Goal: Task Accomplishment & Management: Manage account settings

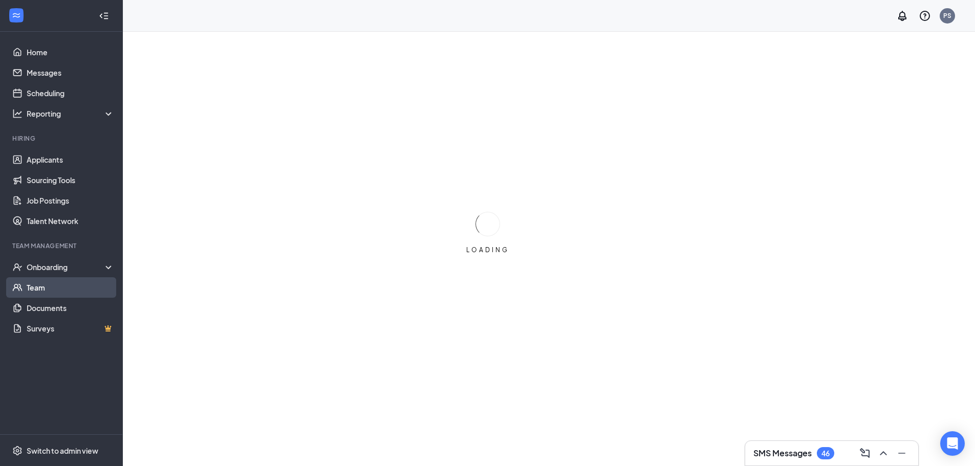
click at [58, 288] on link "Team" at bounding box center [71, 287] width 88 height 20
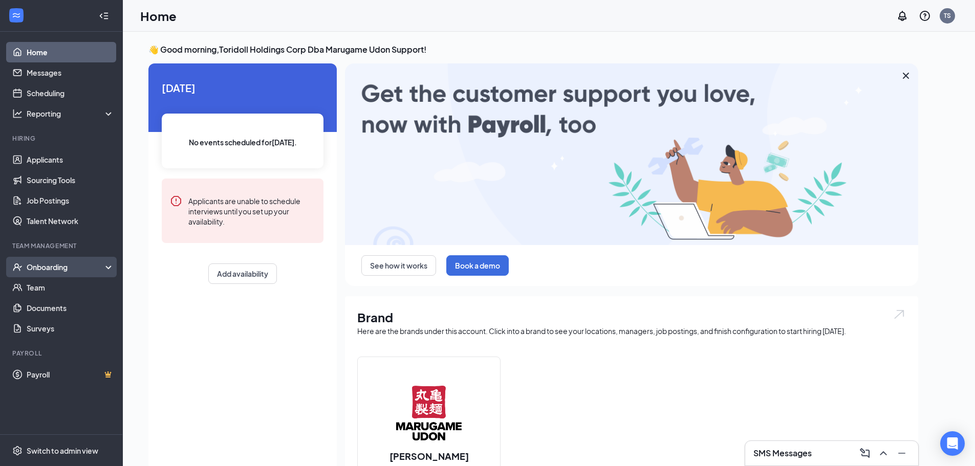
click at [51, 261] on div "Onboarding" at bounding box center [61, 267] width 123 height 20
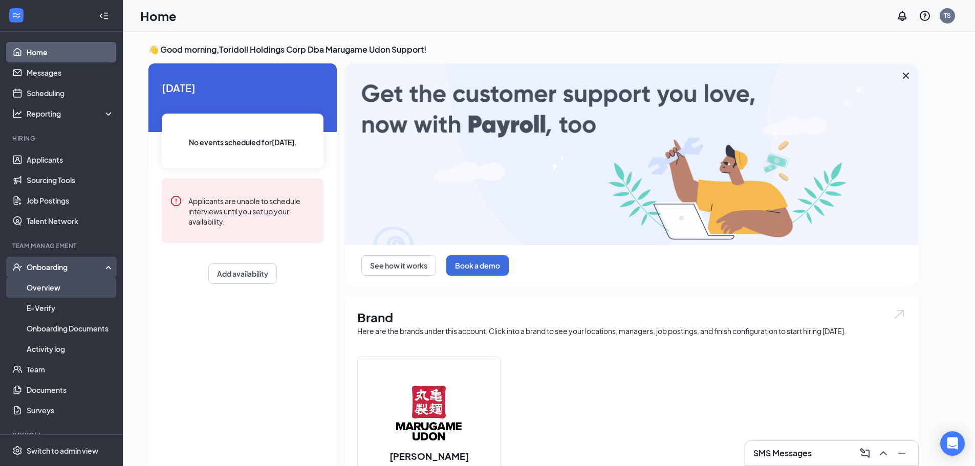
click at [58, 289] on link "Overview" at bounding box center [71, 287] width 88 height 20
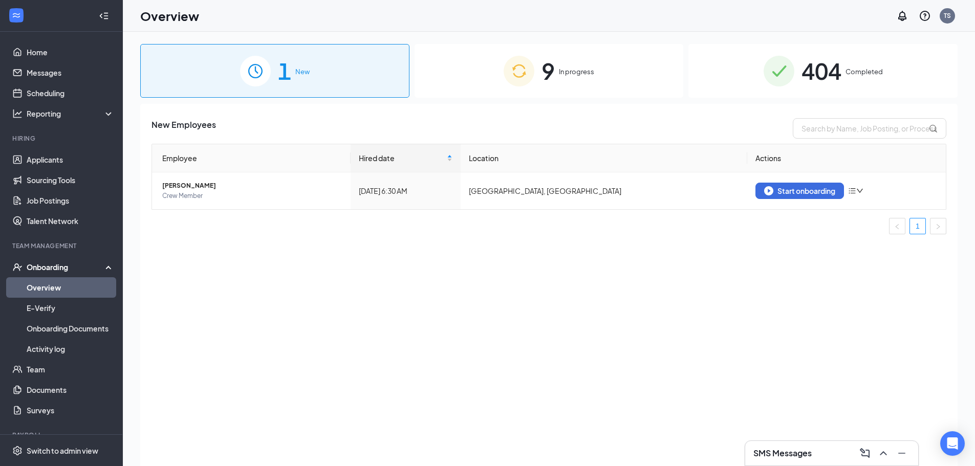
click at [523, 78] on img at bounding box center [519, 71] width 31 height 31
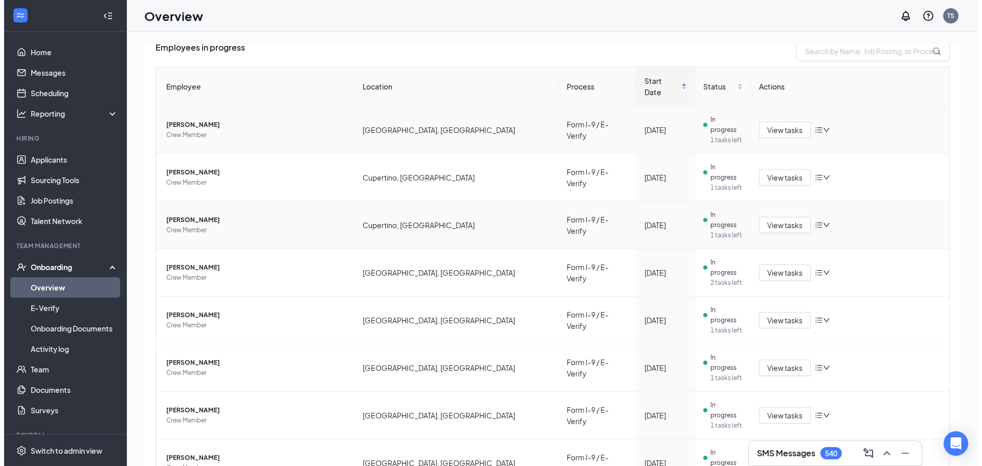
scroll to position [78, 0]
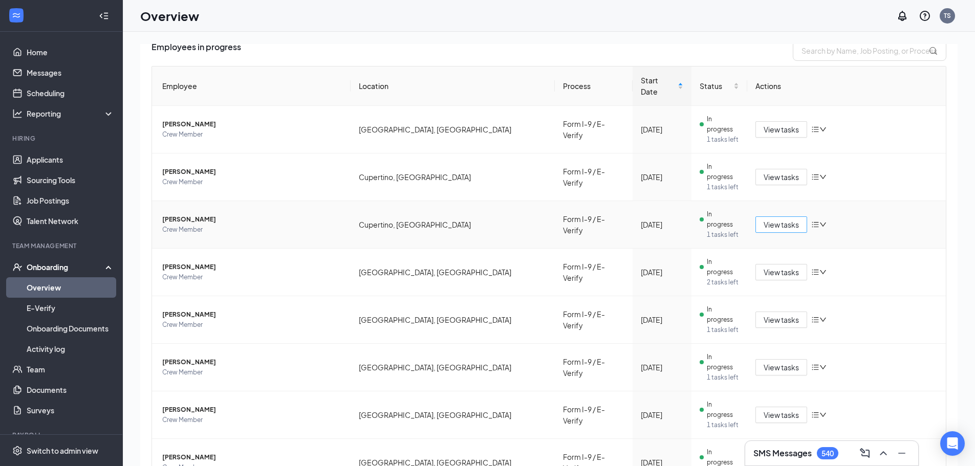
click at [769, 219] on span "View tasks" at bounding box center [780, 224] width 35 height 11
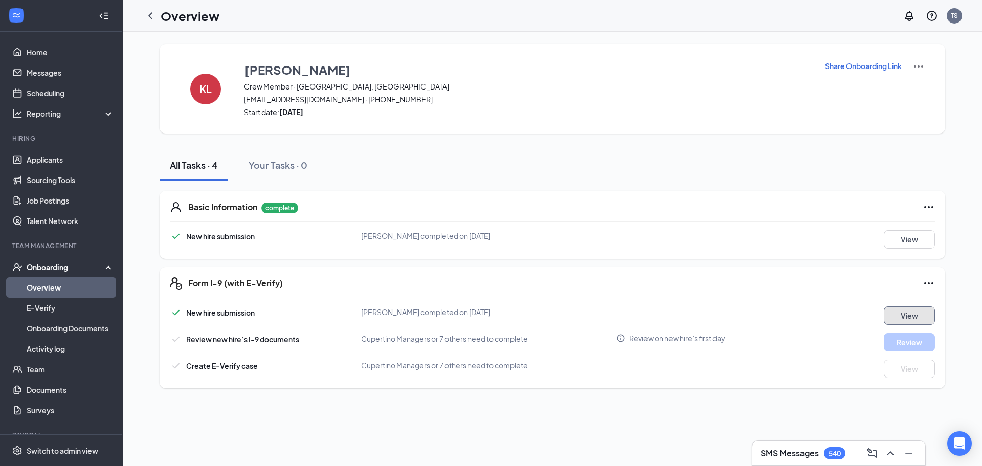
click at [926, 316] on button "View" at bounding box center [909, 316] width 51 height 18
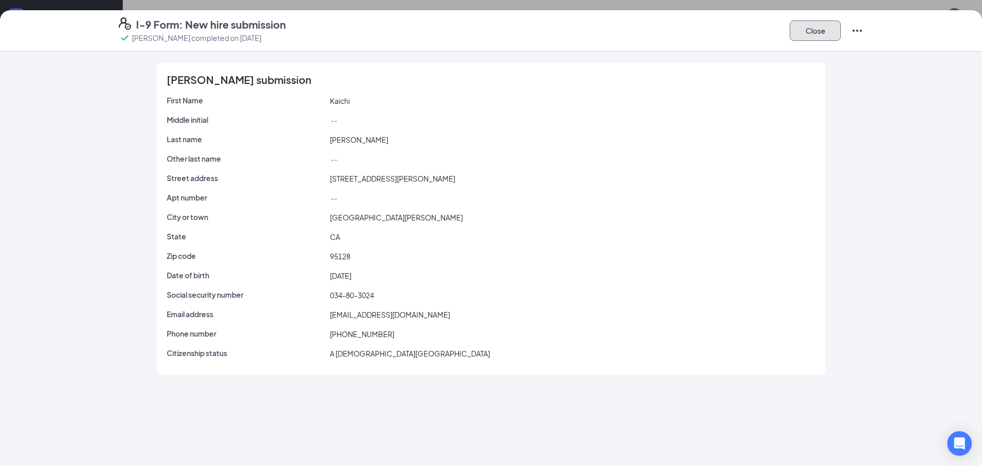
click at [801, 39] on button "Close" at bounding box center [815, 30] width 51 height 20
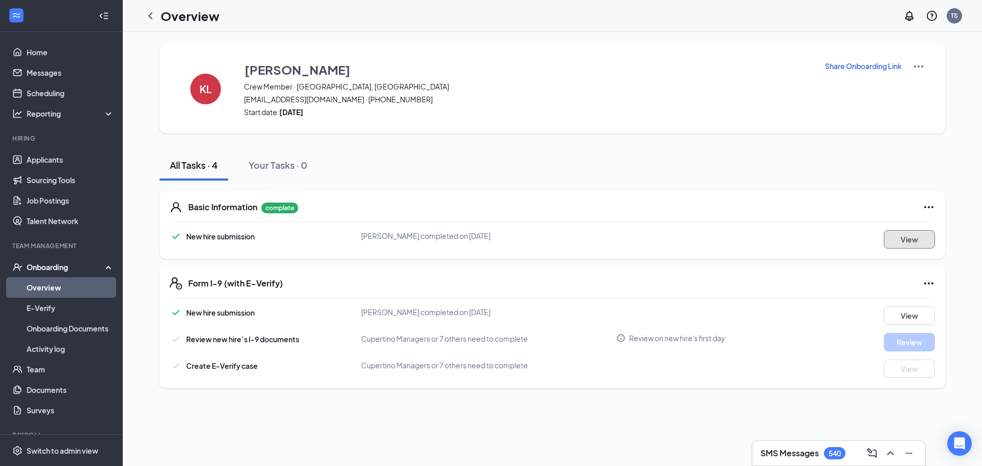
click at [915, 235] on button "View" at bounding box center [909, 239] width 51 height 18
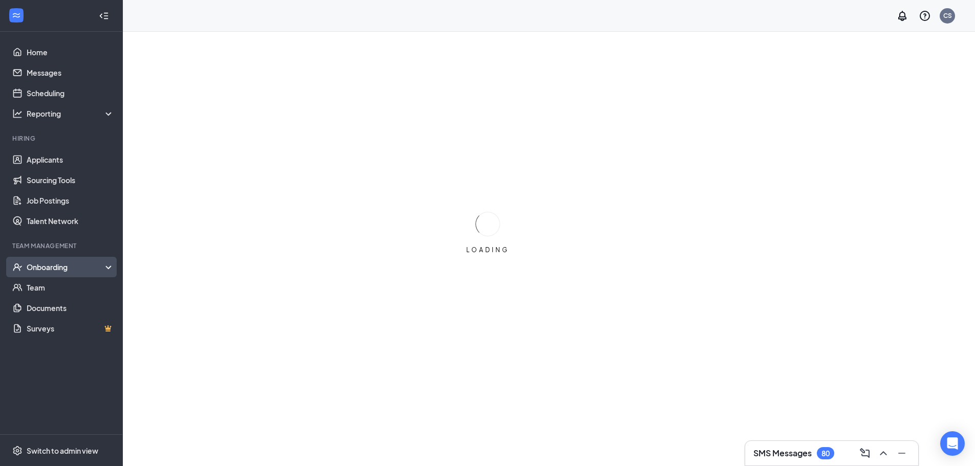
click at [75, 273] on div "Onboarding" at bounding box center [61, 267] width 123 height 20
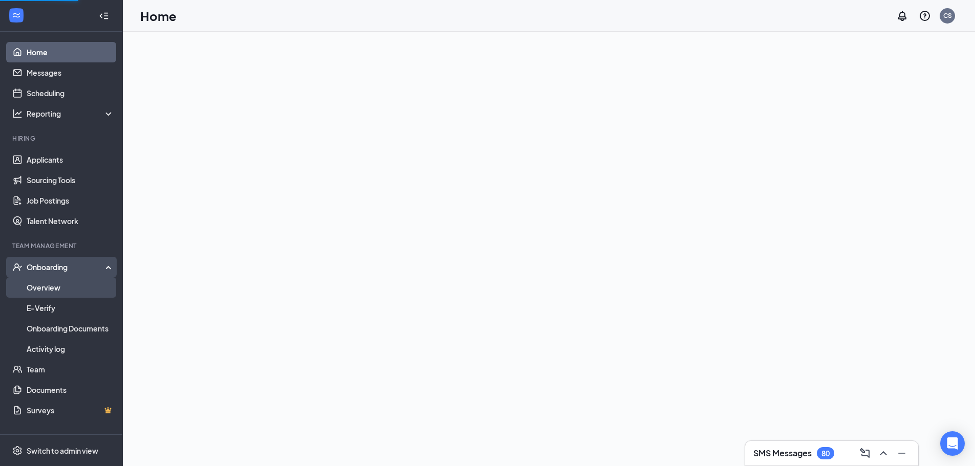
click at [54, 292] on link "Overview" at bounding box center [71, 287] width 88 height 20
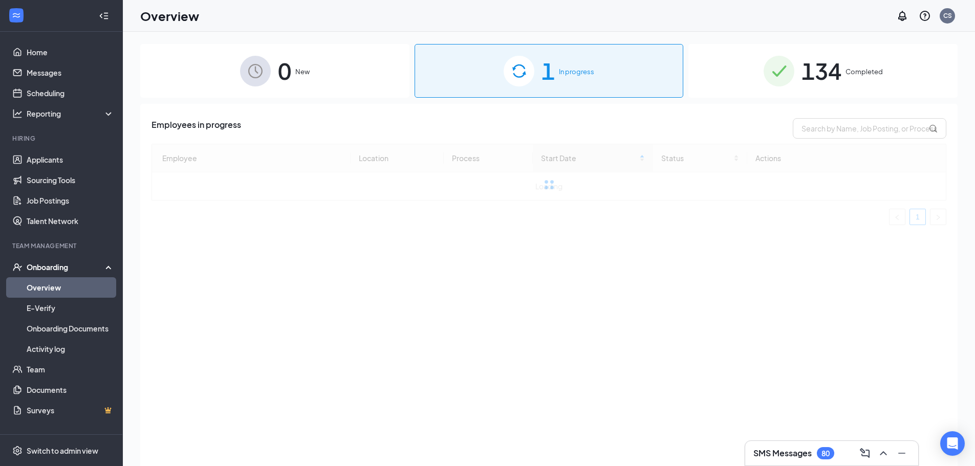
click at [603, 74] on div "1 In progress" at bounding box center [548, 71] width 269 height 54
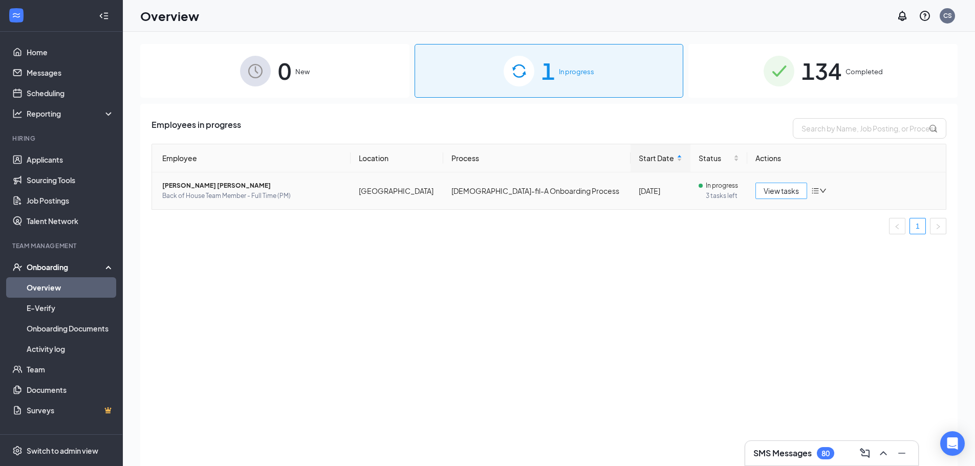
click at [780, 189] on span "View tasks" at bounding box center [780, 190] width 35 height 11
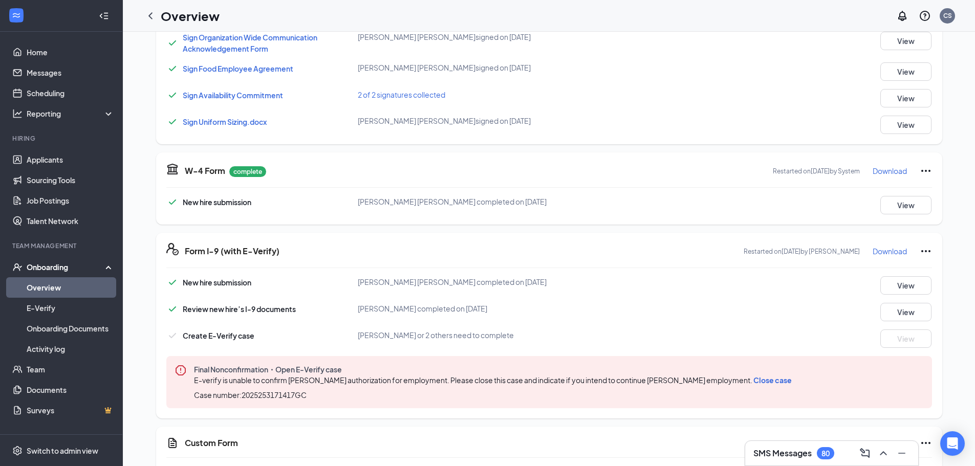
scroll to position [307, 0]
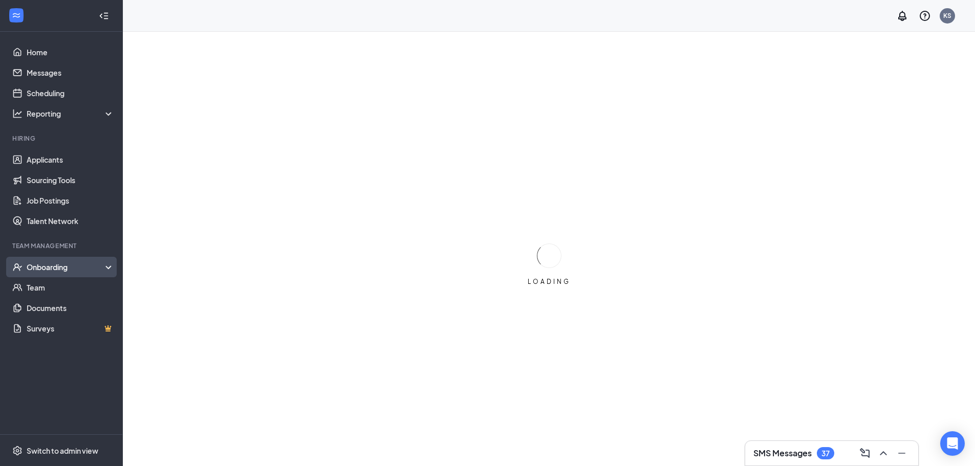
click at [54, 265] on div "Onboarding" at bounding box center [66, 267] width 79 height 10
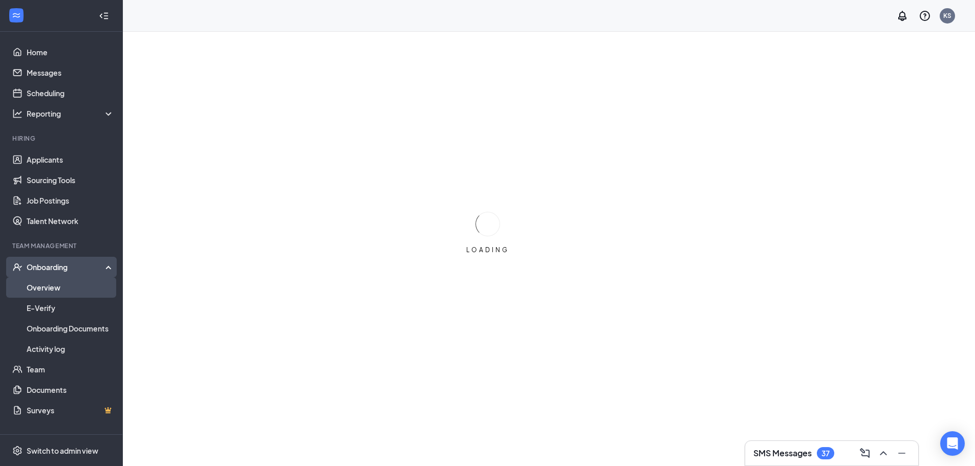
click at [53, 286] on link "Overview" at bounding box center [71, 287] width 88 height 20
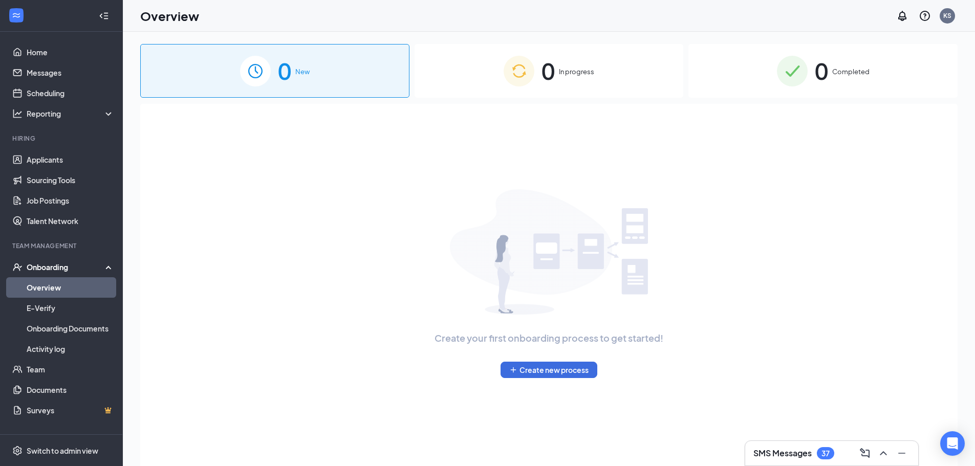
click at [538, 65] on div "0 In progress" at bounding box center [548, 71] width 269 height 54
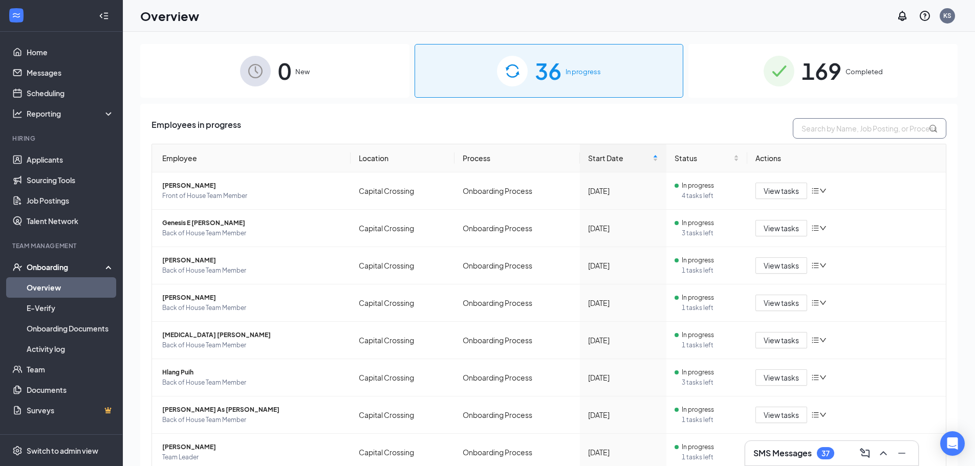
drag, startPoint x: 838, startPoint y: 137, endPoint x: 843, endPoint y: 140, distance: 6.4
click at [843, 140] on div "Employees in progress Employee Location Process Start Date Status Actions Carol…" at bounding box center [548, 348] width 795 height 461
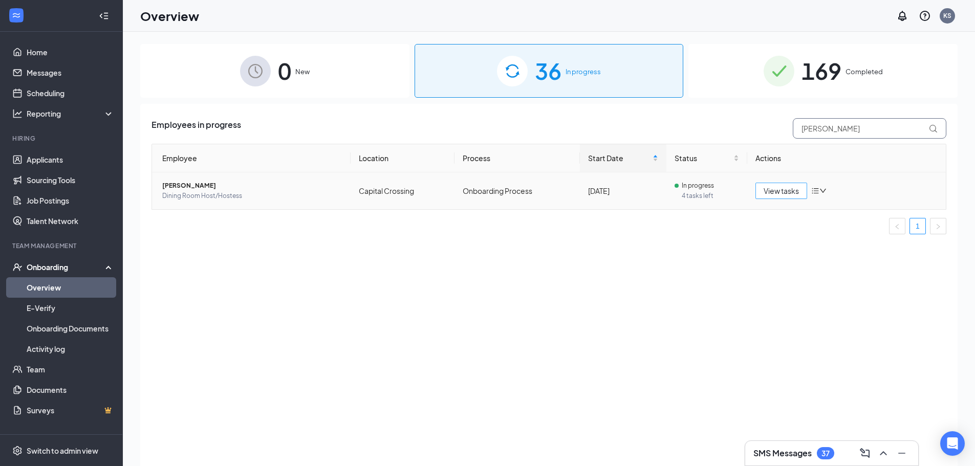
type input "Aimee"
click at [778, 188] on span "View tasks" at bounding box center [780, 190] width 35 height 11
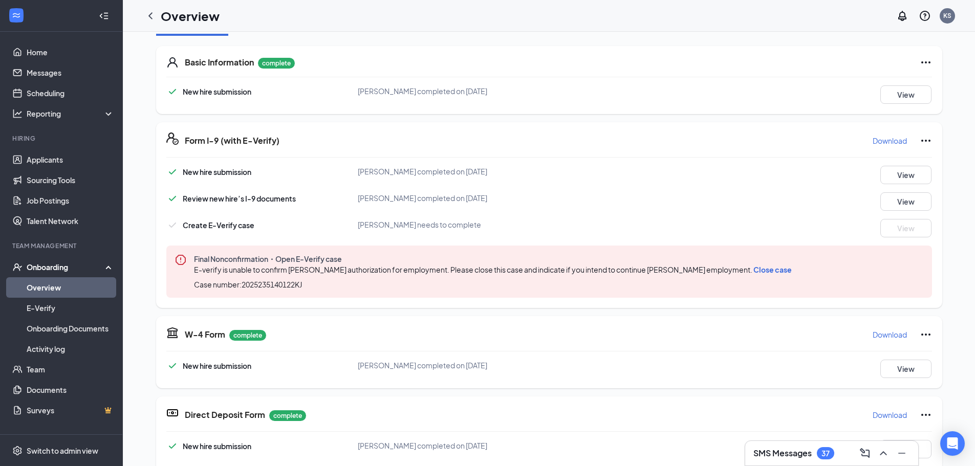
scroll to position [205, 0]
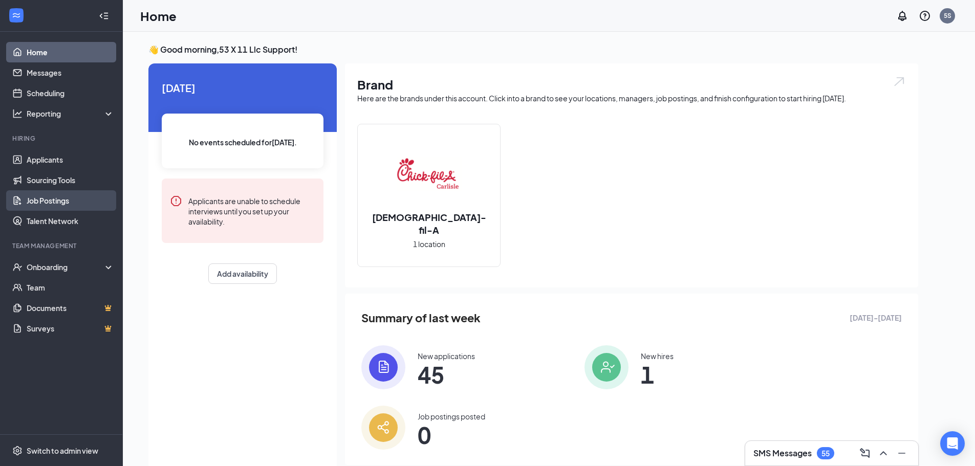
click at [43, 204] on link "Job Postings" at bounding box center [71, 200] width 88 height 20
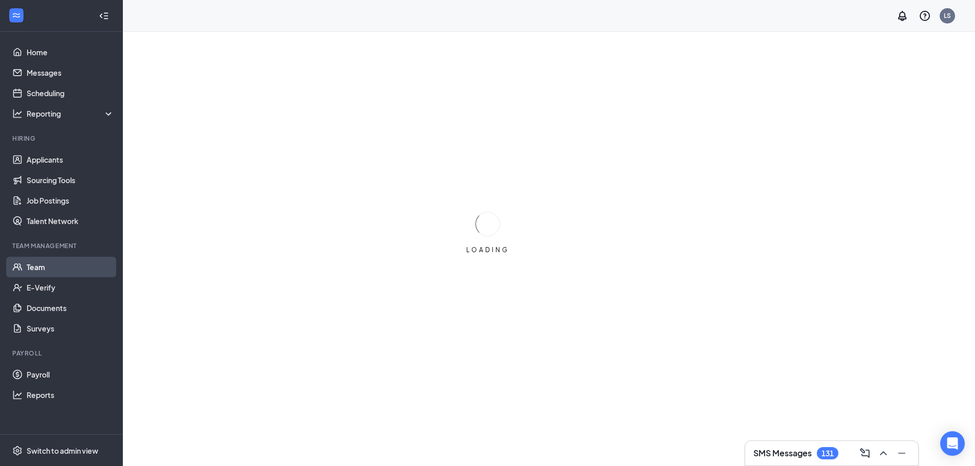
click at [62, 267] on link "Team" at bounding box center [71, 267] width 88 height 20
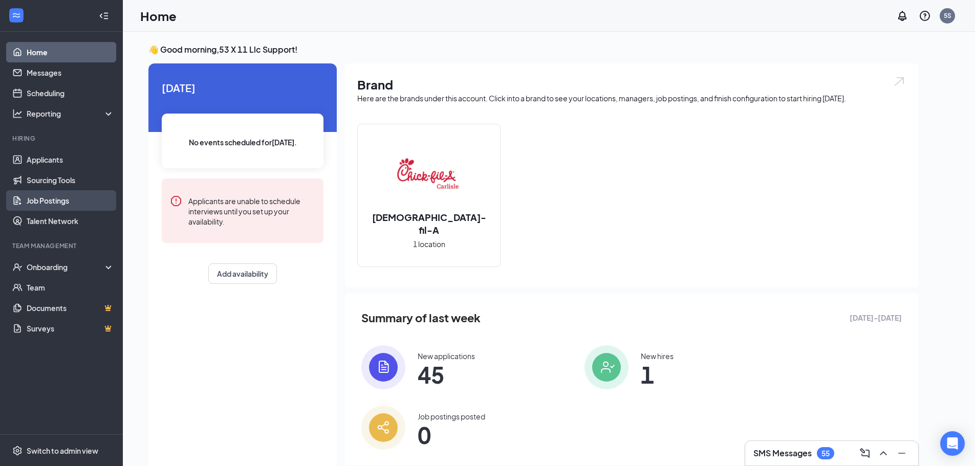
click at [51, 193] on link "Job Postings" at bounding box center [71, 200] width 88 height 20
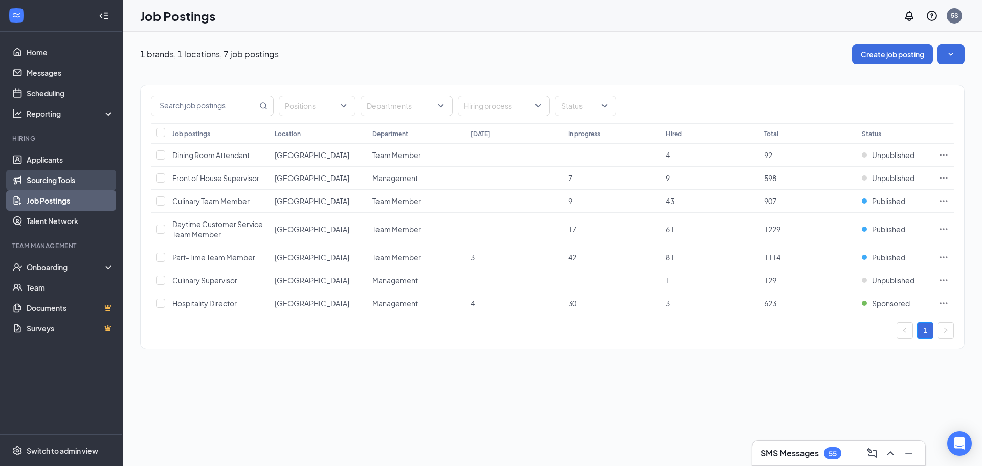
click at [57, 176] on link "Sourcing Tools" at bounding box center [71, 180] width 88 height 20
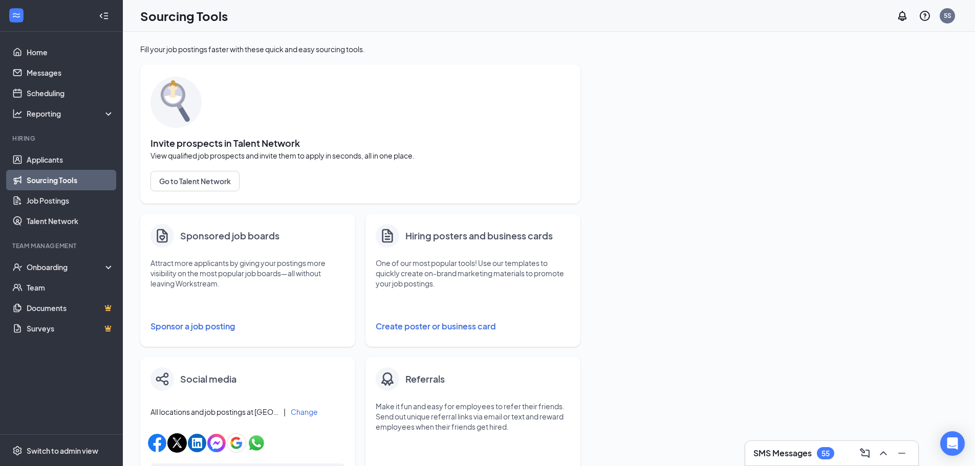
click at [194, 326] on button "Sponsor a job posting" at bounding box center [247, 326] width 194 height 20
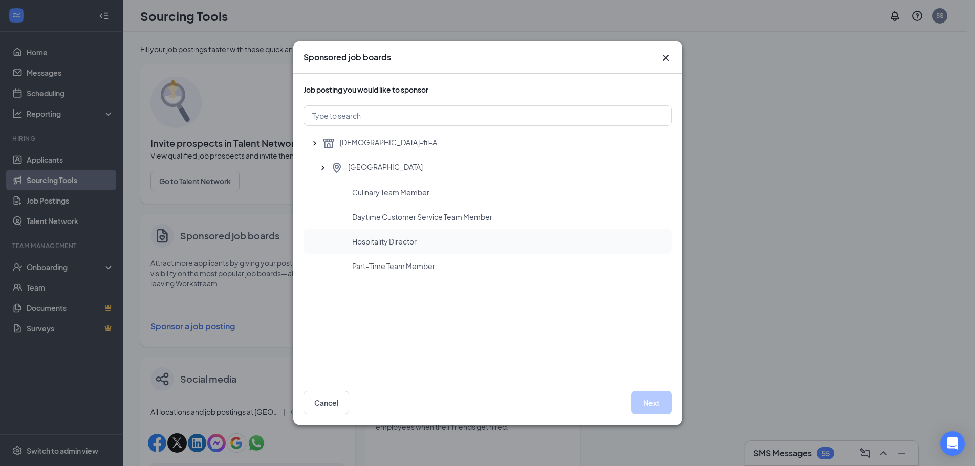
click at [417, 236] on span "Hospitality Director" at bounding box center [384, 241] width 64 height 10
click at [652, 404] on button "Next" at bounding box center [651, 403] width 41 height 24
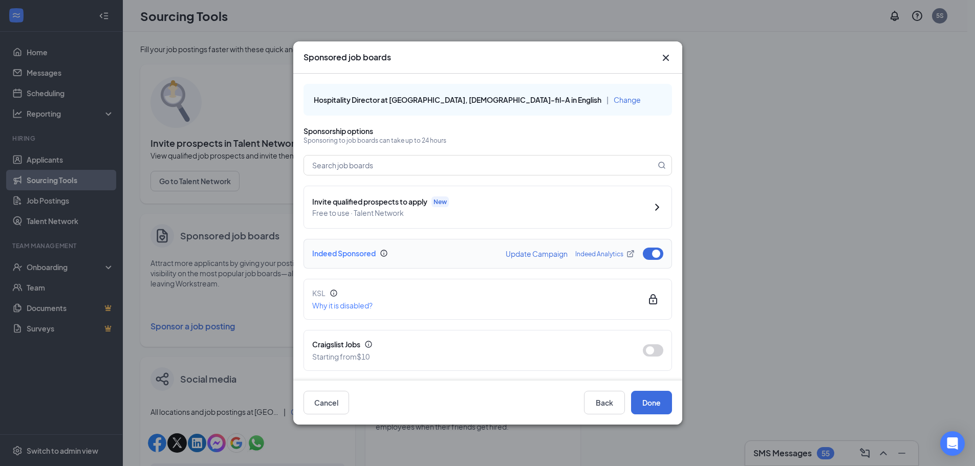
click at [647, 255] on button "button" at bounding box center [653, 254] width 20 height 12
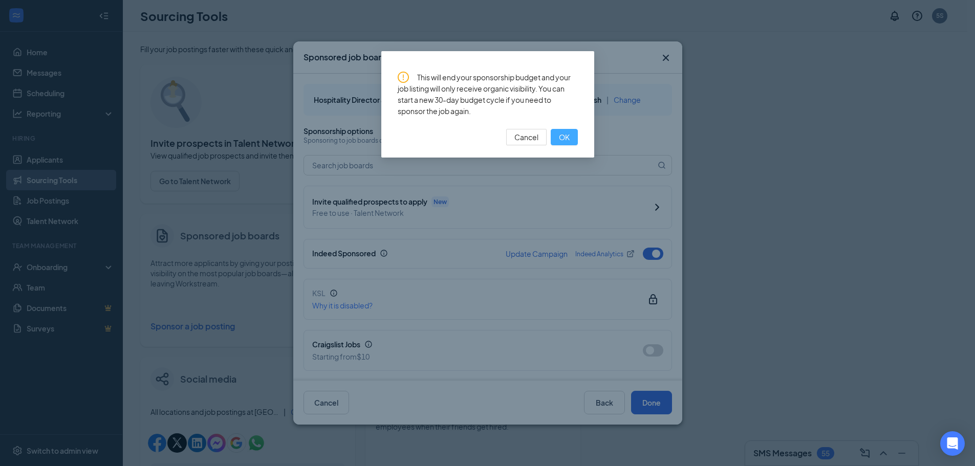
click at [570, 136] on button "OK" at bounding box center [564, 137] width 27 height 16
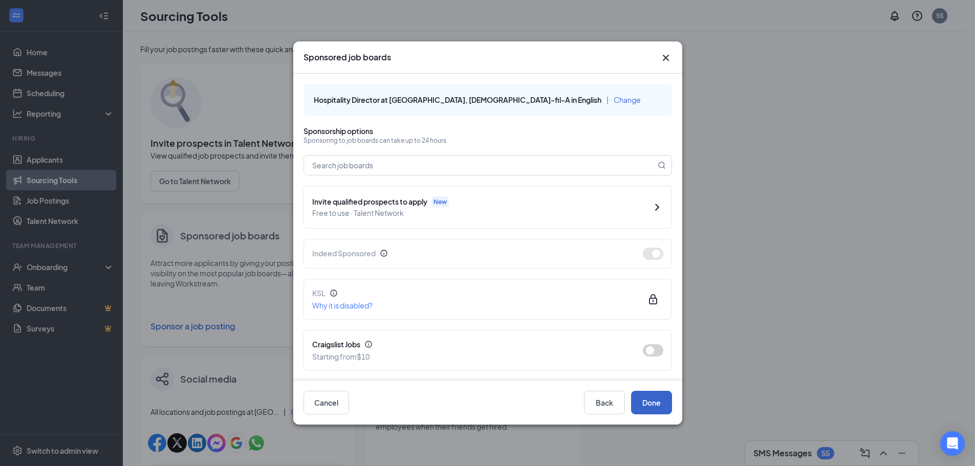
click at [649, 404] on button "Done" at bounding box center [651, 403] width 41 height 24
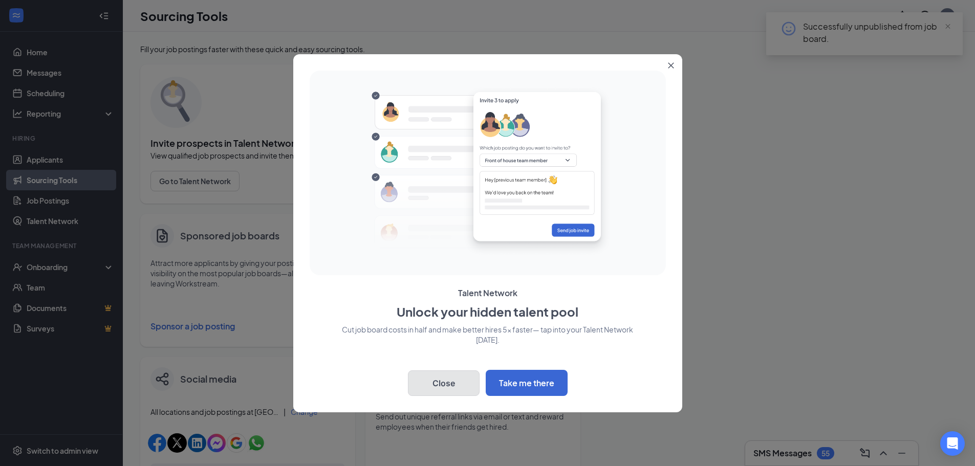
click at [453, 384] on button "Close" at bounding box center [444, 383] width 72 height 26
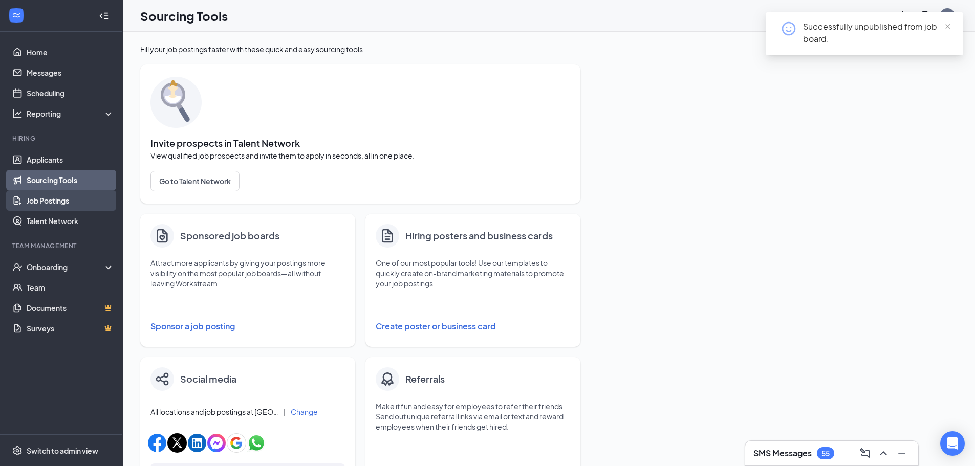
click at [61, 199] on link "Job Postings" at bounding box center [71, 200] width 88 height 20
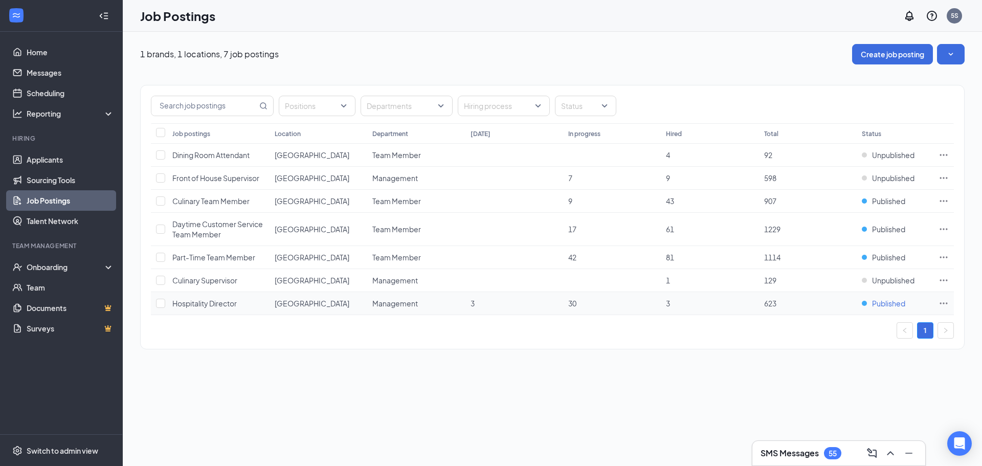
click at [896, 307] on span "Published" at bounding box center [888, 303] width 33 height 10
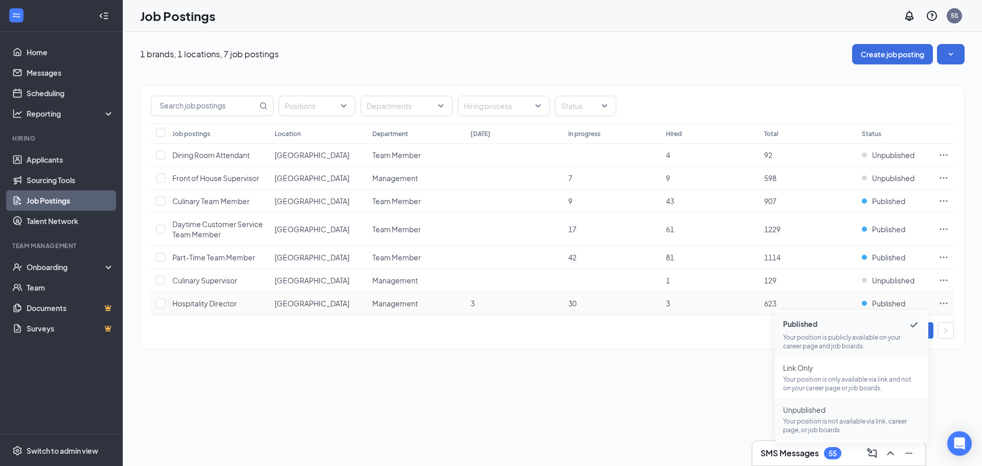
click at [824, 421] on p "Your position is not available via link, career page, or job boards." at bounding box center [851, 425] width 137 height 17
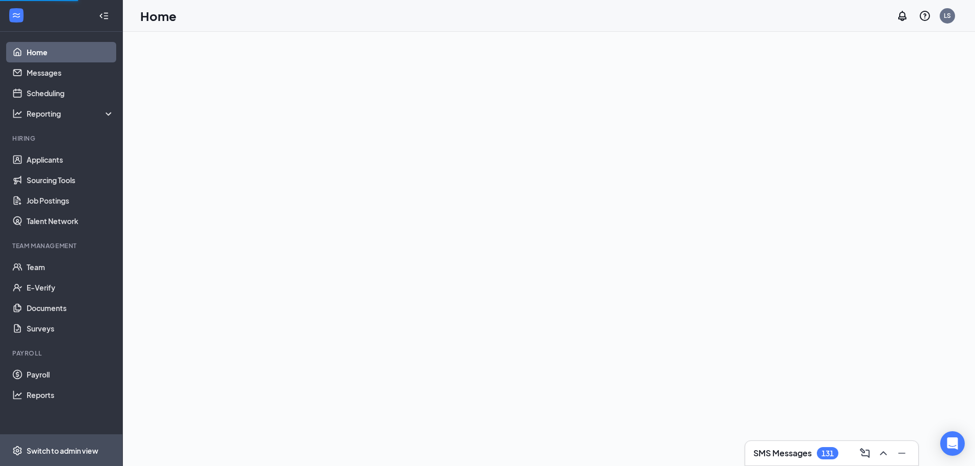
click at [39, 454] on div "Switch to admin view" at bounding box center [63, 451] width 72 height 10
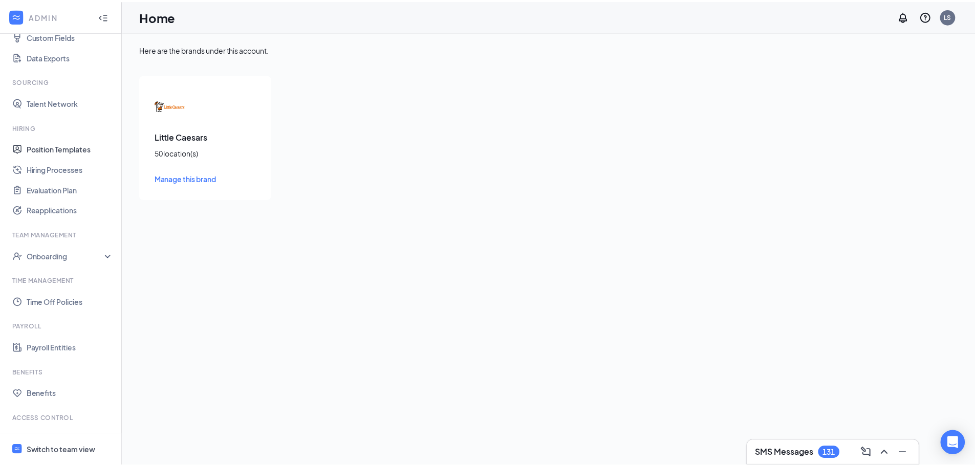
scroll to position [205, 0]
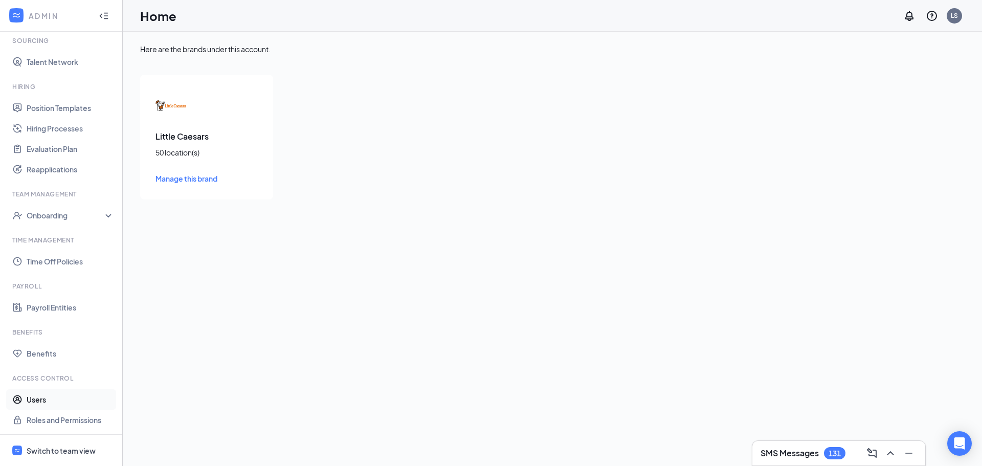
click at [56, 402] on link "Users" at bounding box center [71, 399] width 88 height 20
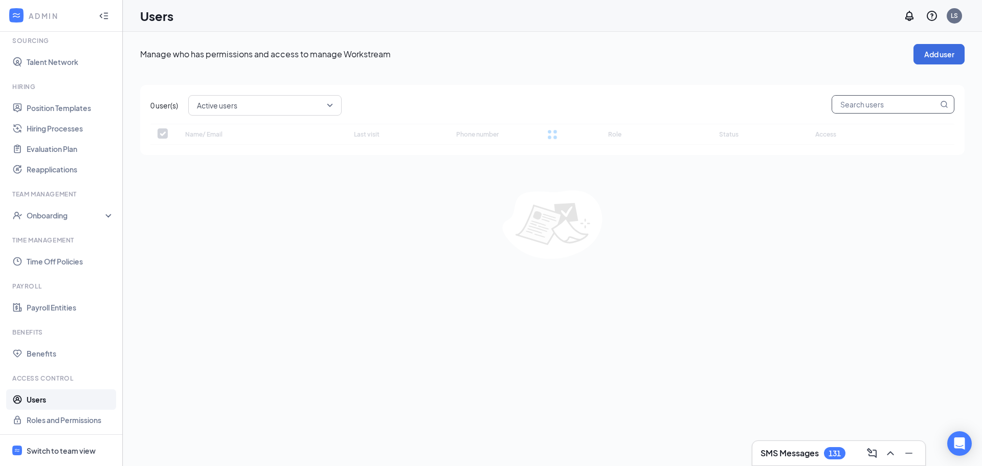
checkbox input "false"
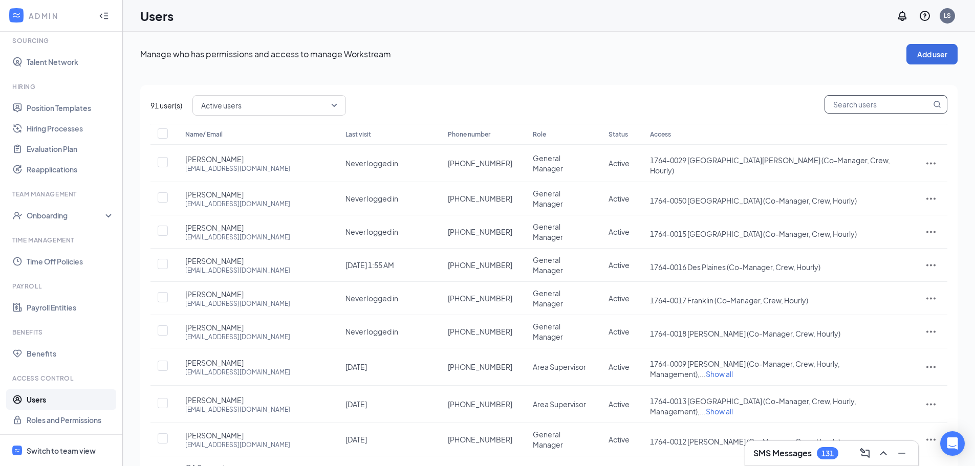
click at [844, 101] on input "text" at bounding box center [878, 104] width 106 height 17
paste input "pastordwilliams@hotmail.com"
type input "pastordwilliams@hotmail.com"
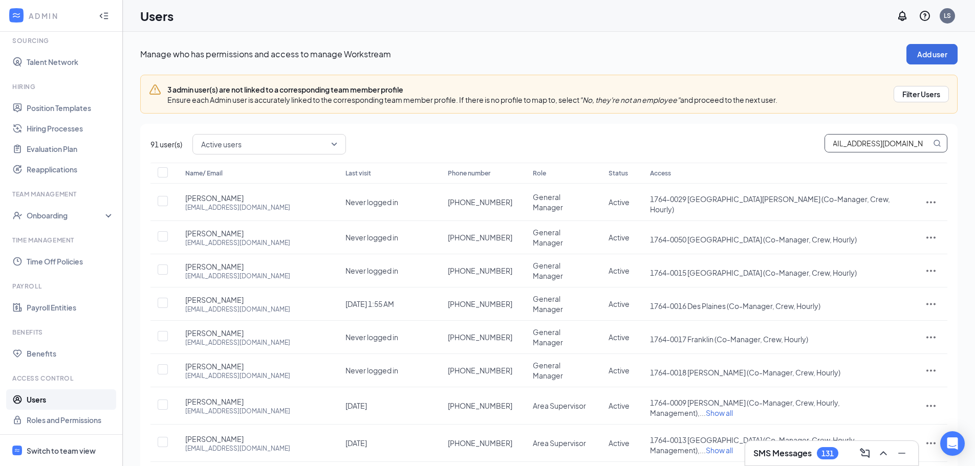
checkbox input "true"
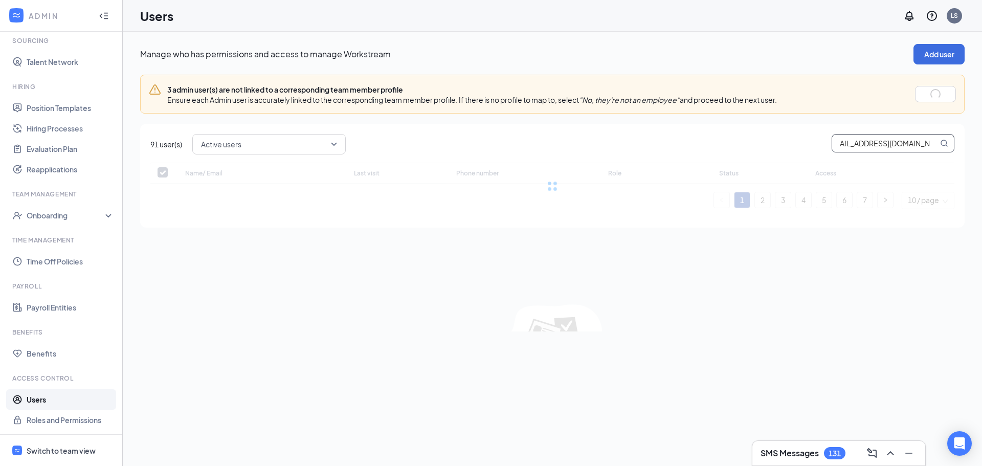
type input "pastordwilliams@hotmail.com"
checkbox input "false"
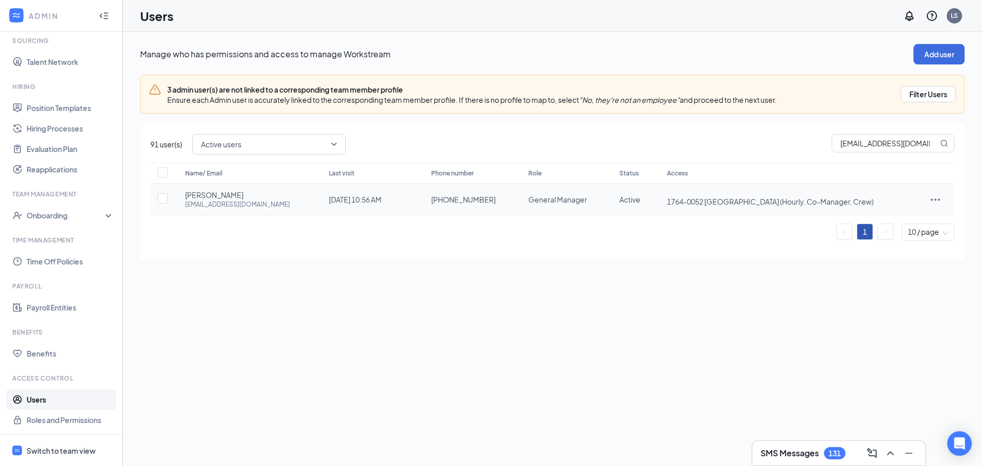
click at [928, 202] on div "Name/ Email Last visit Phone number Role Status Access Daniel Williams pastordw…" at bounding box center [552, 202] width 804 height 78
click at [930, 200] on icon "ActionsIcon" at bounding box center [936, 199] width 12 height 12
click at [874, 221] on span "Edit user" at bounding box center [879, 220] width 29 height 9
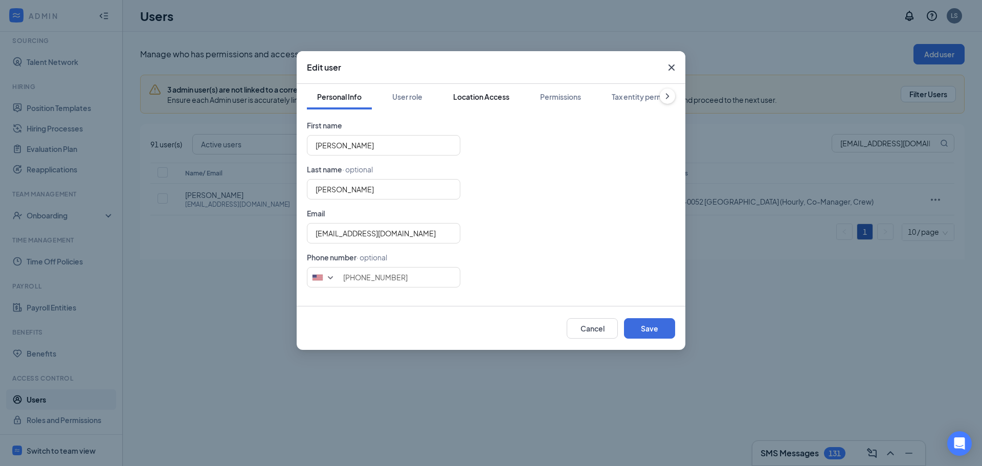
click at [491, 98] on div "Location Access" at bounding box center [481, 97] width 56 height 10
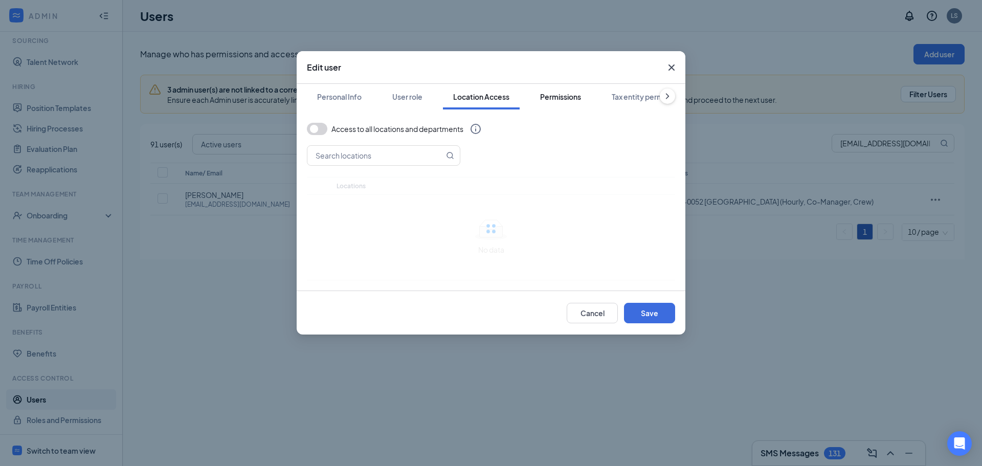
click at [562, 95] on div "Permissions" at bounding box center [560, 97] width 41 height 10
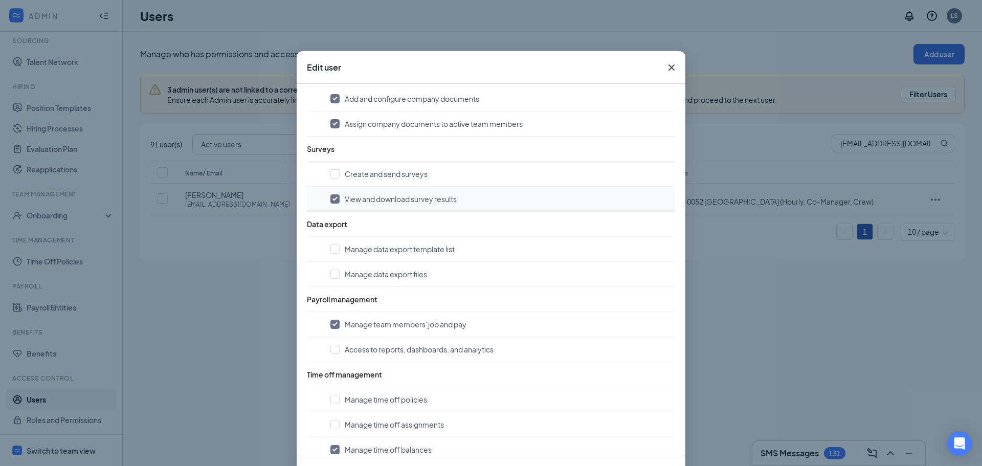
scroll to position [1010, 0]
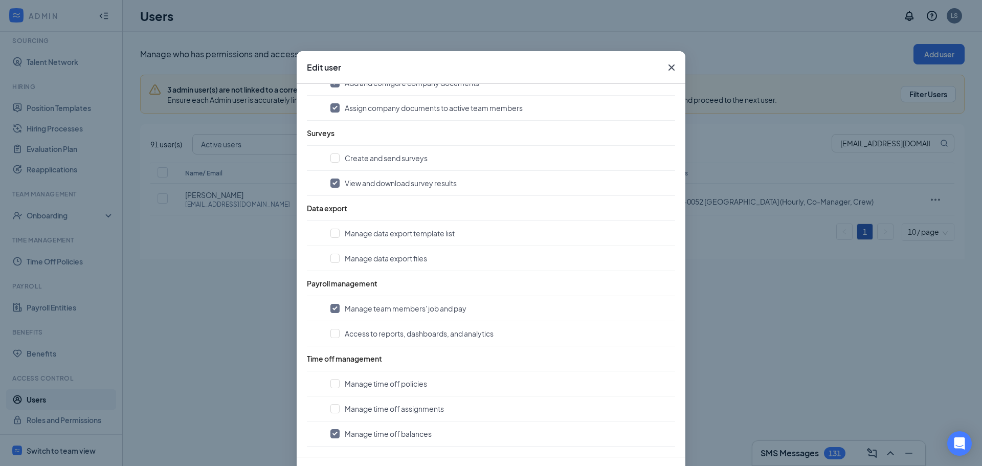
click at [669, 68] on icon "Cross" at bounding box center [672, 67] width 6 height 6
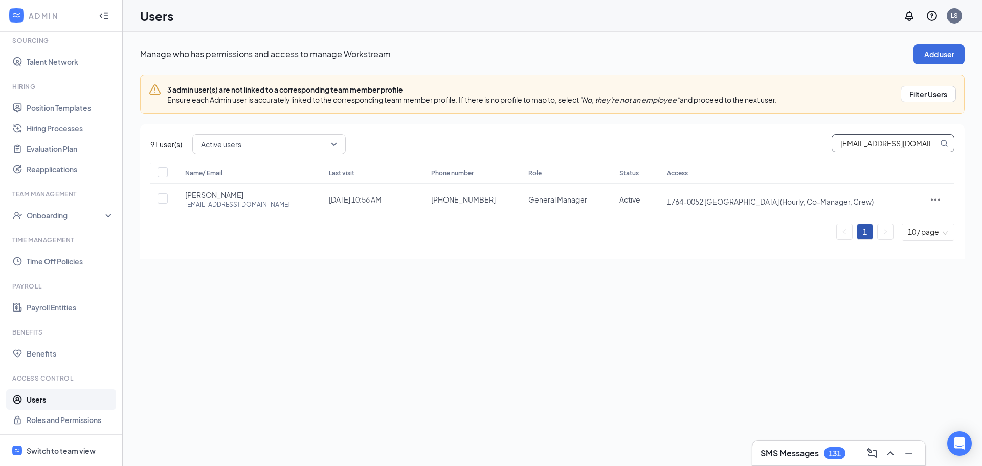
click at [915, 148] on input "pastordwilliams@hotmail.com" at bounding box center [886, 143] width 106 height 17
type input "Kyle"
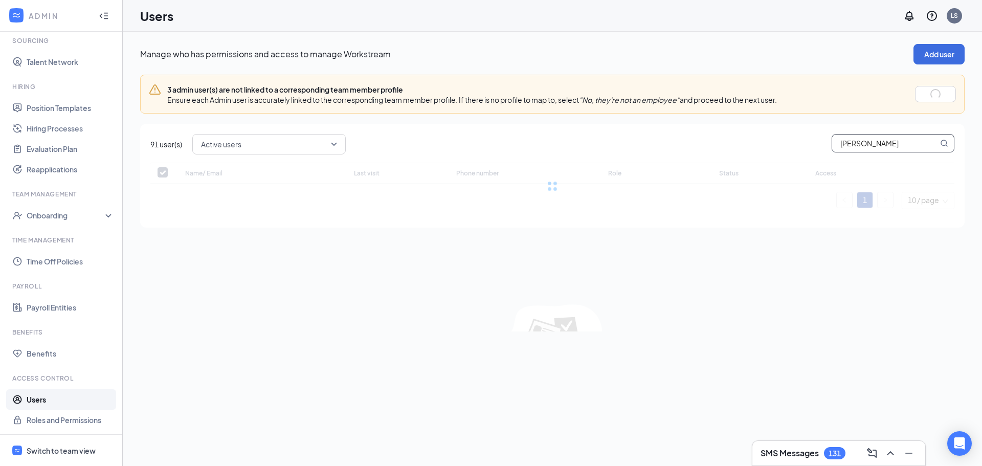
checkbox input "false"
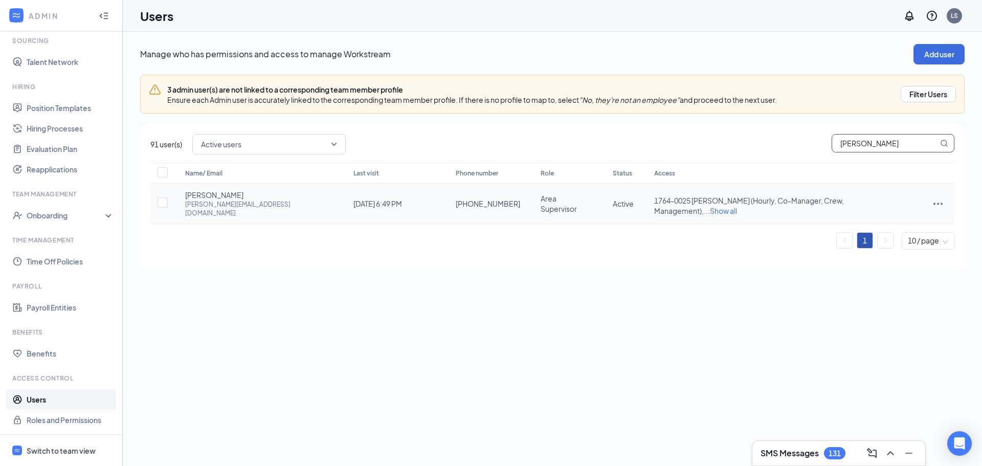
type input "Kyle"
click at [932, 199] on icon "ActionsIcon" at bounding box center [938, 204] width 12 height 12
click at [895, 224] on span "Edit user" at bounding box center [896, 220] width 63 height 11
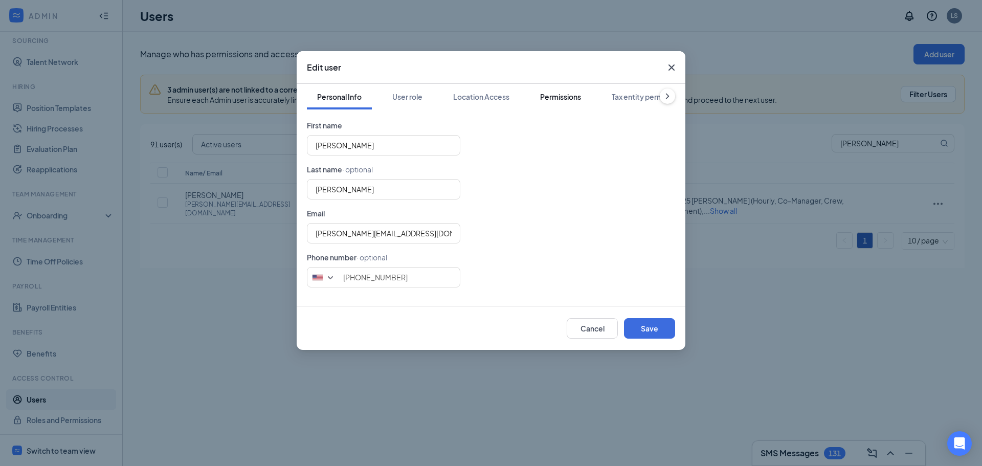
click at [551, 96] on div "Permissions" at bounding box center [560, 97] width 41 height 10
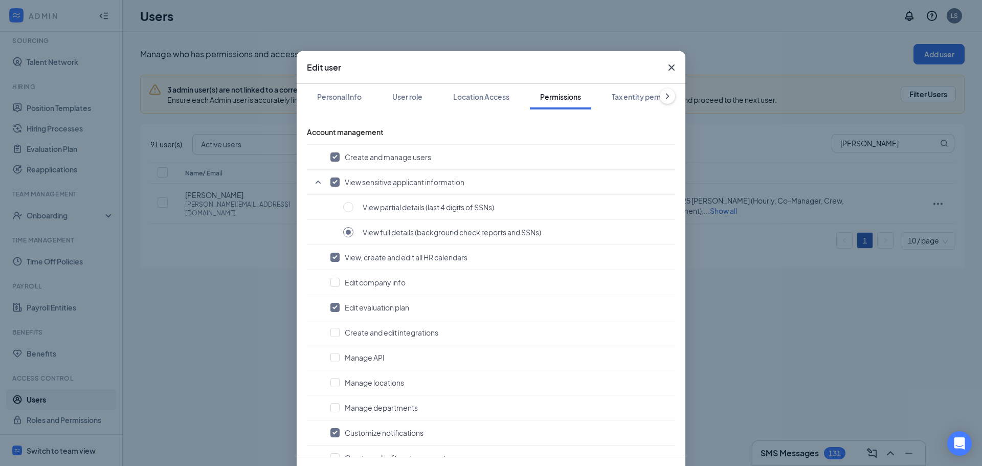
click at [670, 67] on icon "Cross" at bounding box center [672, 67] width 12 height 12
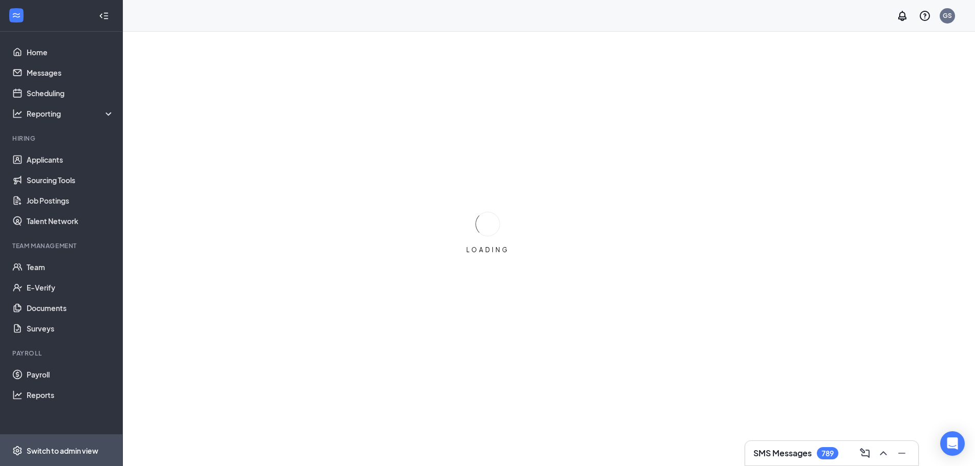
click at [45, 447] on div "Switch to admin view" at bounding box center [63, 451] width 72 height 10
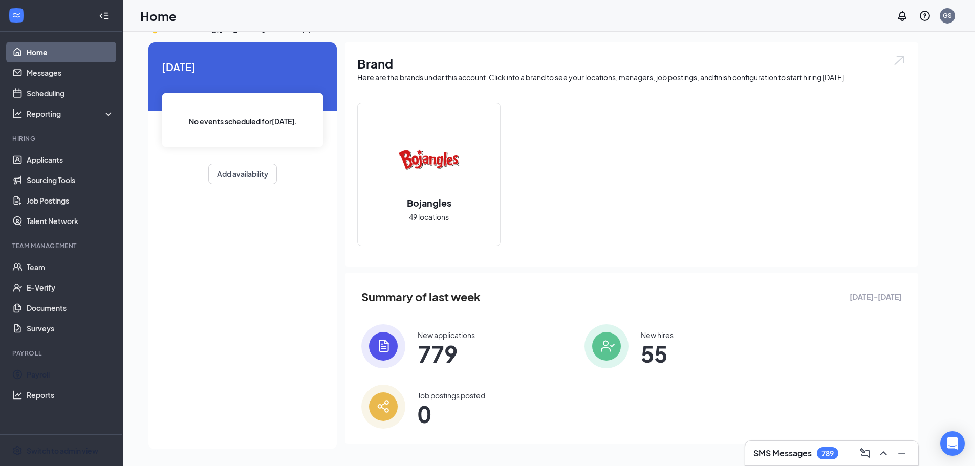
scroll to position [21, 0]
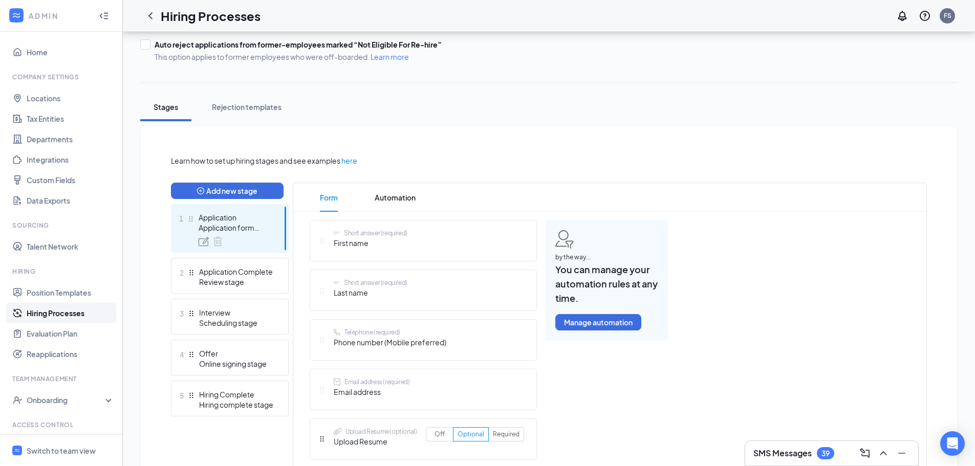
scroll to position [154, 0]
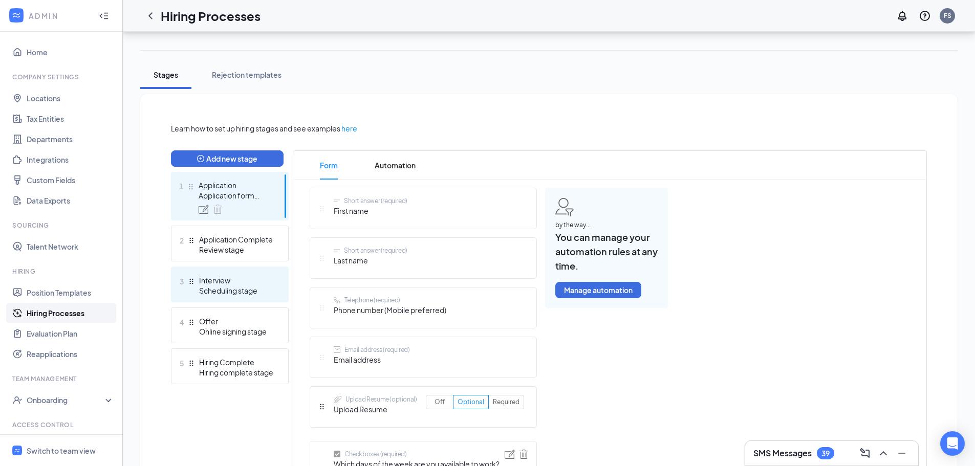
click at [236, 295] on div "Scheduling stage" at bounding box center [236, 291] width 75 height 10
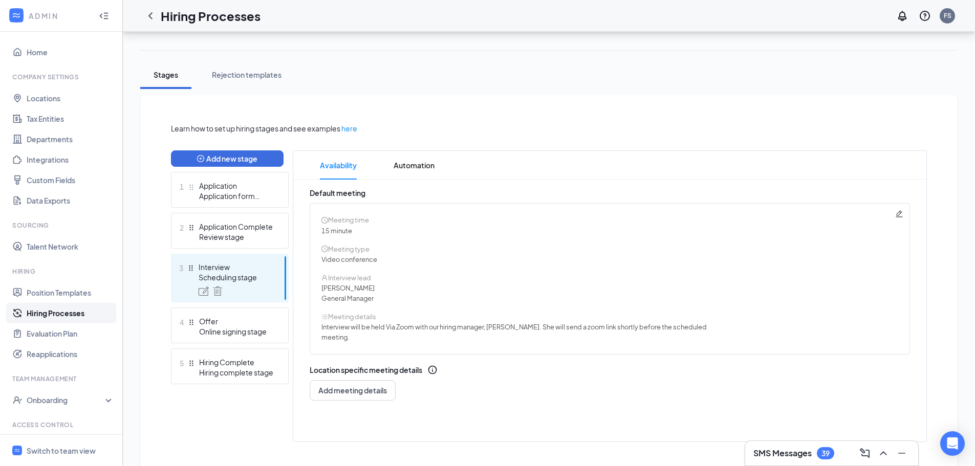
click at [900, 213] on icon "Pencil" at bounding box center [899, 214] width 8 height 8
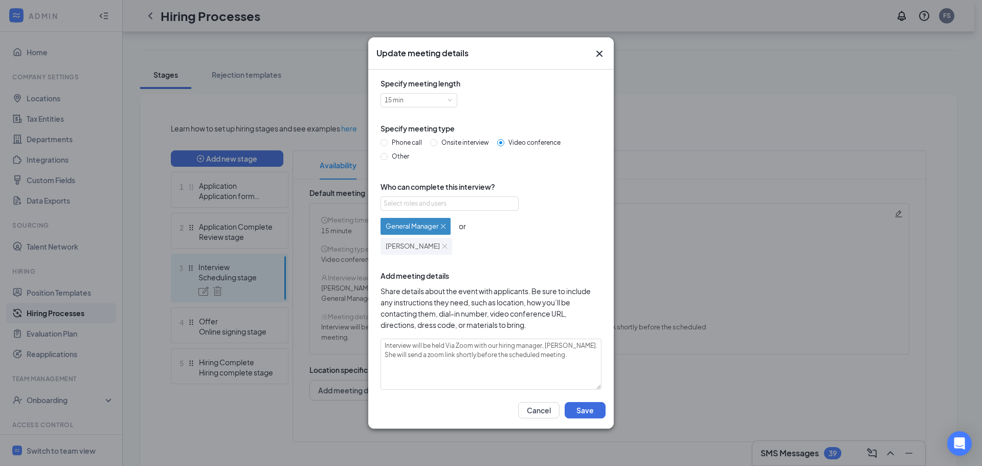
click at [602, 50] on icon "Cross" at bounding box center [600, 54] width 12 height 12
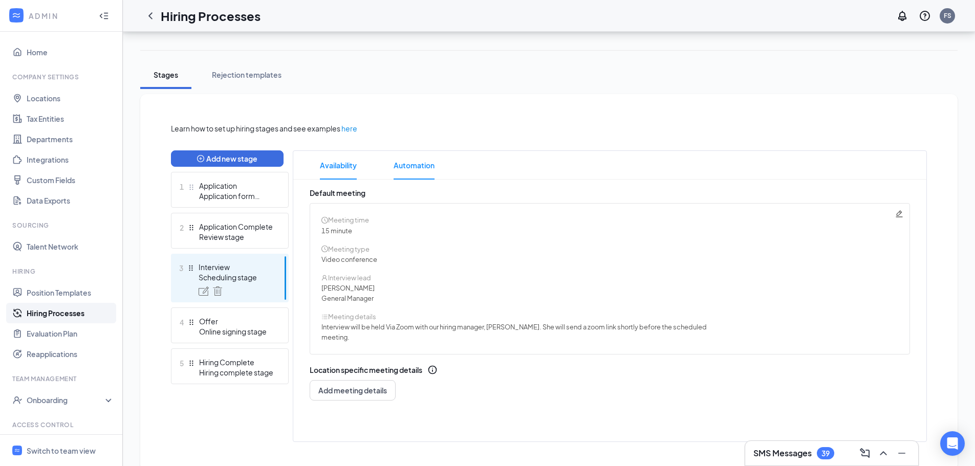
click at [407, 165] on span "Automation" at bounding box center [414, 165] width 41 height 29
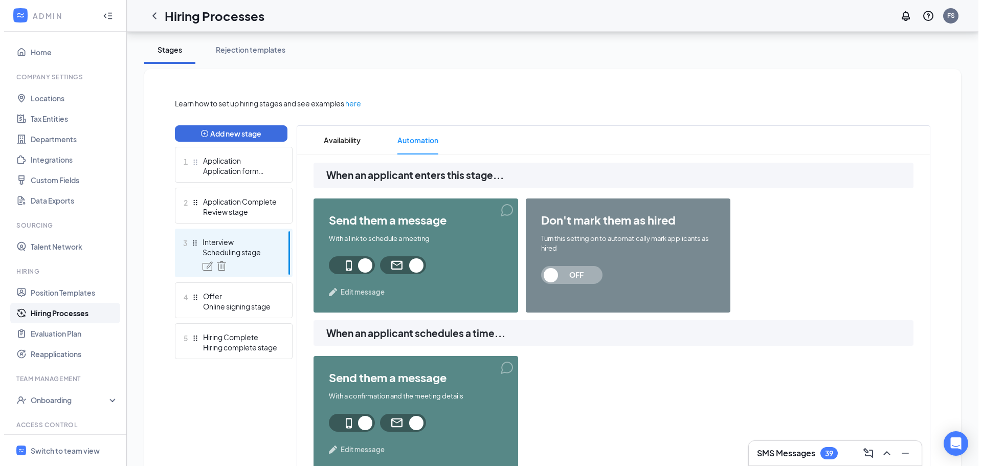
scroll to position [307, 0]
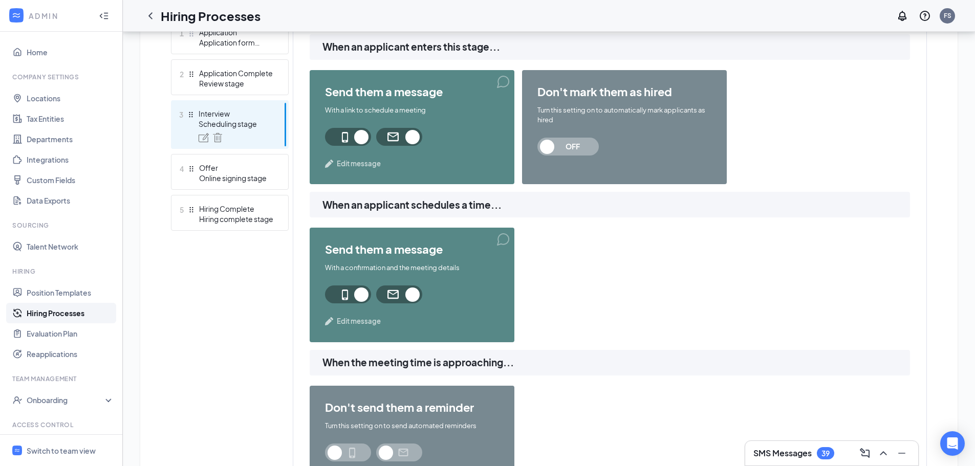
click at [366, 325] on span "Edit message" at bounding box center [359, 321] width 44 height 10
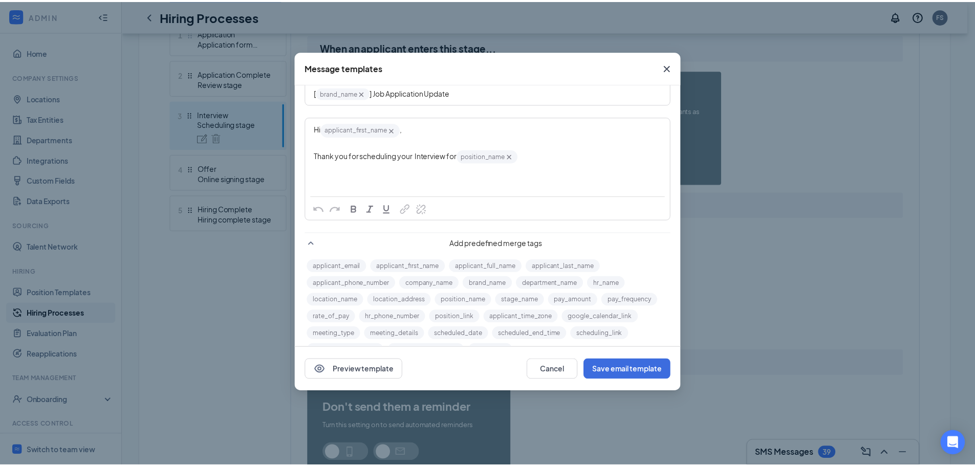
scroll to position [0, 0]
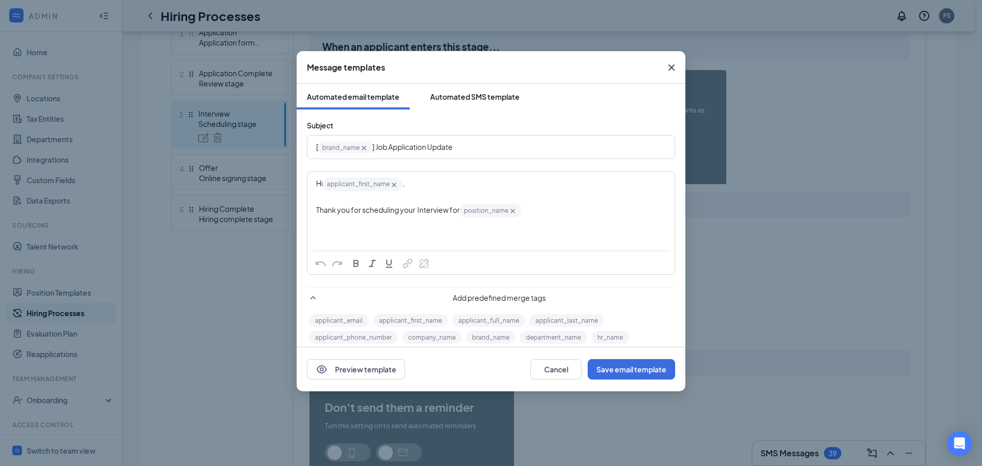
click at [473, 101] on div "Automated SMS template" at bounding box center [475, 97] width 90 height 10
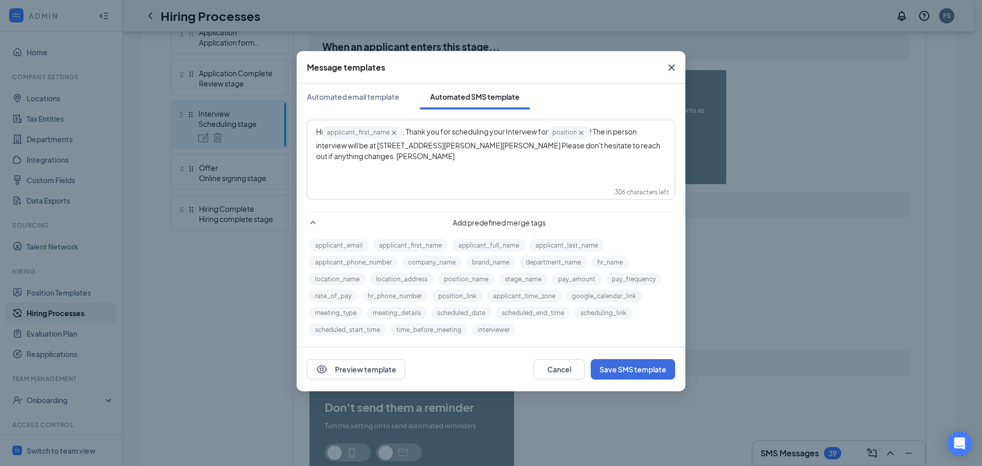
click at [670, 67] on icon "Cross" at bounding box center [672, 67] width 6 height 6
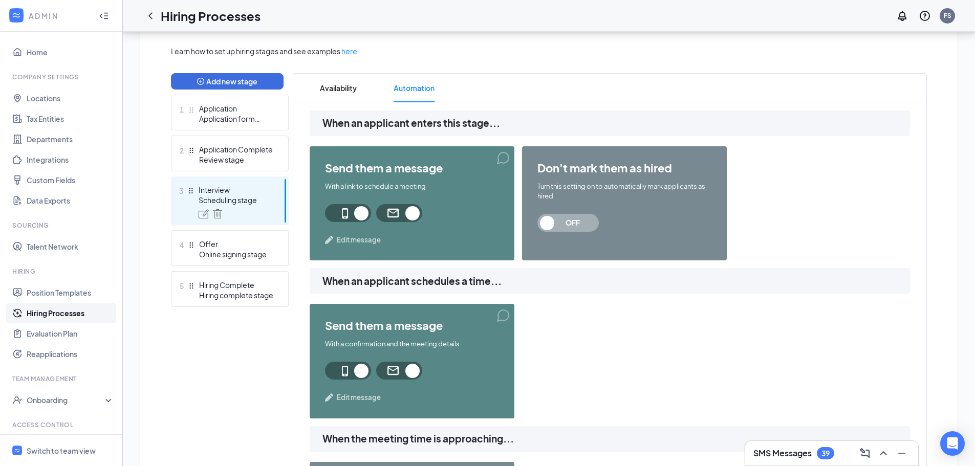
scroll to position [205, 0]
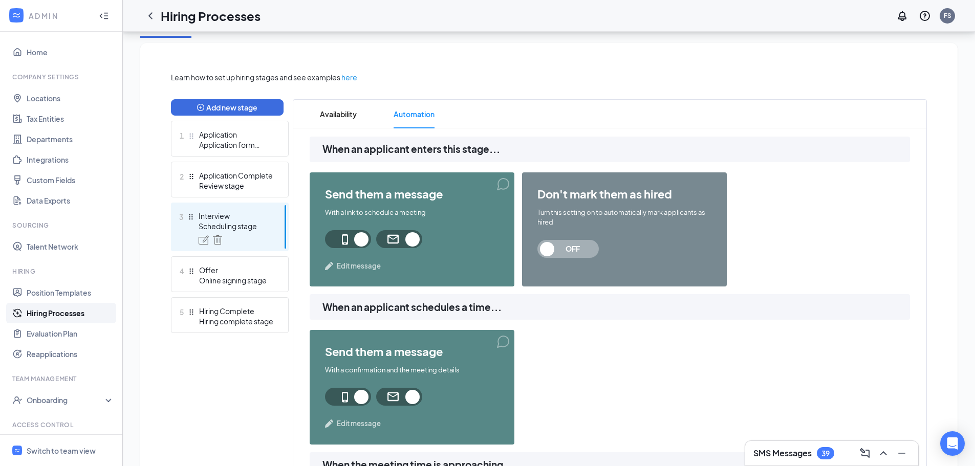
click at [366, 270] on span "Edit message" at bounding box center [359, 266] width 44 height 10
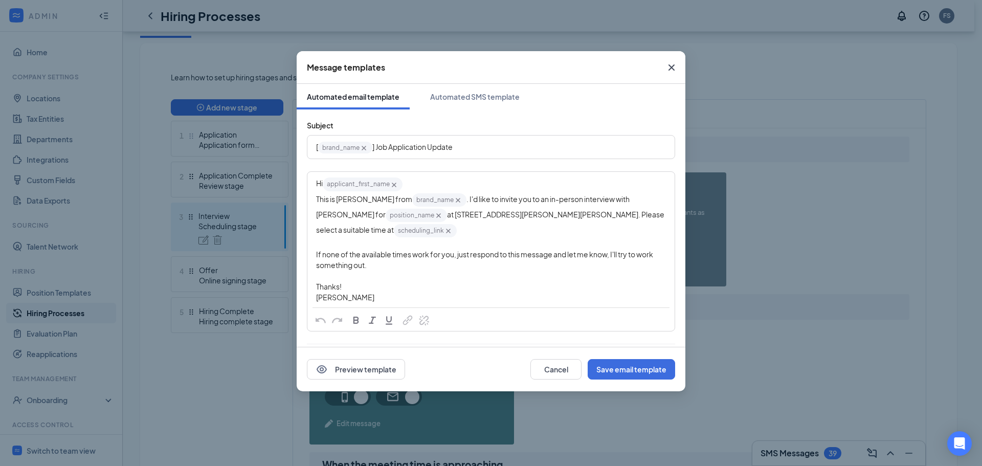
click at [673, 64] on icon "Cross" at bounding box center [672, 67] width 12 height 12
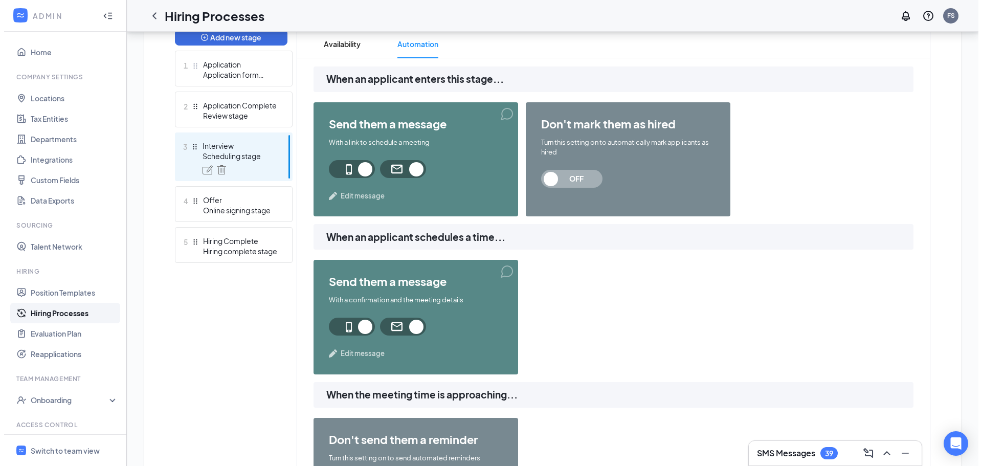
scroll to position [154, 0]
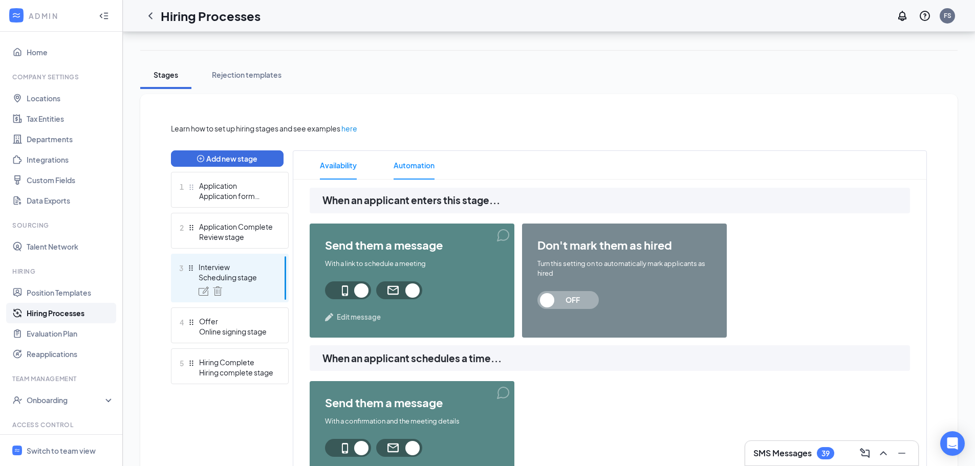
click at [343, 153] on span "Availability" at bounding box center [338, 165] width 37 height 29
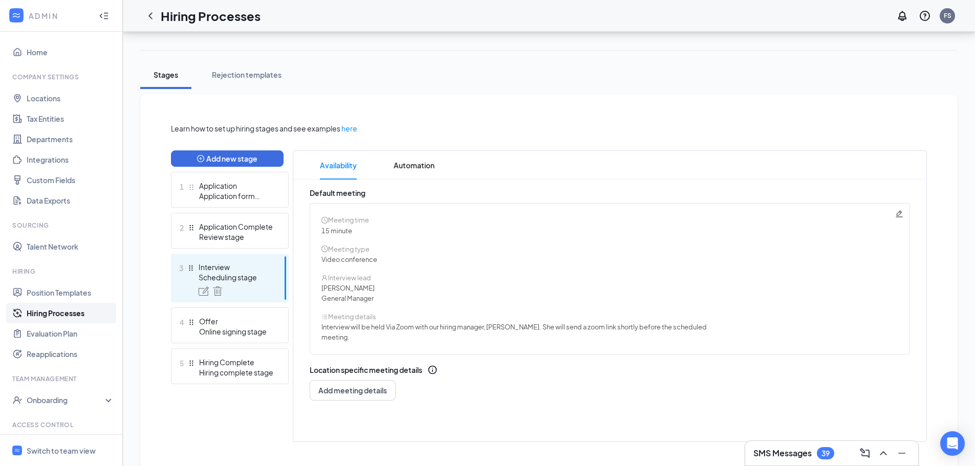
click at [901, 212] on icon "Pencil" at bounding box center [898, 213] width 7 height 7
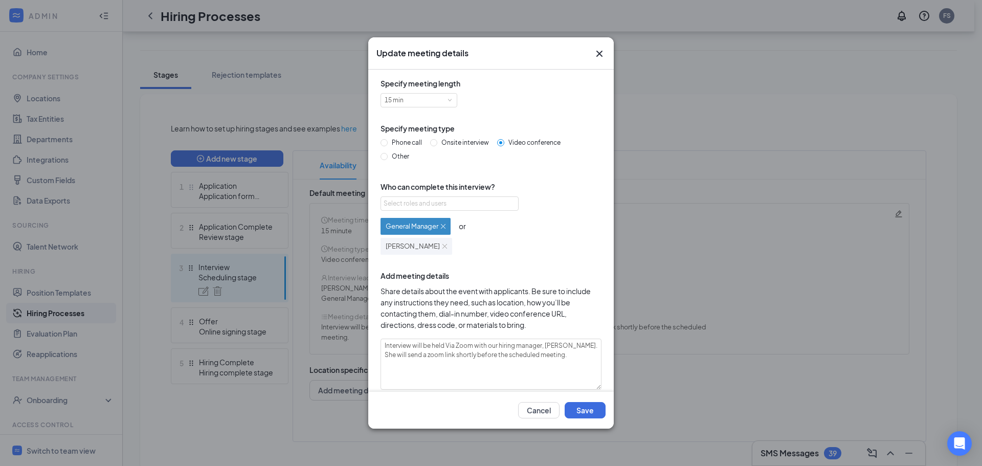
click at [599, 56] on icon "Cross" at bounding box center [600, 54] width 12 height 12
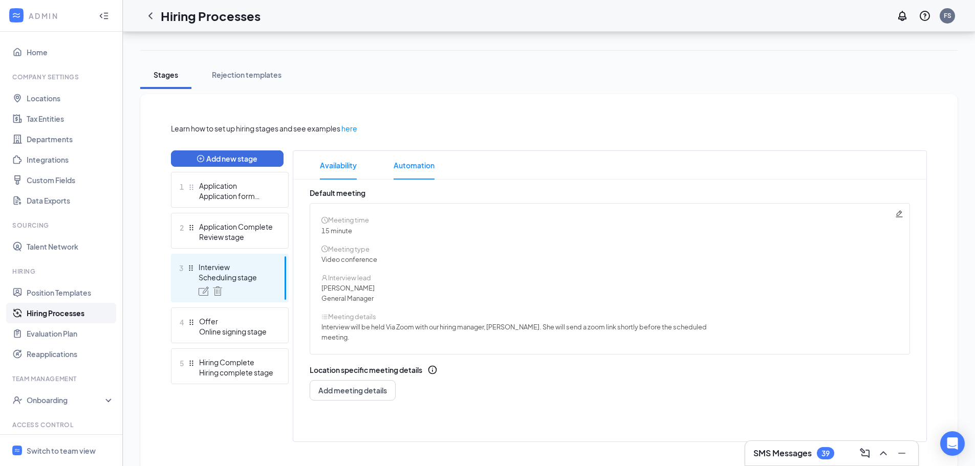
click at [419, 168] on span "Automation" at bounding box center [414, 165] width 41 height 29
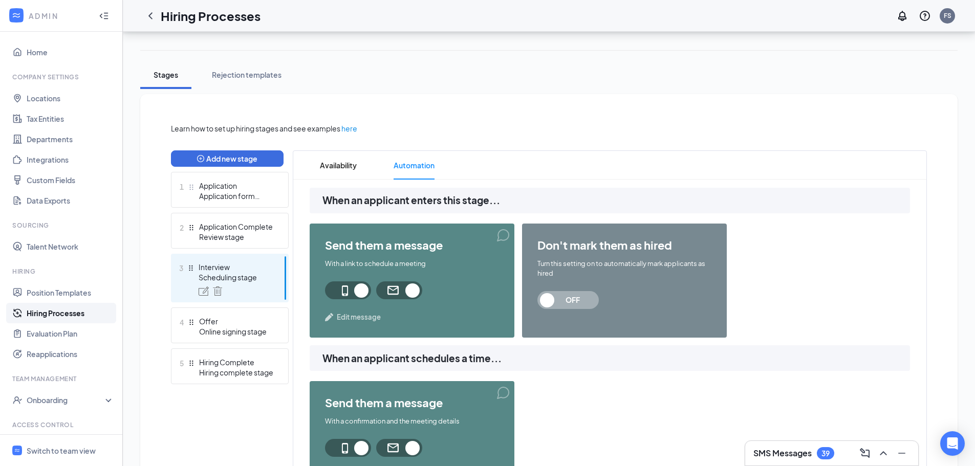
click at [370, 318] on span "Edit message" at bounding box center [359, 317] width 44 height 10
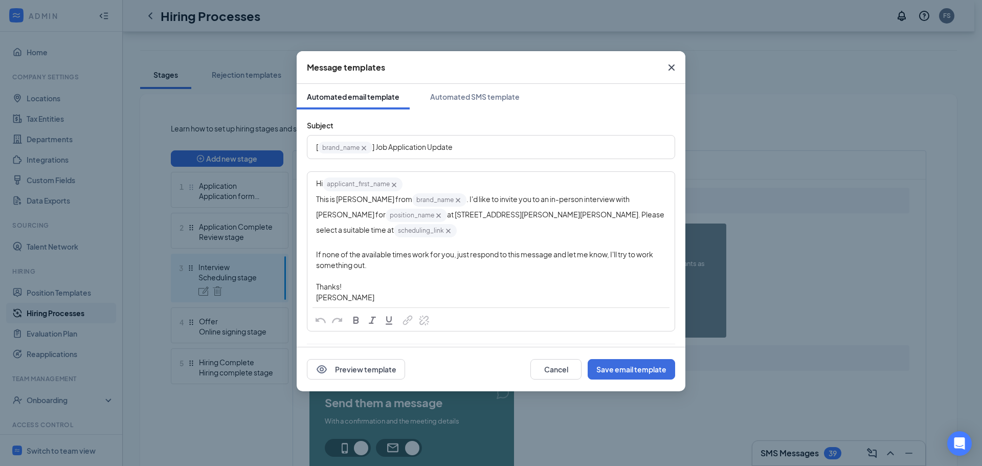
click at [671, 64] on icon "Cross" at bounding box center [672, 67] width 12 height 12
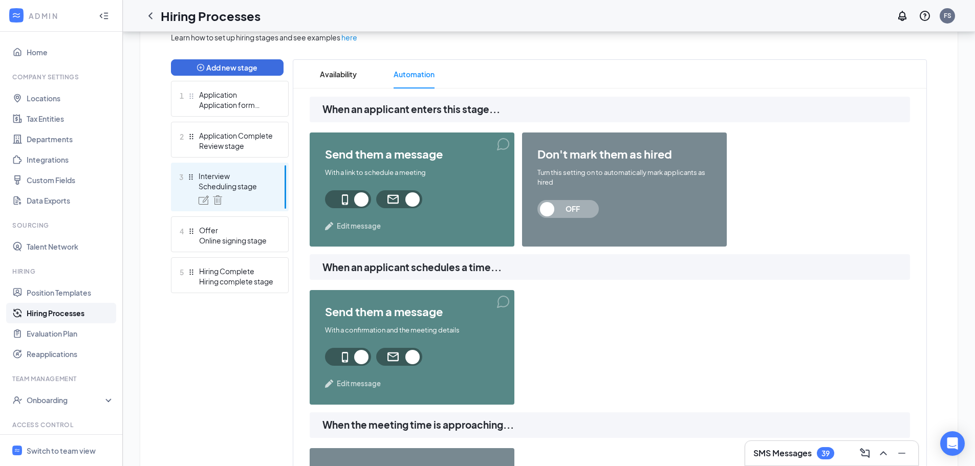
scroll to position [256, 0]
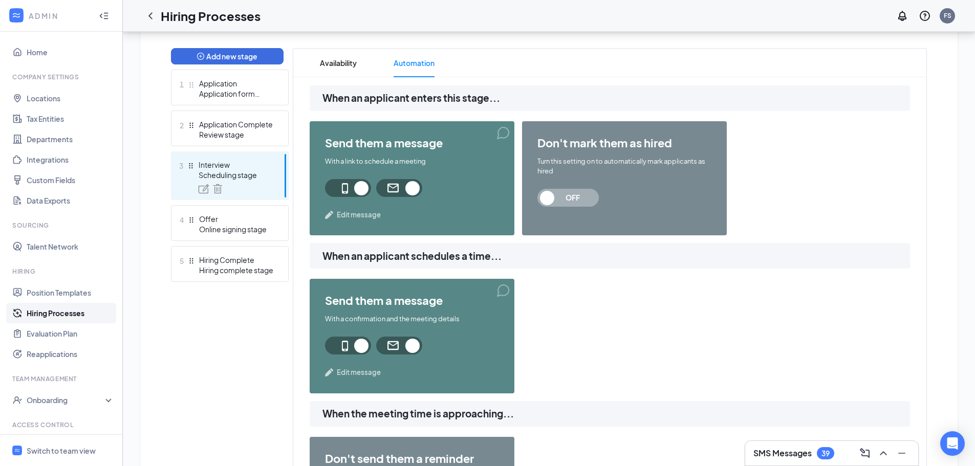
click at [371, 375] on span "Edit message" at bounding box center [359, 372] width 44 height 10
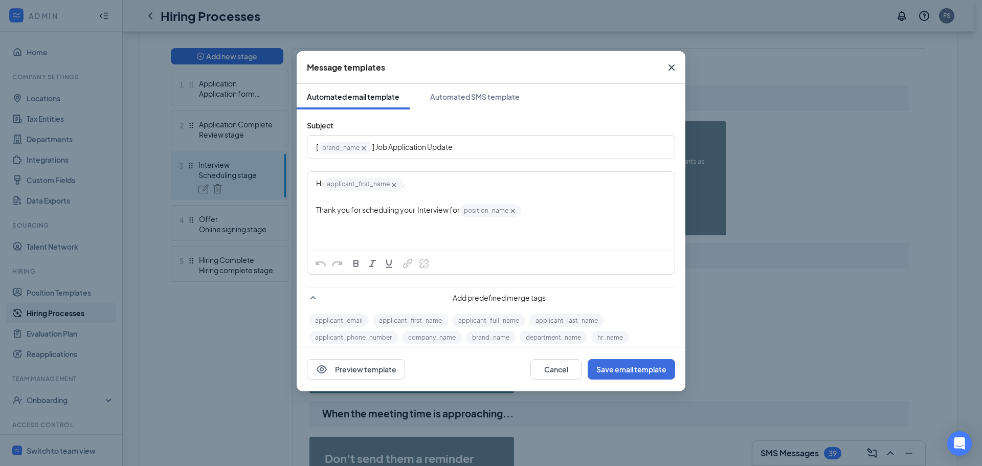
click at [675, 66] on icon "Cross" at bounding box center [672, 67] width 12 height 12
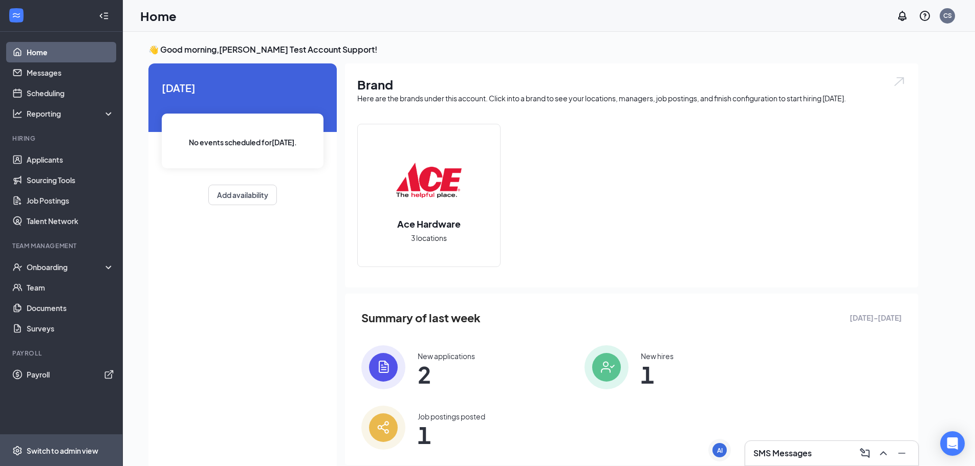
click at [56, 439] on span "Switch to admin view" at bounding box center [71, 450] width 88 height 31
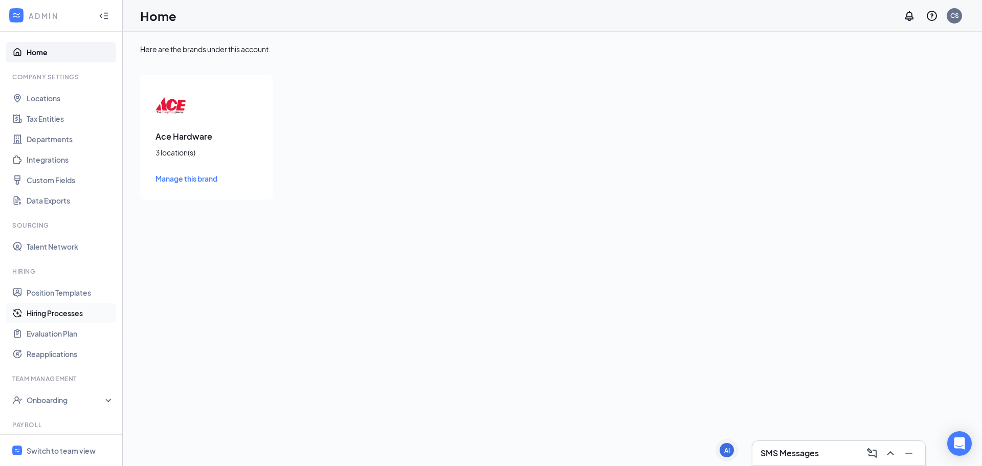
click at [58, 308] on link "Hiring Processes" at bounding box center [71, 313] width 88 height 20
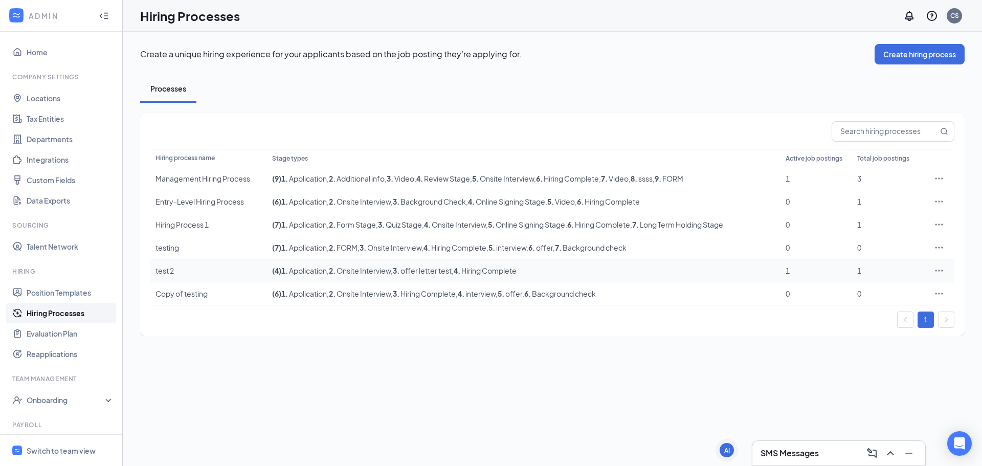
click at [192, 268] on div "test 2" at bounding box center [209, 271] width 106 height 10
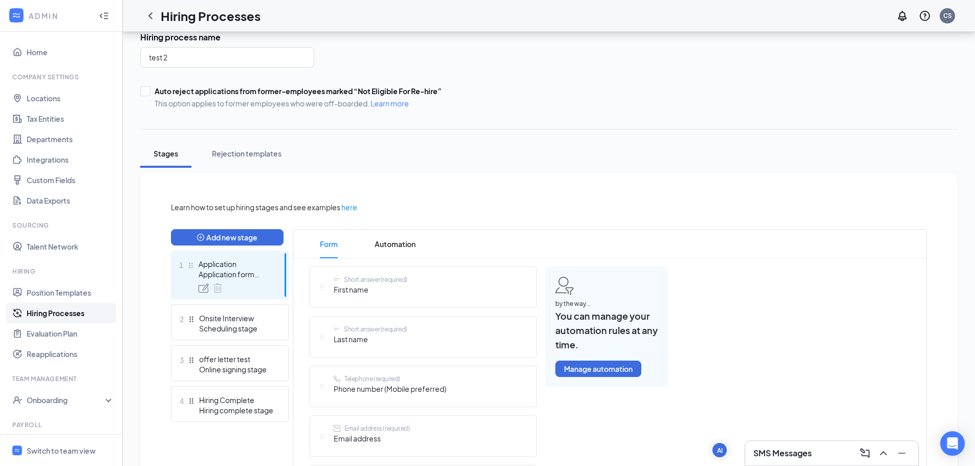
scroll to position [102, 0]
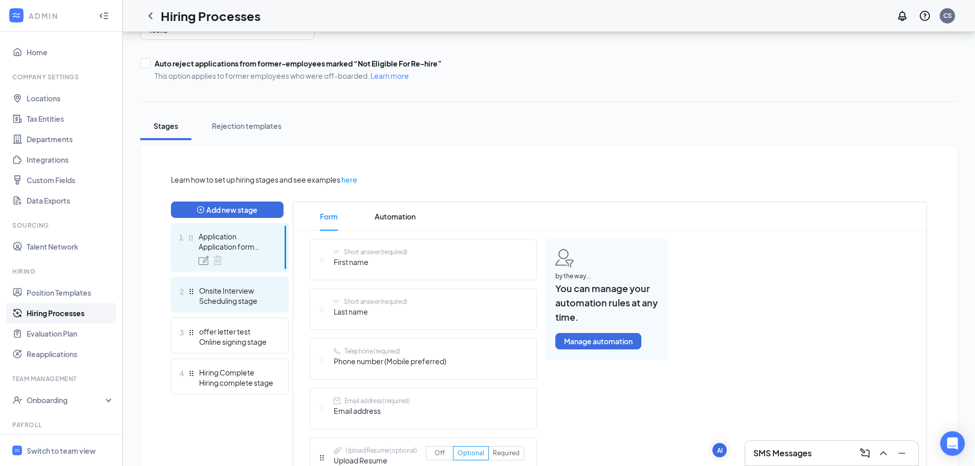
click at [239, 295] on div "Onsite Interview" at bounding box center [236, 291] width 75 height 10
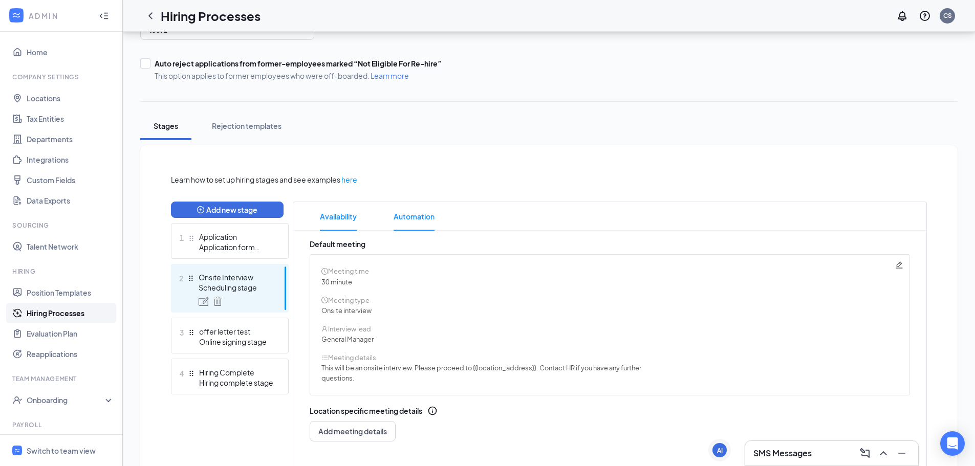
click at [417, 219] on span "Automation" at bounding box center [414, 216] width 41 height 29
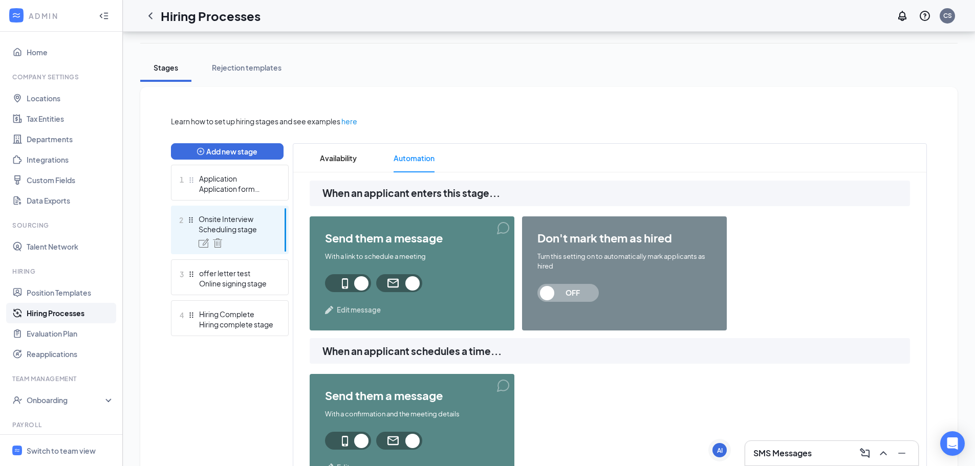
scroll to position [205, 0]
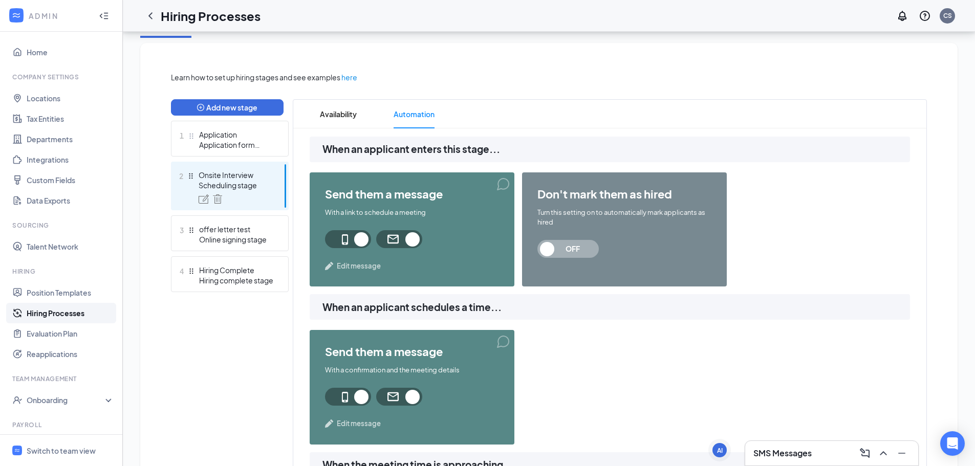
click at [358, 422] on span "Edit message" at bounding box center [359, 424] width 44 height 10
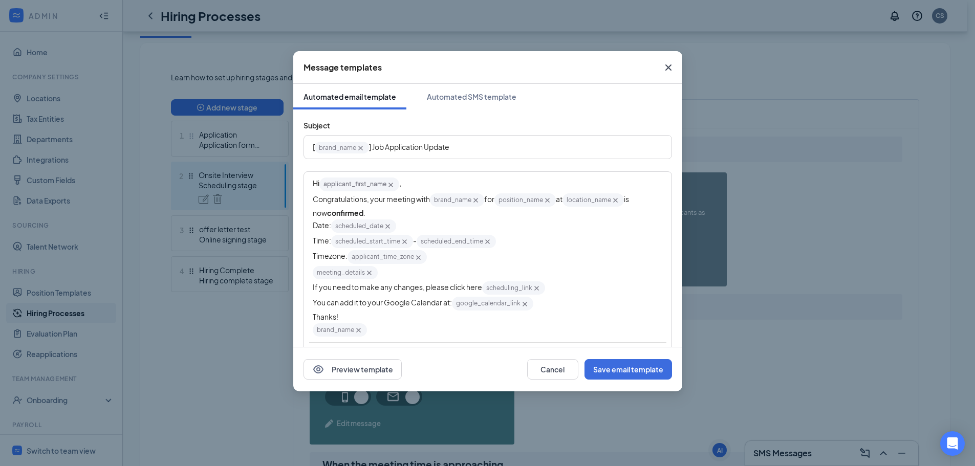
click at [661, 67] on span "Close" at bounding box center [668, 68] width 28 height 28
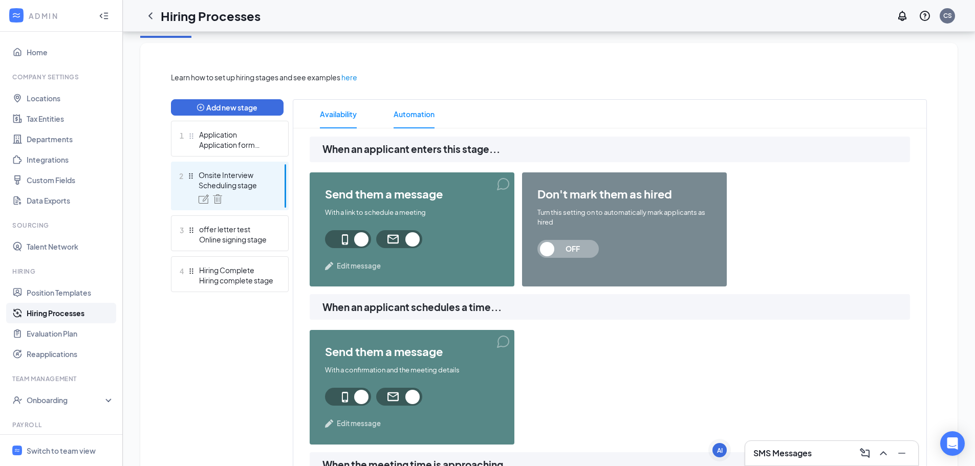
click at [352, 113] on span "Availability" at bounding box center [338, 114] width 37 height 29
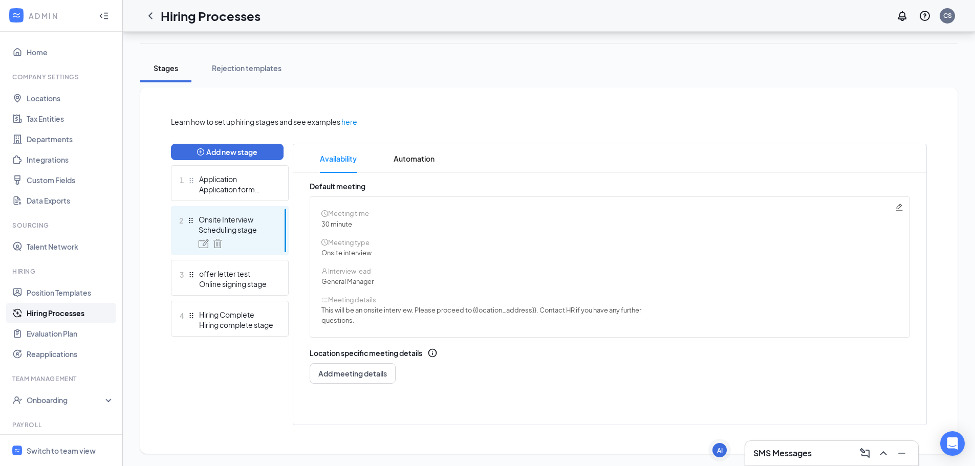
scroll to position [160, 0]
click at [151, 16] on icon "ChevronLeft" at bounding box center [150, 16] width 12 height 12
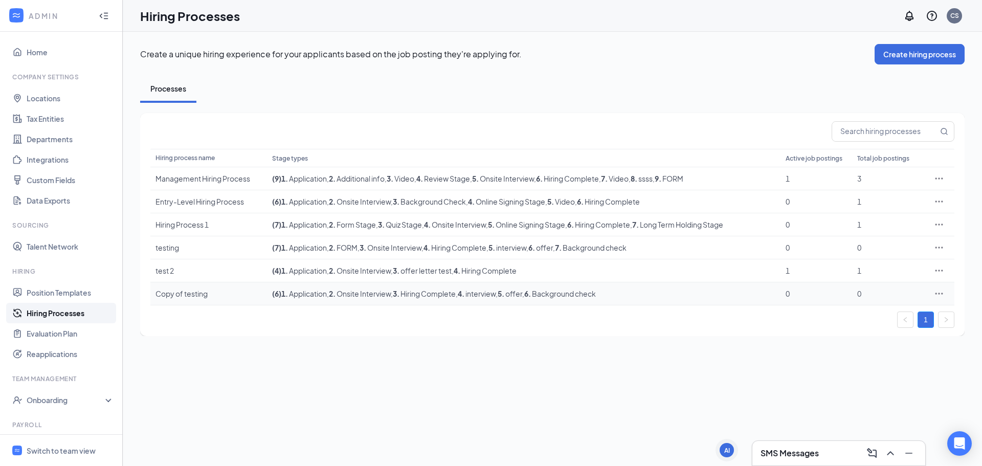
click at [320, 296] on span "1 . Application" at bounding box center [304, 293] width 46 height 9
click at [187, 293] on div "Copy of testing" at bounding box center [209, 294] width 106 height 10
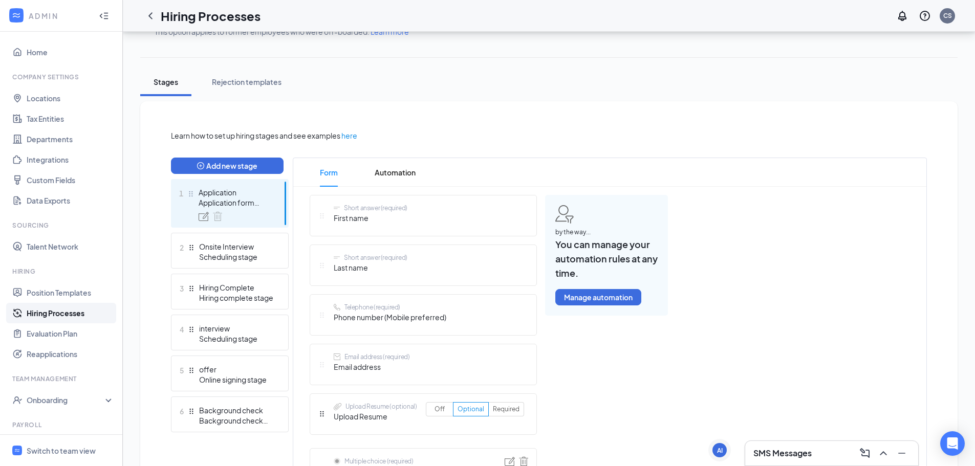
scroll to position [154, 0]
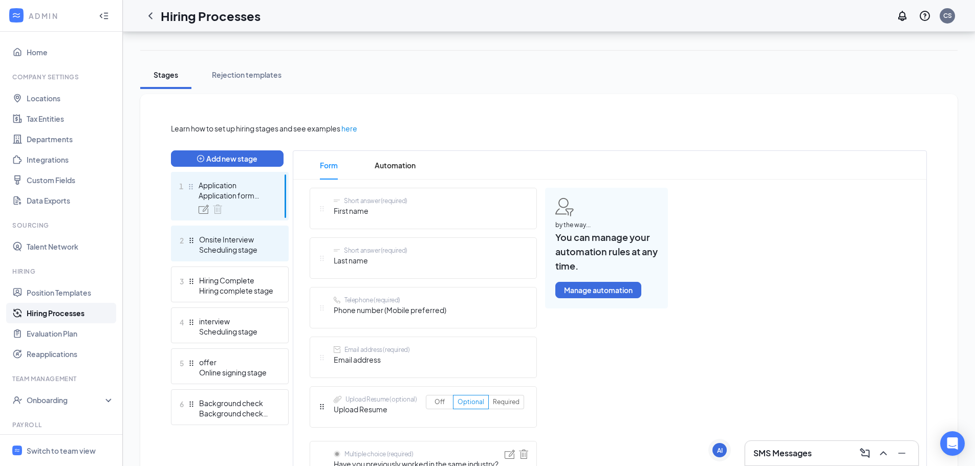
click at [241, 240] on div "Onsite Interview" at bounding box center [236, 239] width 75 height 10
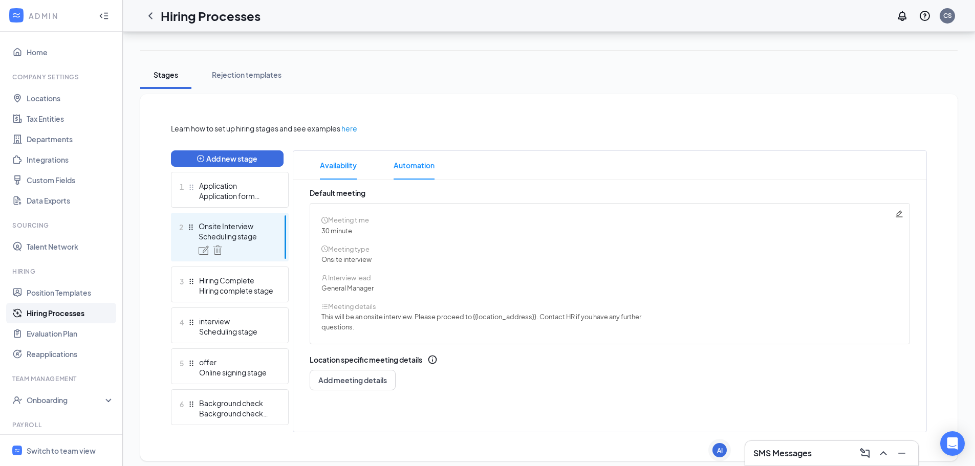
click at [415, 171] on span "Automation" at bounding box center [414, 165] width 41 height 29
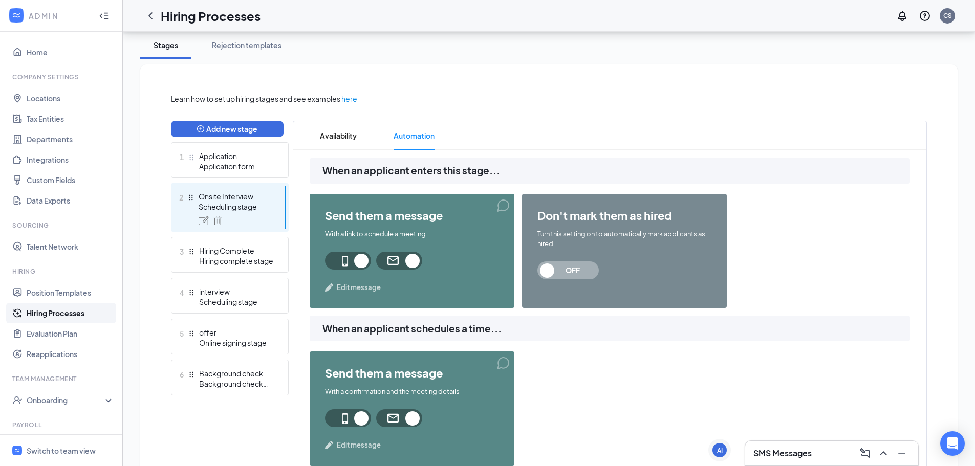
scroll to position [307, 0]
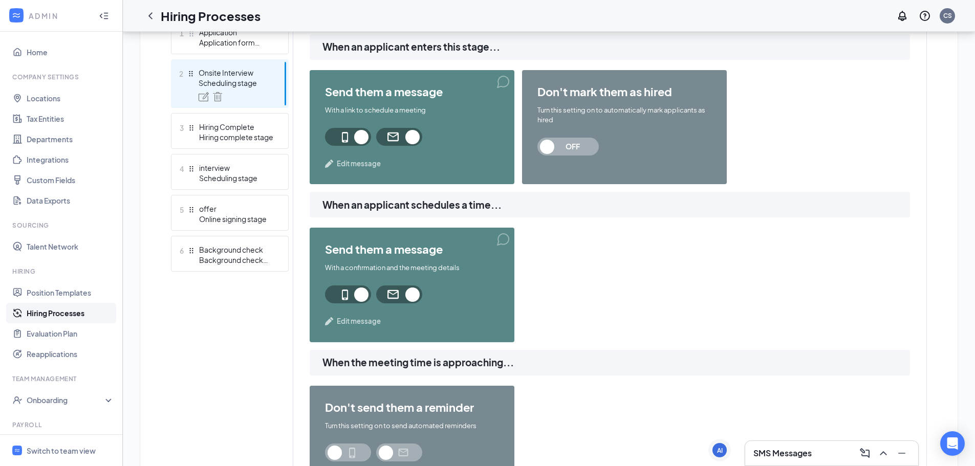
click at [352, 324] on span "Edit message" at bounding box center [359, 321] width 44 height 10
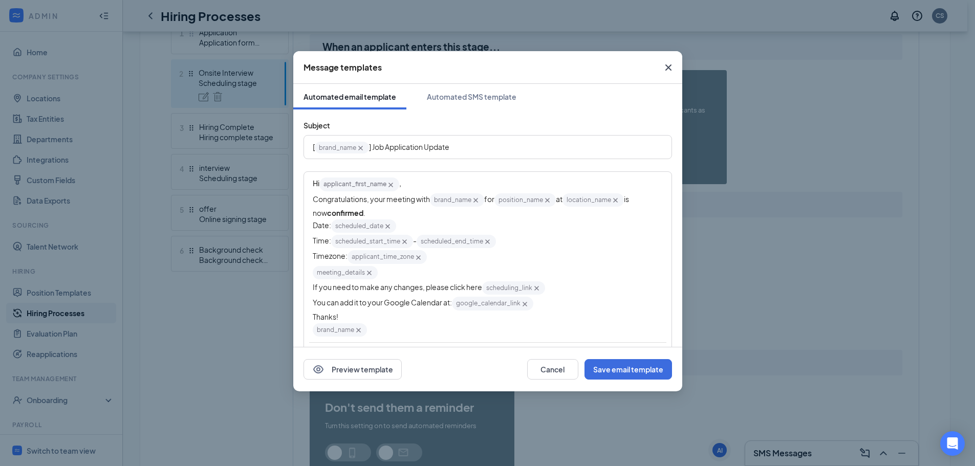
click at [670, 67] on icon "Cross" at bounding box center [668, 67] width 12 height 12
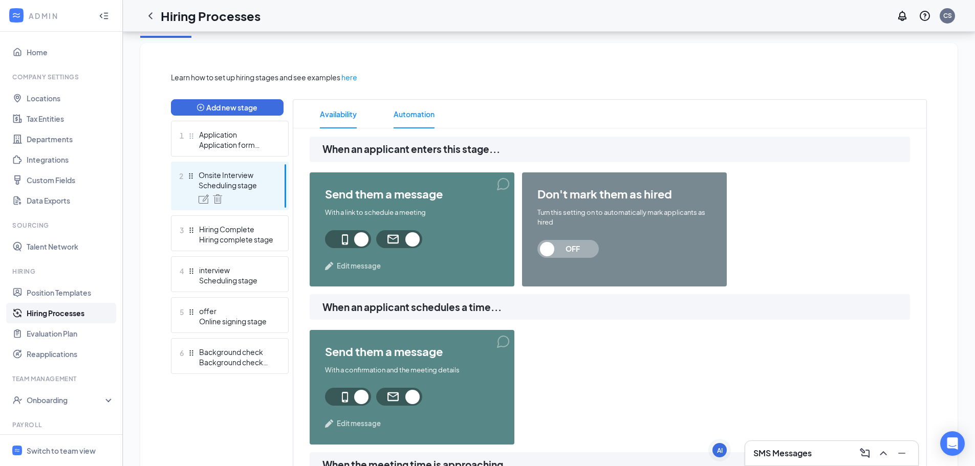
click at [339, 108] on span "Availability" at bounding box center [338, 114] width 37 height 29
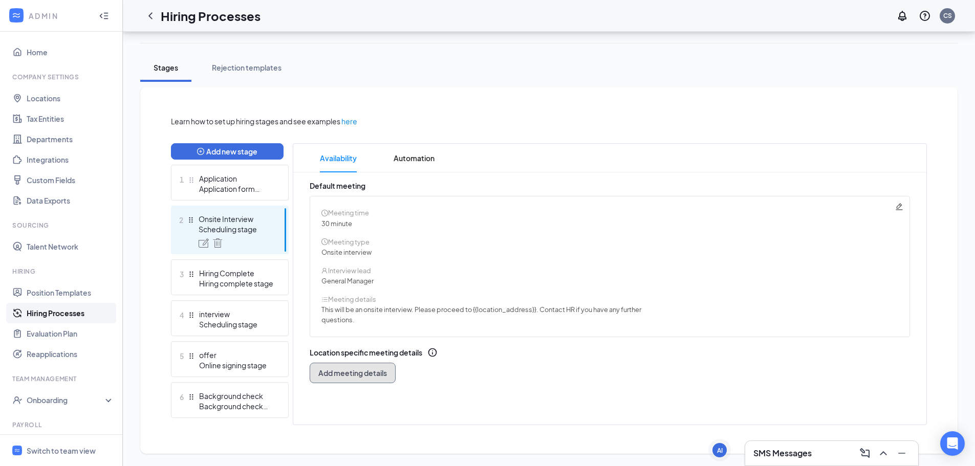
click at [373, 381] on button "Add meeting details" at bounding box center [353, 373] width 86 height 20
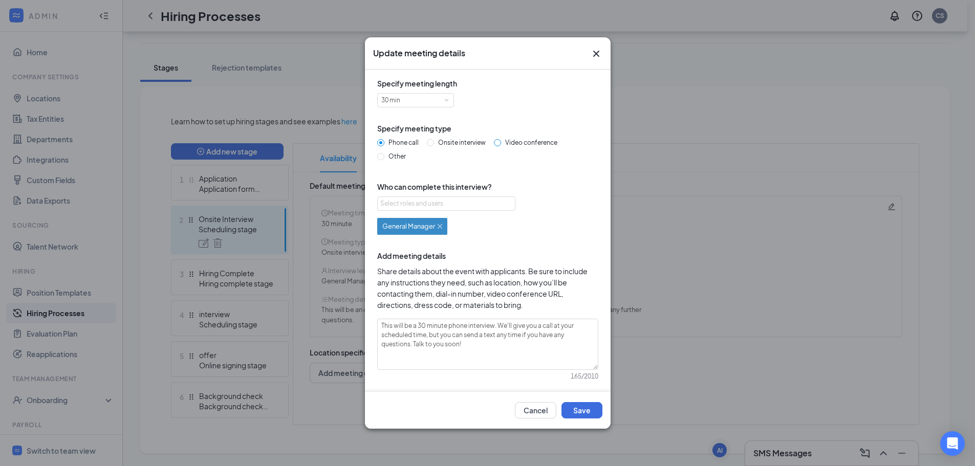
click at [495, 142] on input "Video conference" at bounding box center [497, 142] width 7 height 7
radio input "true"
radio input "false"
type textarea "This will be a 30 minute video conference interview. A conference link will be …"
click at [577, 411] on button "Save" at bounding box center [581, 410] width 41 height 16
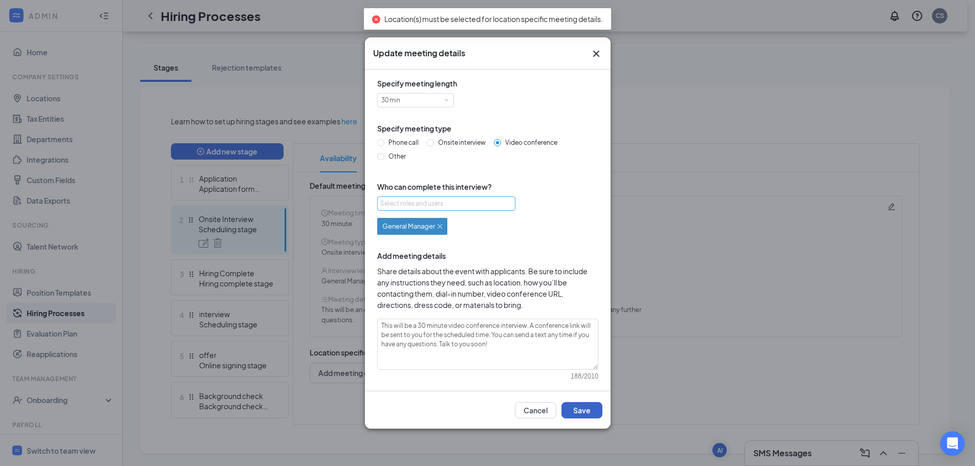
click at [424, 202] on div "Select roles and users" at bounding box center [443, 204] width 126 height 10
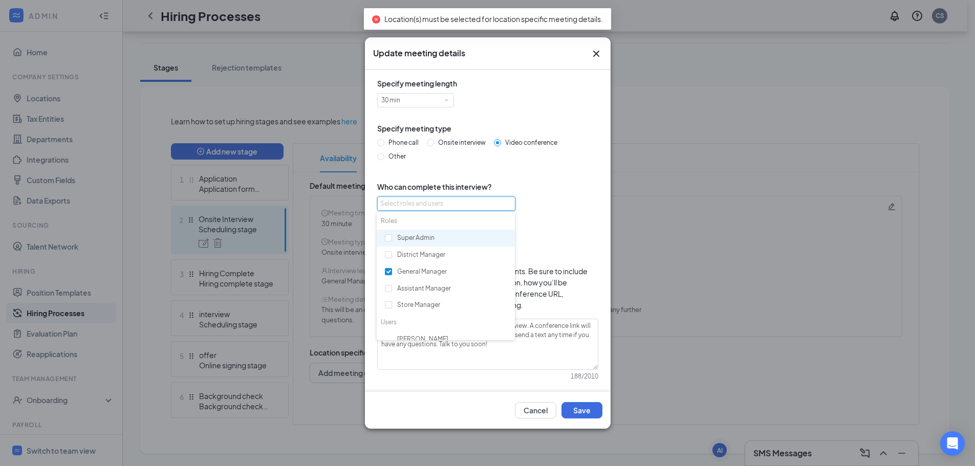
click at [426, 201] on div "Select roles and users" at bounding box center [443, 204] width 126 height 10
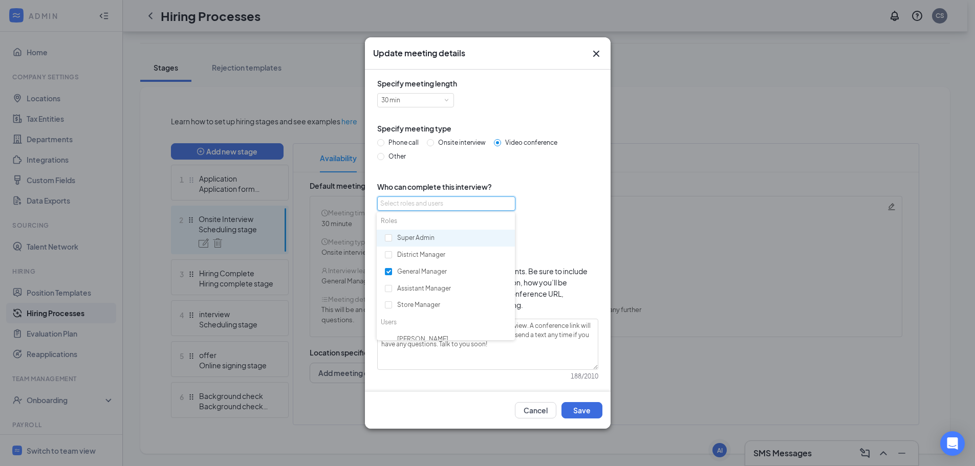
click at [571, 239] on div "Specify meeting length 30 min Specify meeting type Phone call Onsite interview …" at bounding box center [487, 252] width 229 height 349
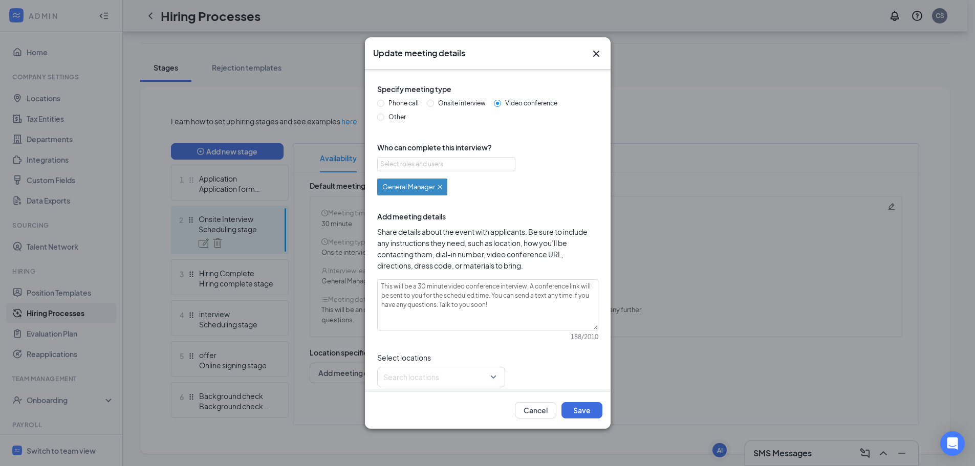
scroll to position [43, 0]
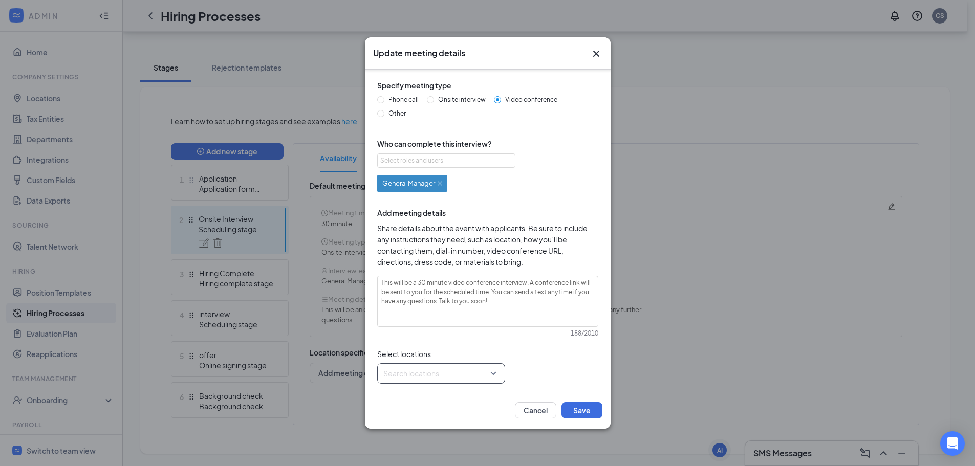
click at [418, 374] on div at bounding box center [438, 373] width 108 height 16
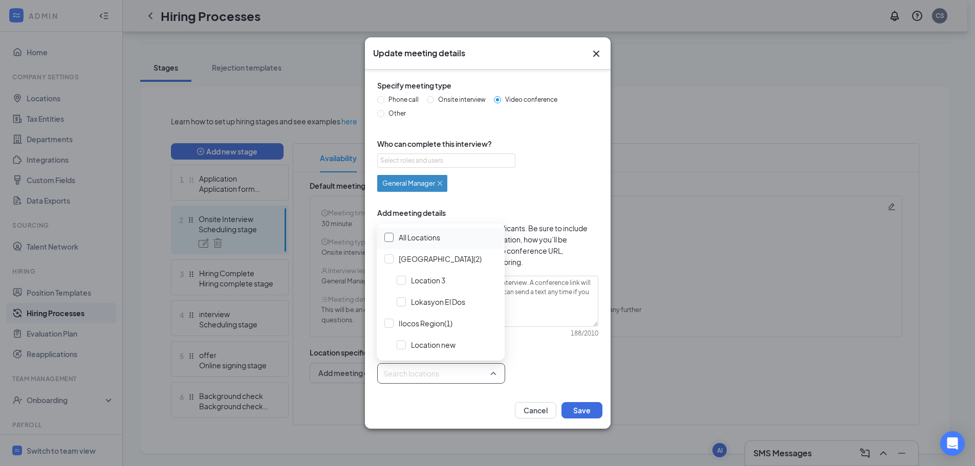
click at [386, 239] on div at bounding box center [388, 237] width 9 height 9
click at [384, 235] on div at bounding box center [388, 237] width 9 height 9
click at [403, 279] on div at bounding box center [401, 280] width 9 height 9
click at [580, 413] on button "Save" at bounding box center [581, 410] width 41 height 16
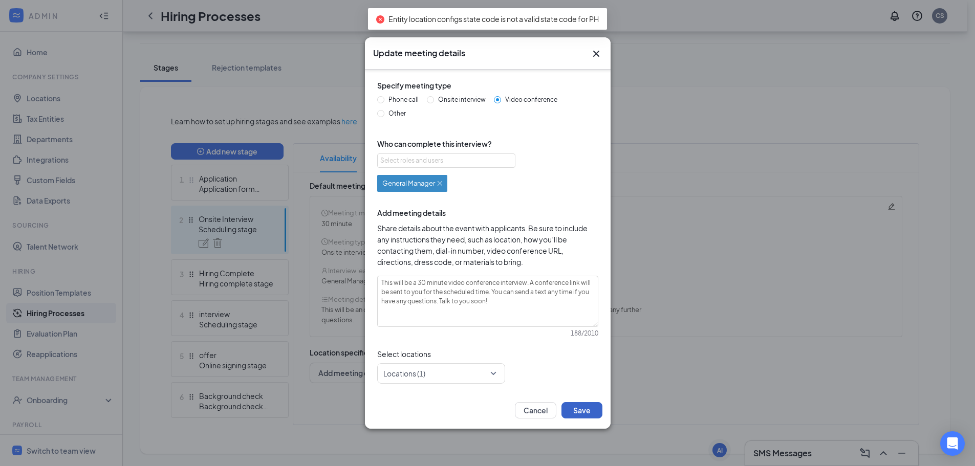
click at [580, 413] on button "Save" at bounding box center [581, 410] width 41 height 16
click at [423, 375] on div at bounding box center [438, 373] width 108 height 16
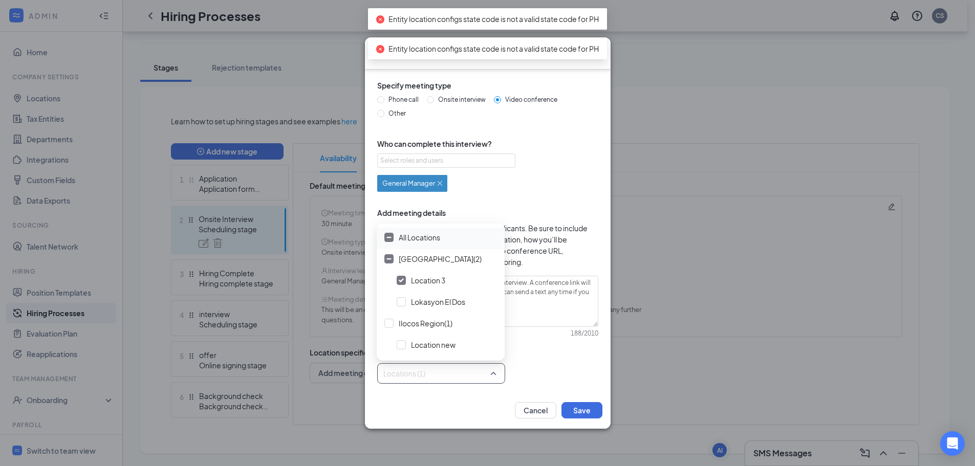
click at [387, 239] on div at bounding box center [388, 237] width 9 height 9
click at [708, 97] on div "Update meeting details Specify meeting length 30 min Specify meeting type Phone…" at bounding box center [487, 233] width 975 height 466
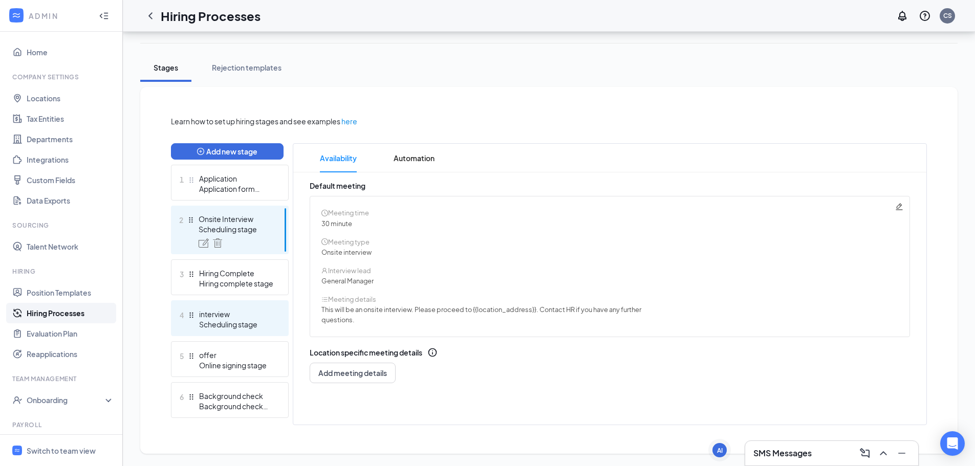
click at [251, 323] on div "Scheduling stage" at bounding box center [236, 324] width 75 height 10
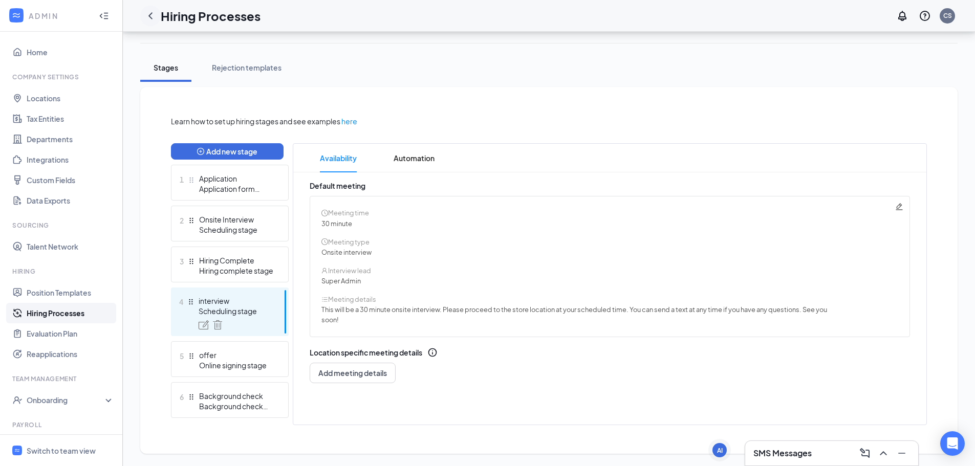
click at [154, 14] on icon "ChevronLeft" at bounding box center [150, 16] width 12 height 12
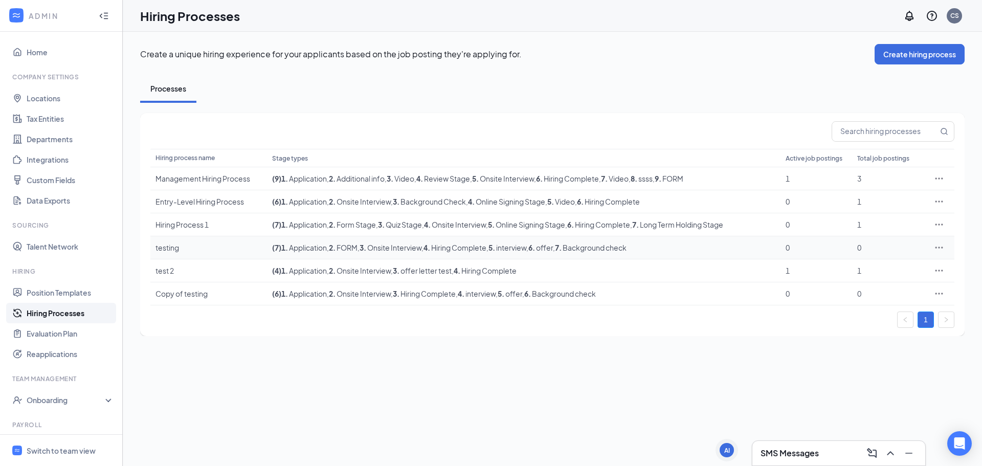
click at [152, 252] on td "testing" at bounding box center [208, 247] width 117 height 23
click at [158, 251] on div "testing" at bounding box center [209, 248] width 106 height 10
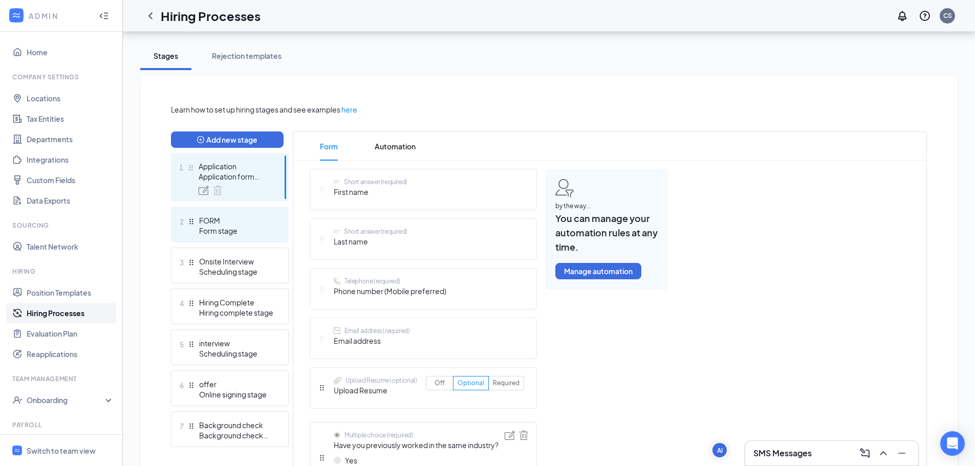
scroll to position [205, 0]
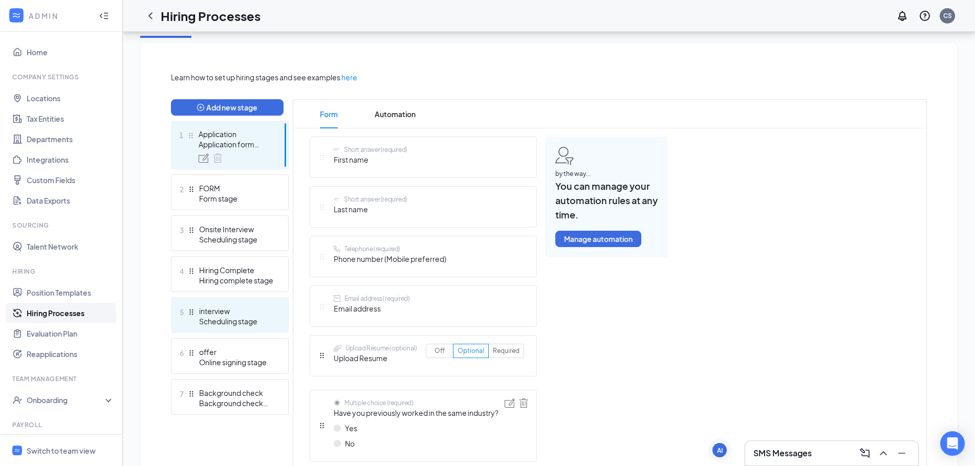
click at [224, 316] on div "interview" at bounding box center [236, 311] width 75 height 10
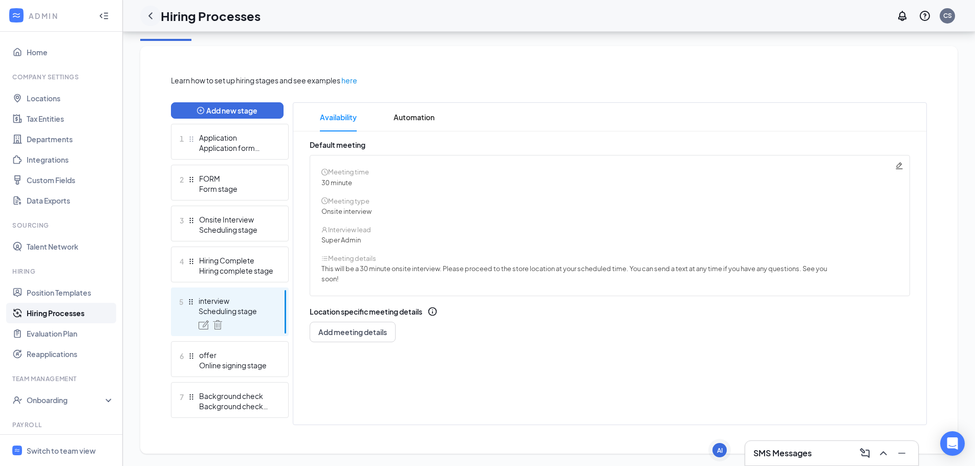
click at [143, 18] on div at bounding box center [150, 16] width 20 height 20
click at [145, 17] on icon "ChevronLeft" at bounding box center [150, 16] width 12 height 12
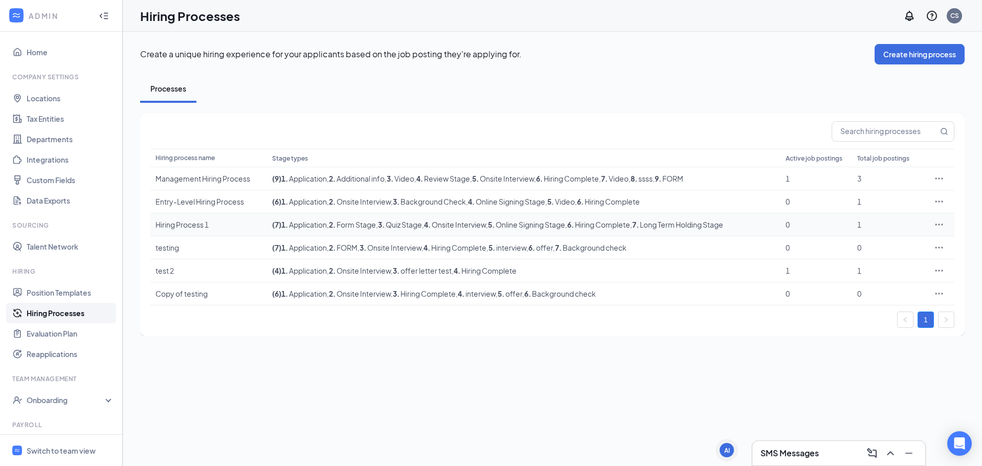
click at [188, 225] on div "Hiring Process 1" at bounding box center [209, 225] width 106 height 10
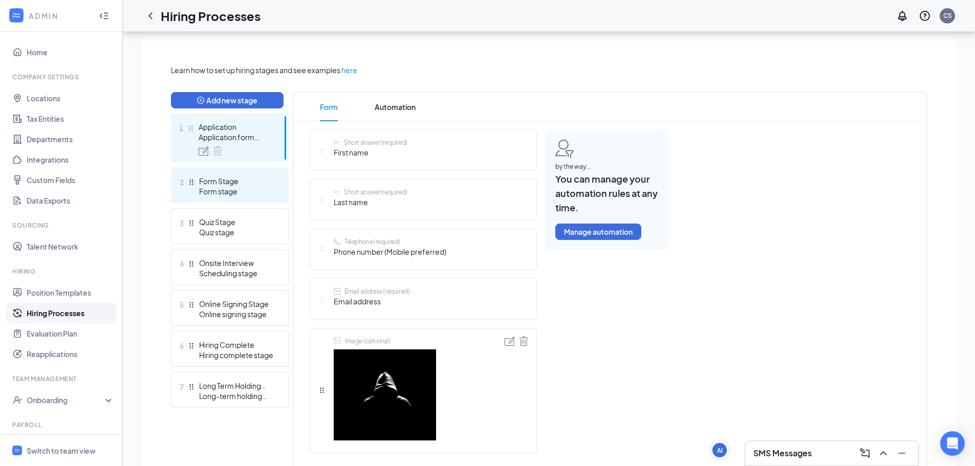
scroll to position [256, 0]
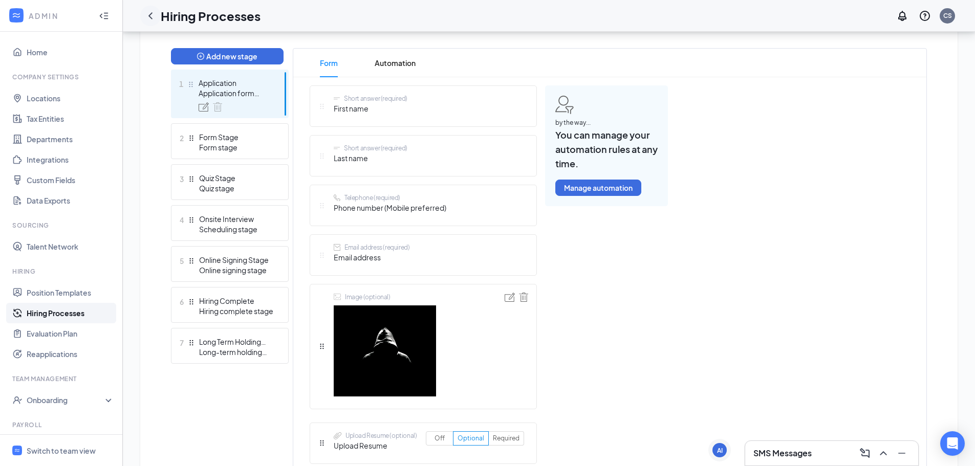
click at [155, 19] on icon "ChevronLeft" at bounding box center [150, 16] width 12 height 12
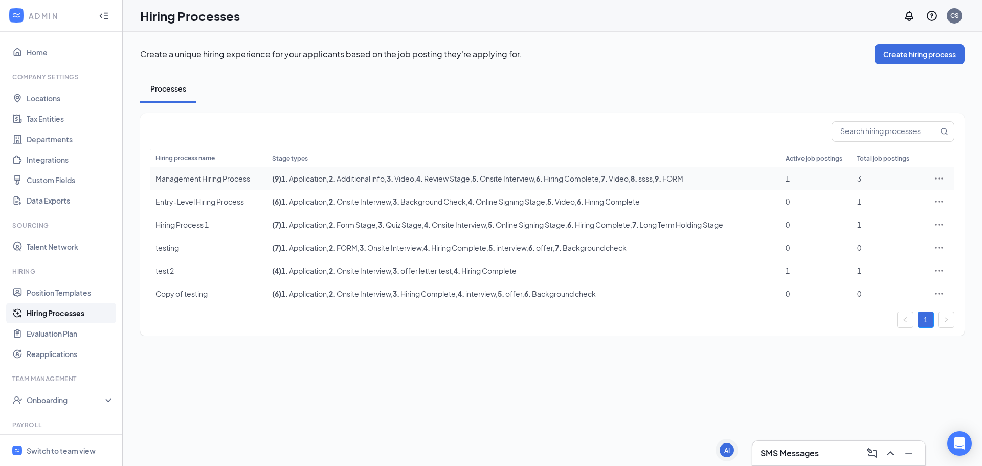
click at [203, 179] on div "Management Hiring Process" at bounding box center [209, 178] width 106 height 10
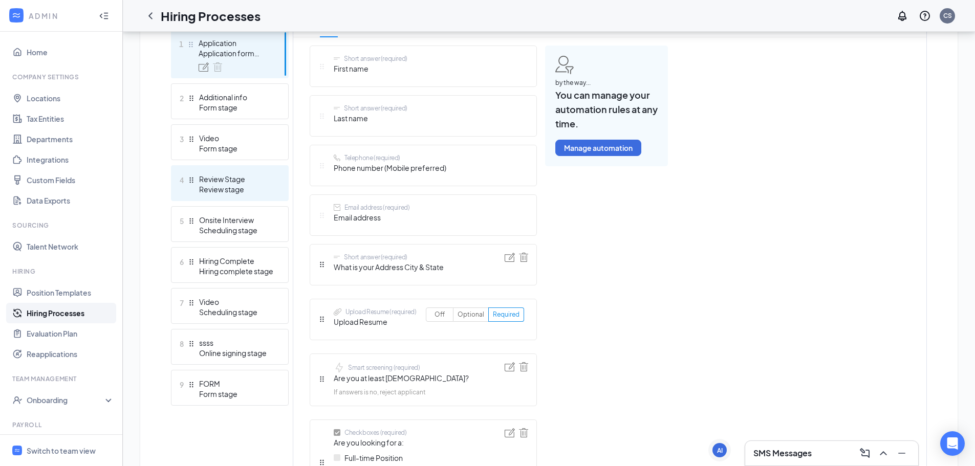
scroll to position [307, 0]
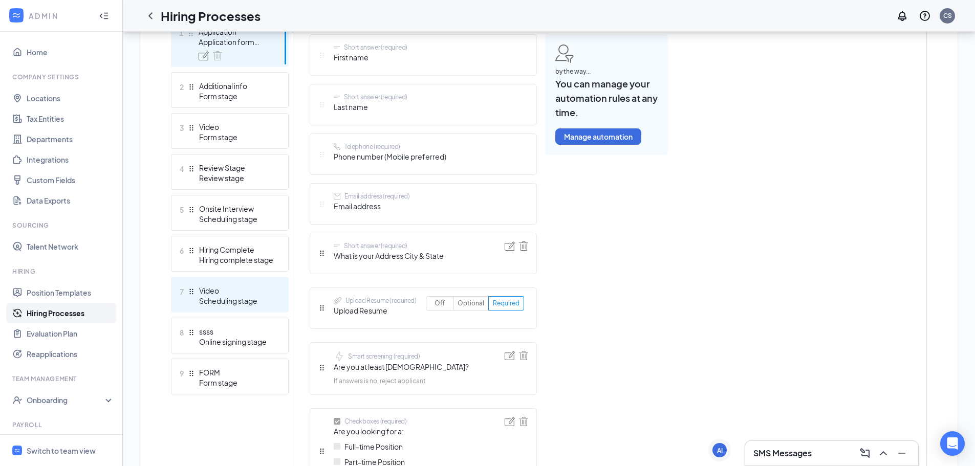
click at [230, 292] on div "Video" at bounding box center [236, 291] width 75 height 10
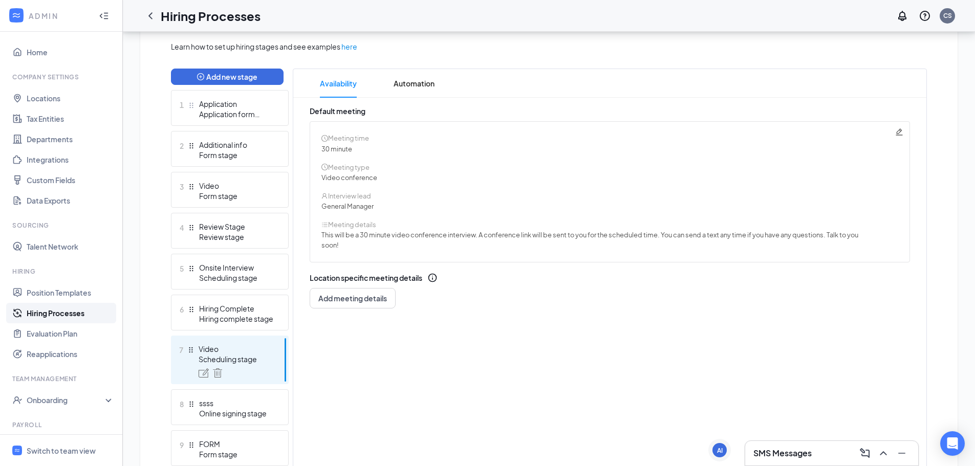
scroll to position [232, 0]
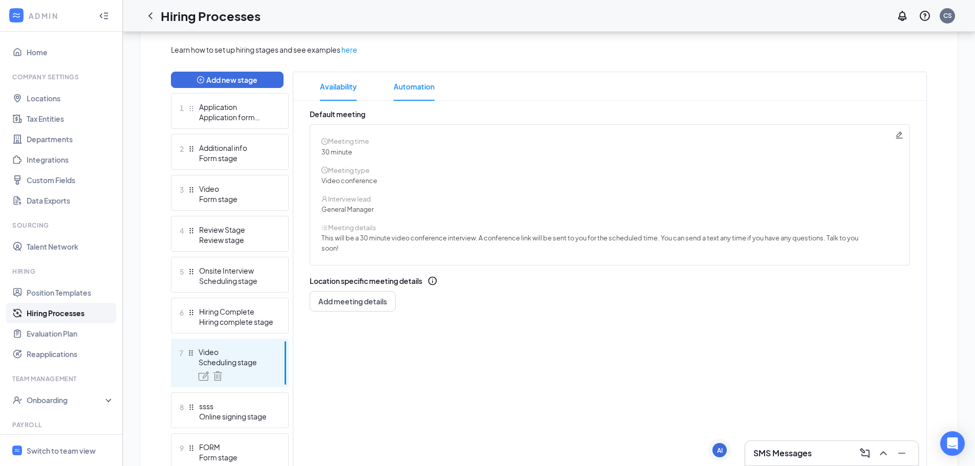
click at [424, 91] on span "Automation" at bounding box center [414, 86] width 41 height 29
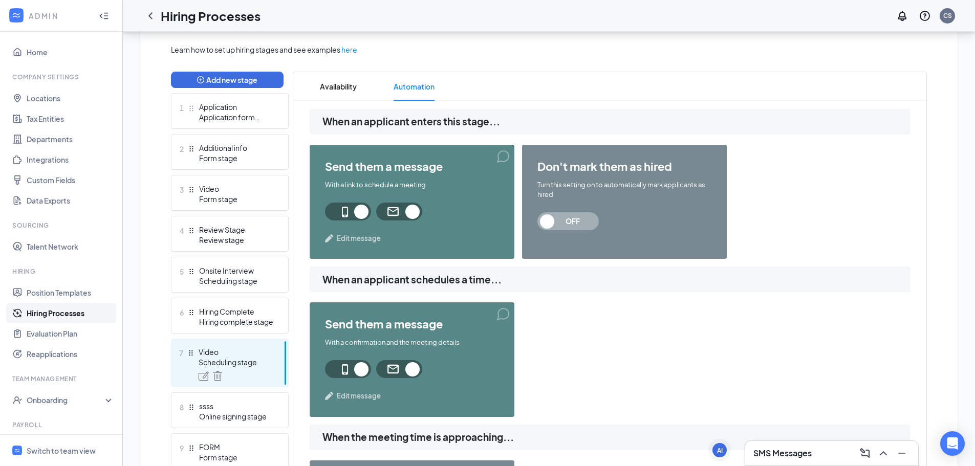
click at [356, 395] on span "Edit message" at bounding box center [359, 396] width 44 height 10
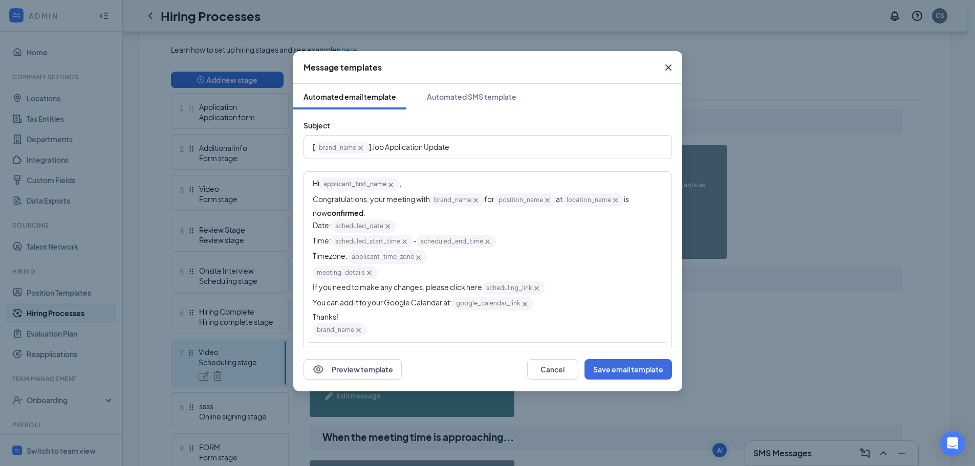
click at [667, 67] on icon "Cross" at bounding box center [668, 67] width 6 height 6
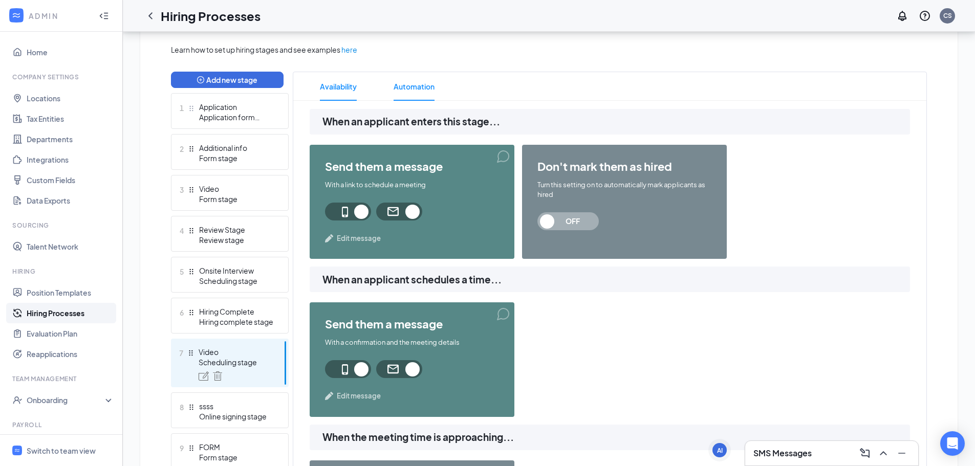
click at [347, 83] on span "Availability" at bounding box center [338, 86] width 37 height 29
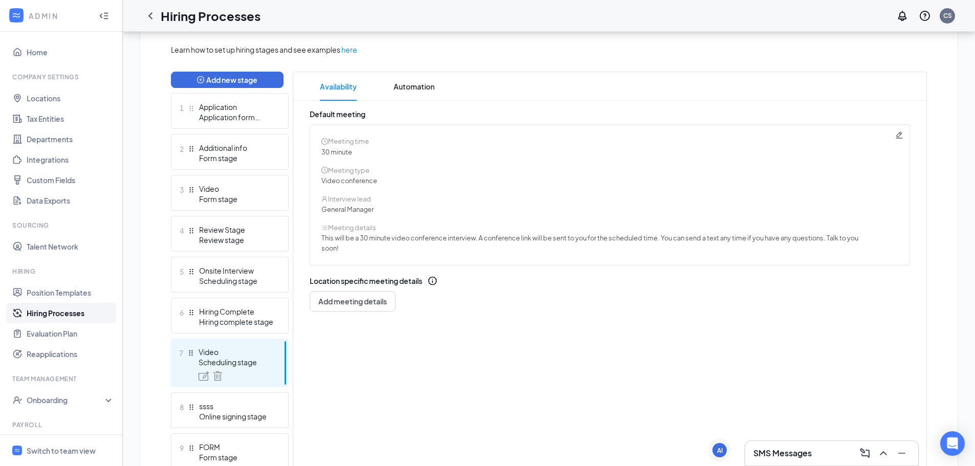
click at [899, 133] on icon "Pencil" at bounding box center [898, 135] width 7 height 7
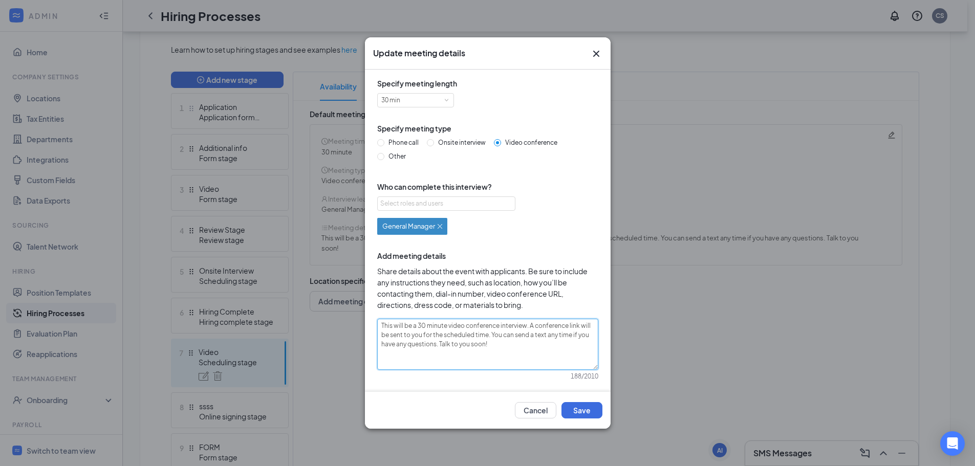
click at [526, 347] on textarea "This will be a 30 minute video conference interview. A conference link will be …" at bounding box center [487, 344] width 221 height 51
click at [596, 55] on icon "Cross" at bounding box center [596, 54] width 12 height 12
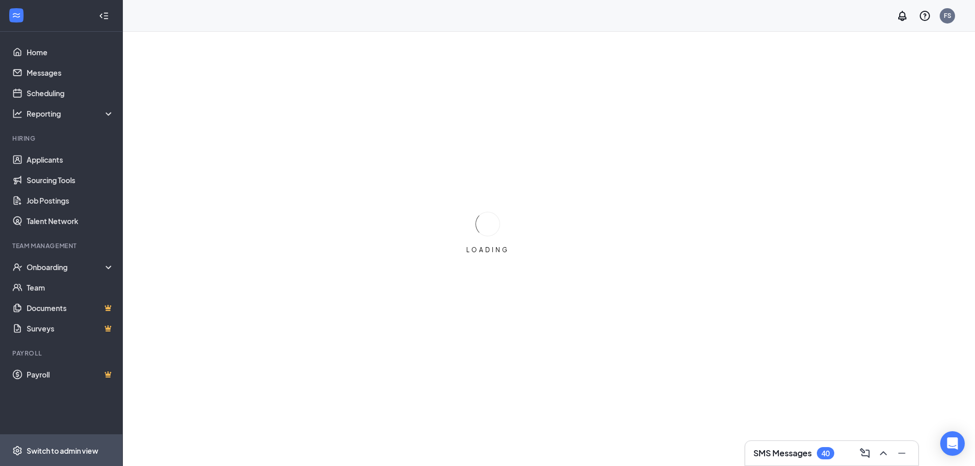
click at [42, 446] on div "Switch to admin view" at bounding box center [63, 451] width 72 height 10
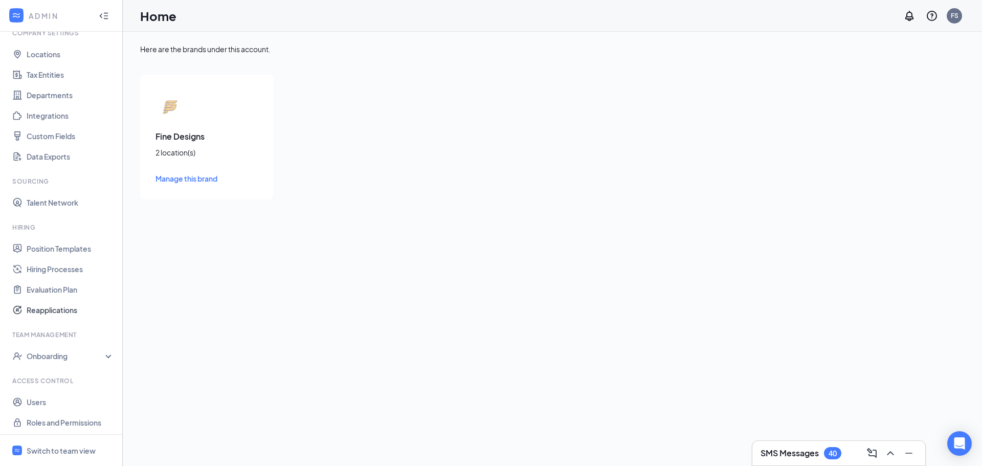
scroll to position [47, 0]
click at [43, 397] on link "Users" at bounding box center [71, 399] width 88 height 20
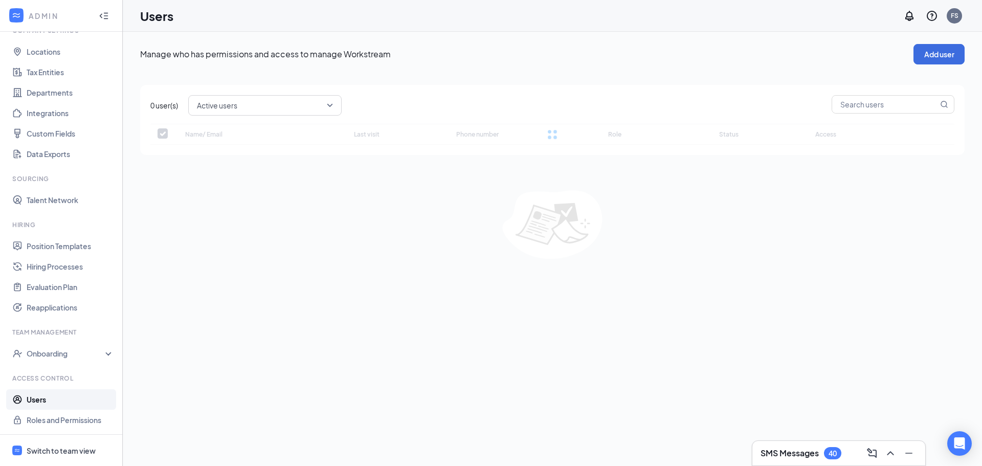
checkbox input "false"
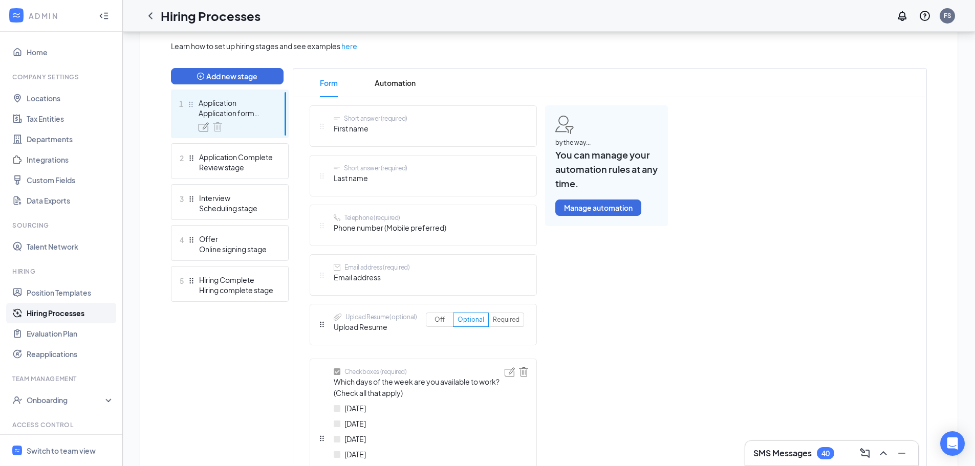
scroll to position [256, 0]
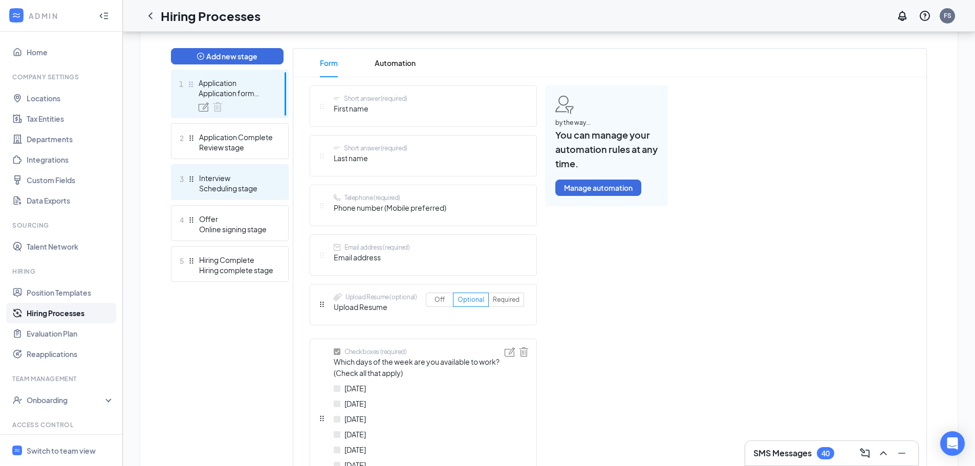
click at [229, 184] on div "Scheduling stage" at bounding box center [236, 188] width 75 height 10
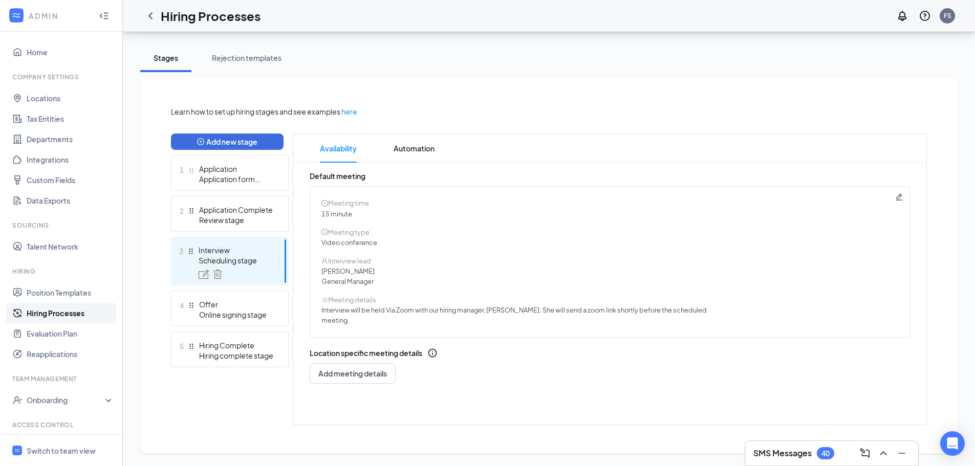
scroll to position [170, 0]
click at [413, 148] on div "Learn how to set up hiring stages and see examples here Add new stage 1 Applica…" at bounding box center [549, 265] width 756 height 319
click at [421, 161] on span "Automation" at bounding box center [414, 148] width 41 height 29
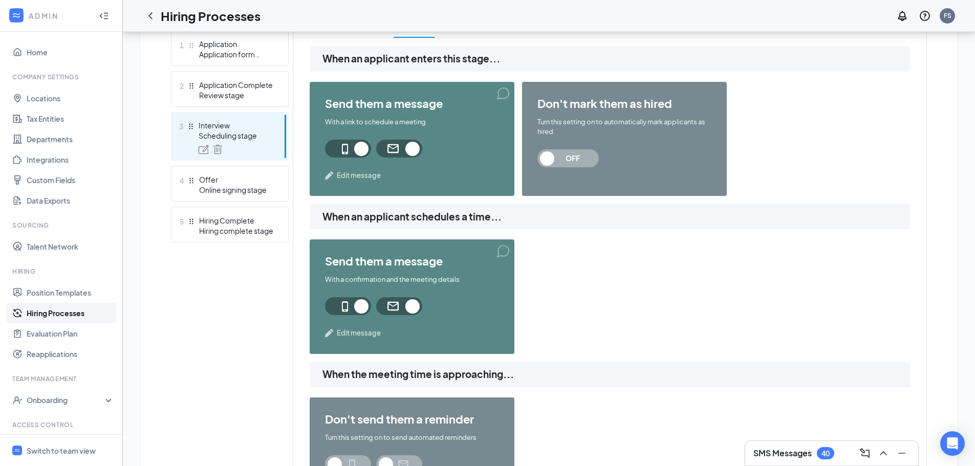
scroll to position [324, 0]
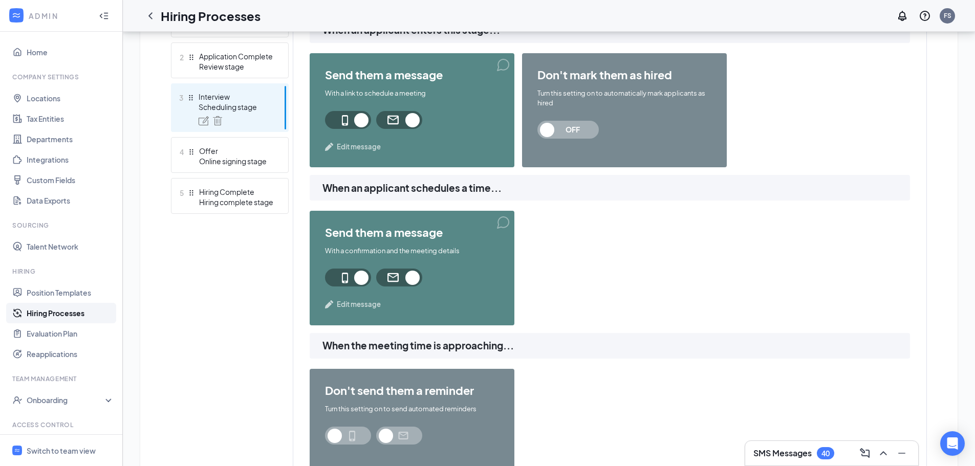
click at [361, 303] on span "Edit message" at bounding box center [359, 304] width 44 height 10
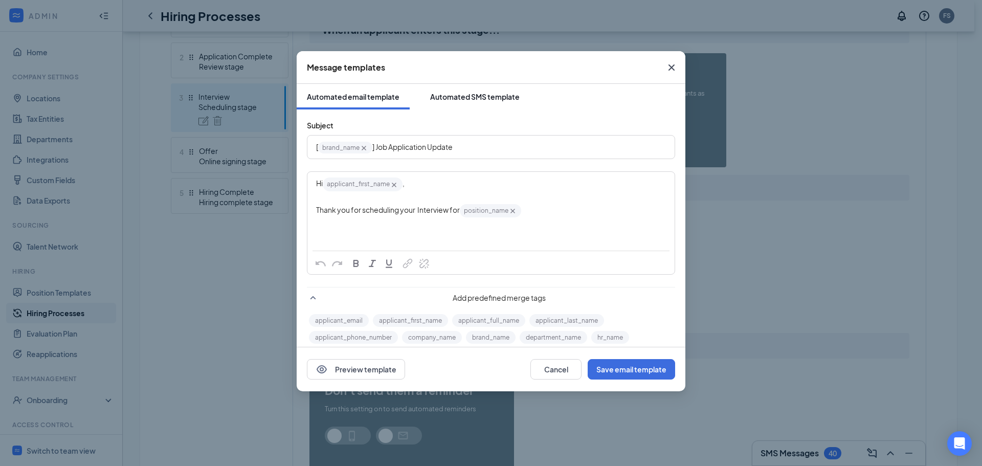
click at [488, 94] on div "Automated SMS template" at bounding box center [475, 97] width 90 height 10
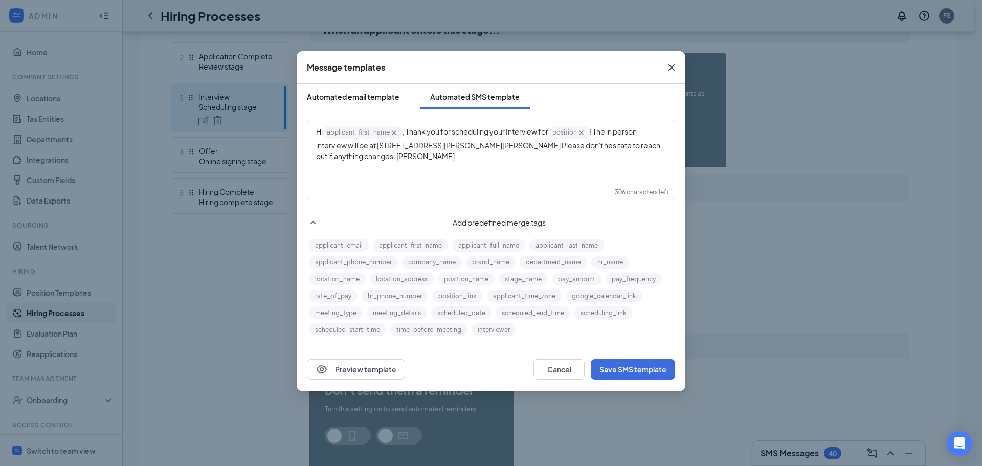
click at [360, 93] on div "Automated email template" at bounding box center [353, 97] width 93 height 10
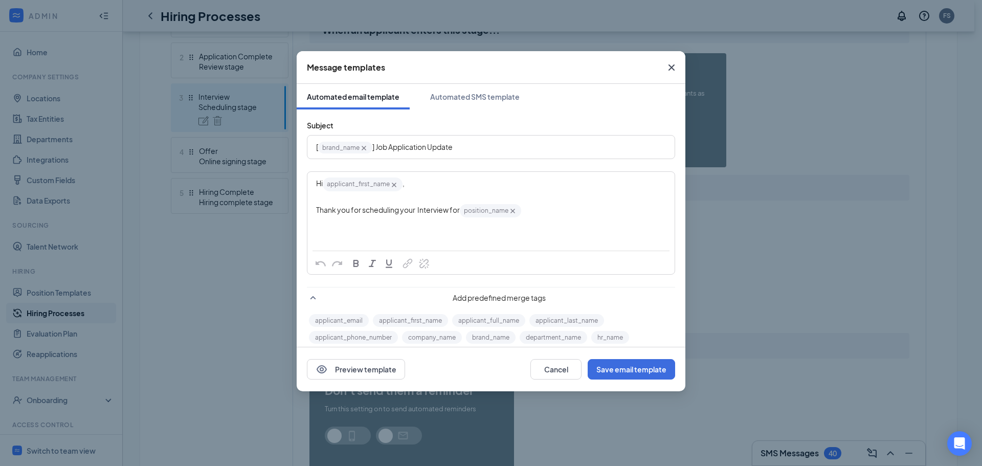
click at [674, 63] on icon "Cross" at bounding box center [672, 67] width 12 height 12
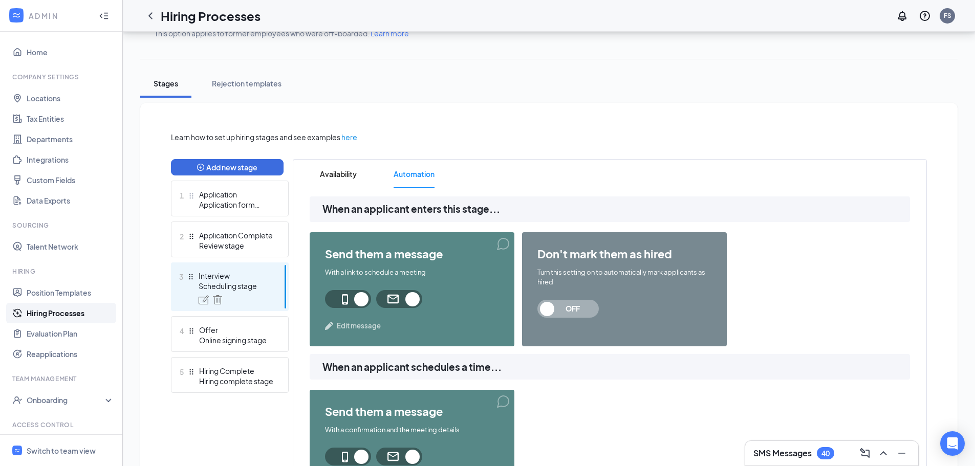
scroll to position [68, 0]
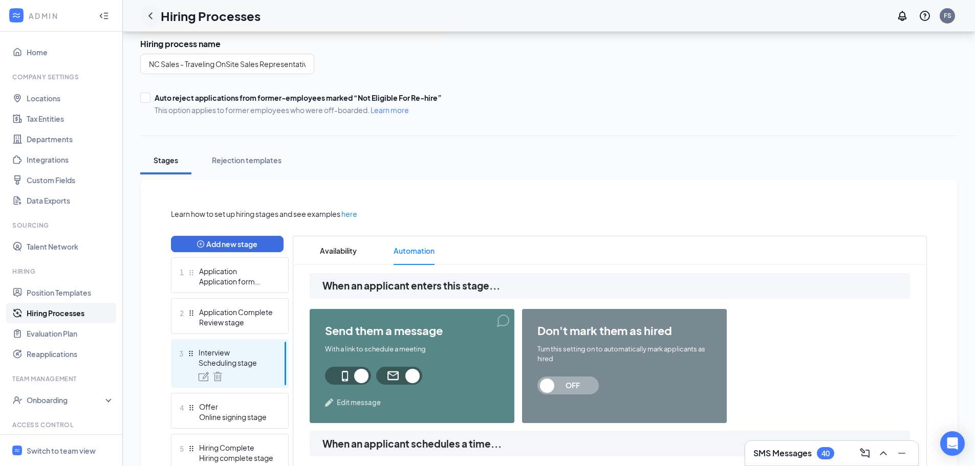
click at [154, 16] on icon "ChevronLeft" at bounding box center [150, 16] width 12 height 12
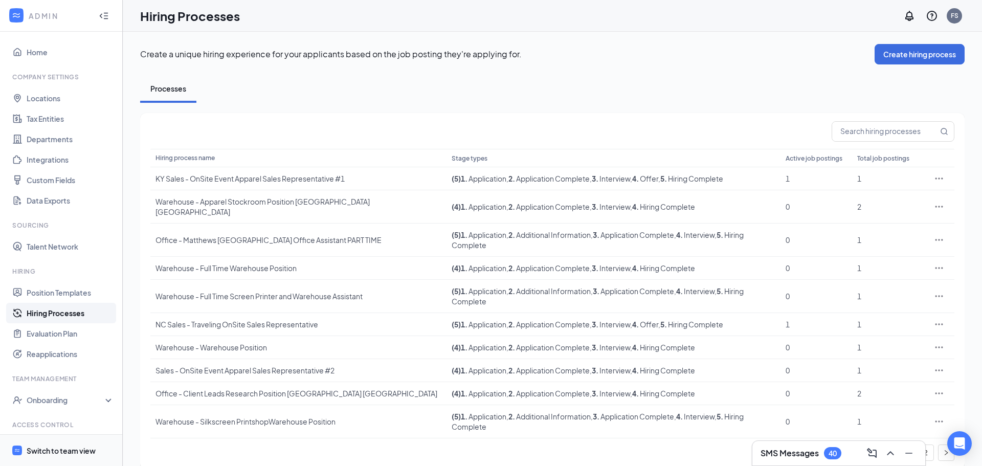
click at [39, 458] on span "Switch to team view" at bounding box center [71, 450] width 88 height 31
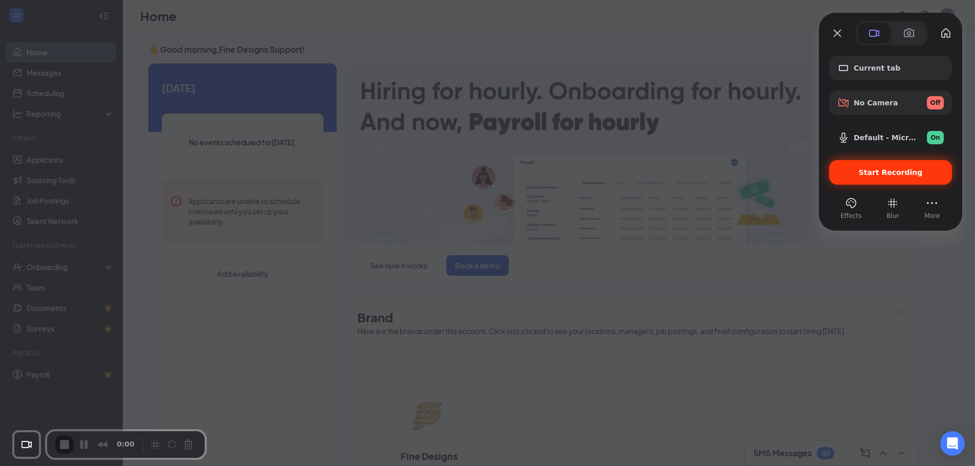
click at [867, 174] on span "Start Recording" at bounding box center [891, 172] width 64 height 8
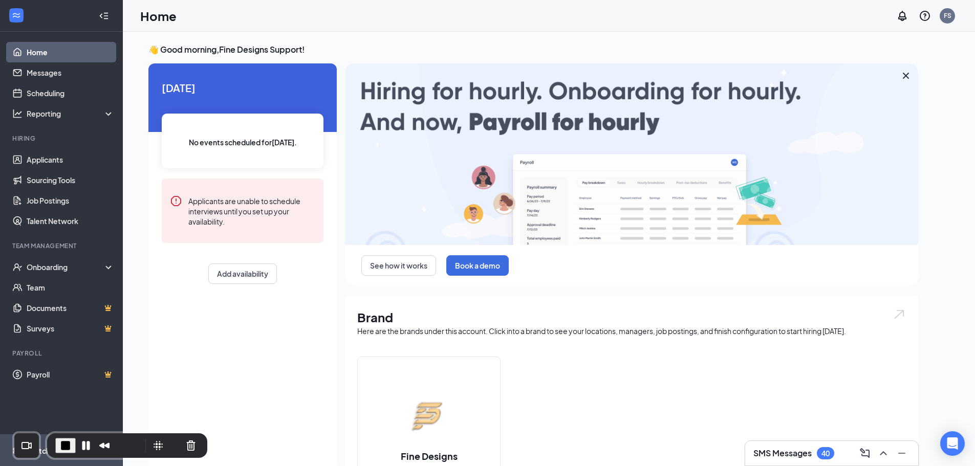
click at [42, 463] on span "Switch to admin view" at bounding box center [71, 450] width 88 height 31
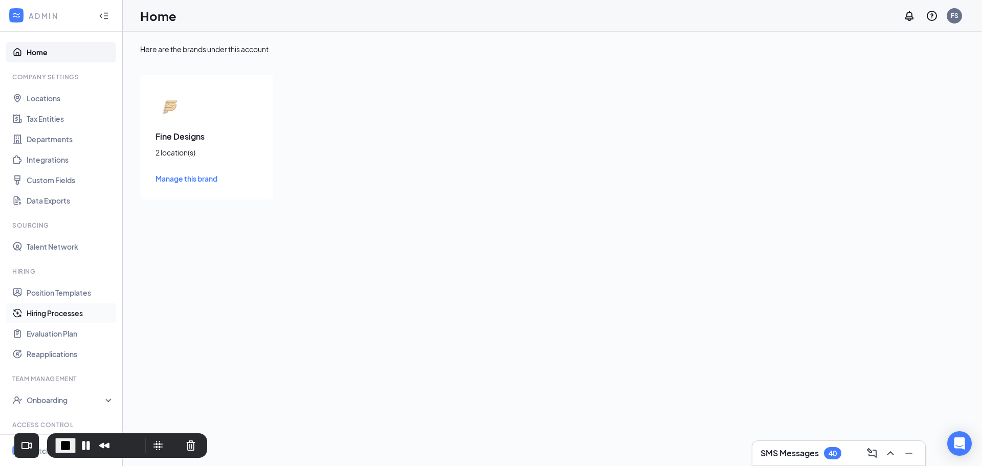
click at [56, 315] on link "Hiring Processes" at bounding box center [71, 313] width 88 height 20
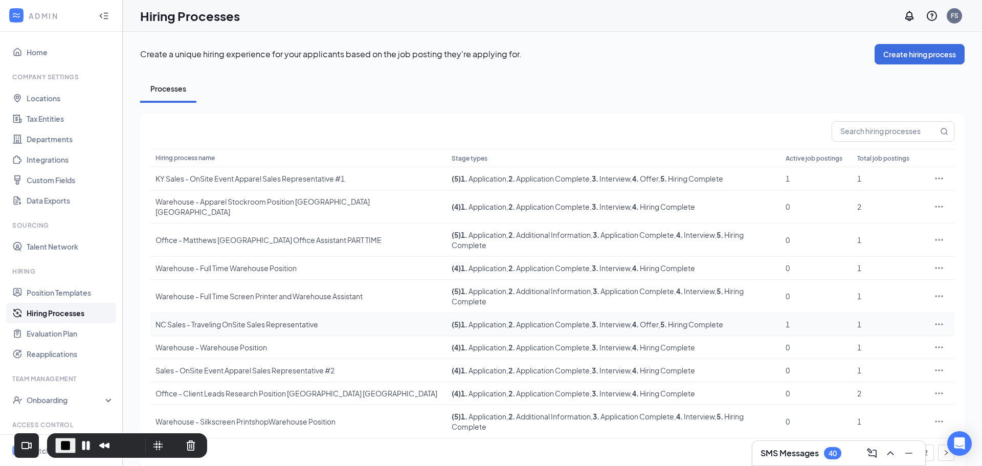
click at [194, 319] on div "NC Sales - Traveling OnSite Sales Representative" at bounding box center [299, 324] width 286 height 10
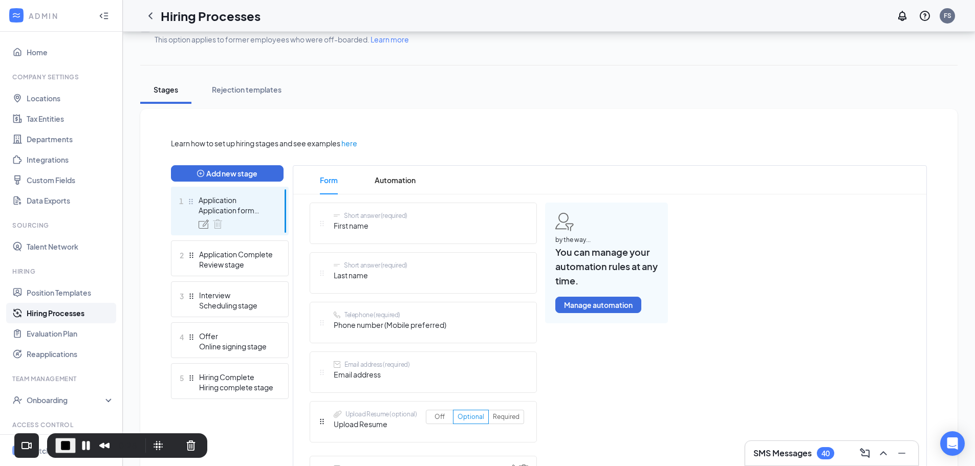
scroll to position [154, 0]
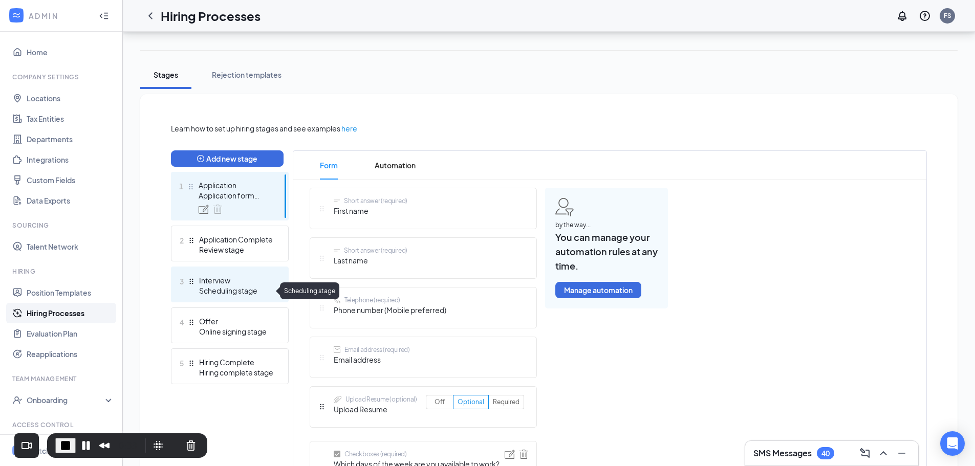
click at [239, 286] on div "Scheduling stage" at bounding box center [236, 291] width 75 height 10
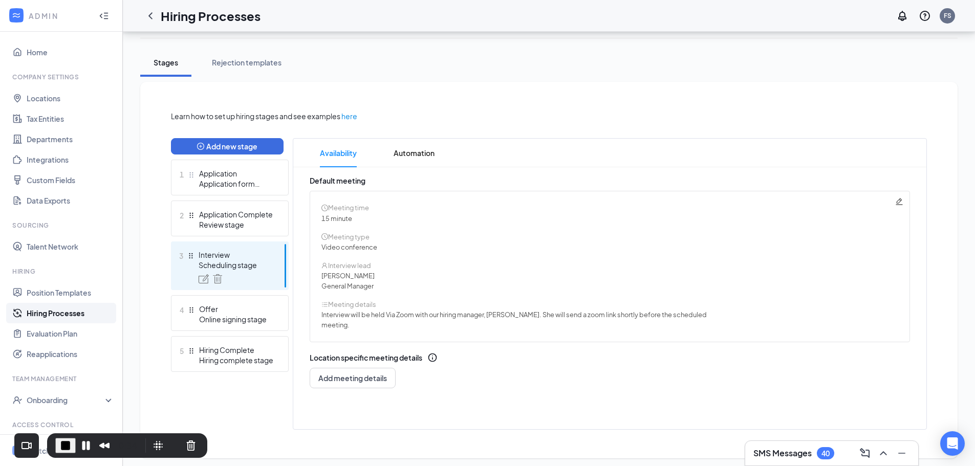
scroll to position [170, 0]
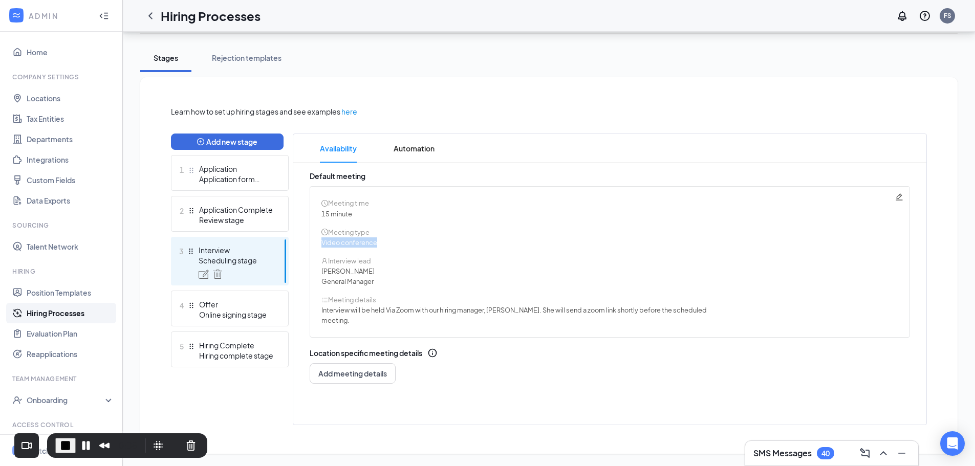
drag, startPoint x: 387, startPoint y: 244, endPoint x: 322, endPoint y: 246, distance: 65.0
click at [322, 246] on div "Video conference" at bounding box center [609, 242] width 576 height 10
click at [388, 242] on div "Video conference" at bounding box center [609, 242] width 576 height 10
click at [381, 242] on div "Video conference" at bounding box center [609, 242] width 576 height 10
click at [411, 153] on span "Automation" at bounding box center [414, 148] width 41 height 29
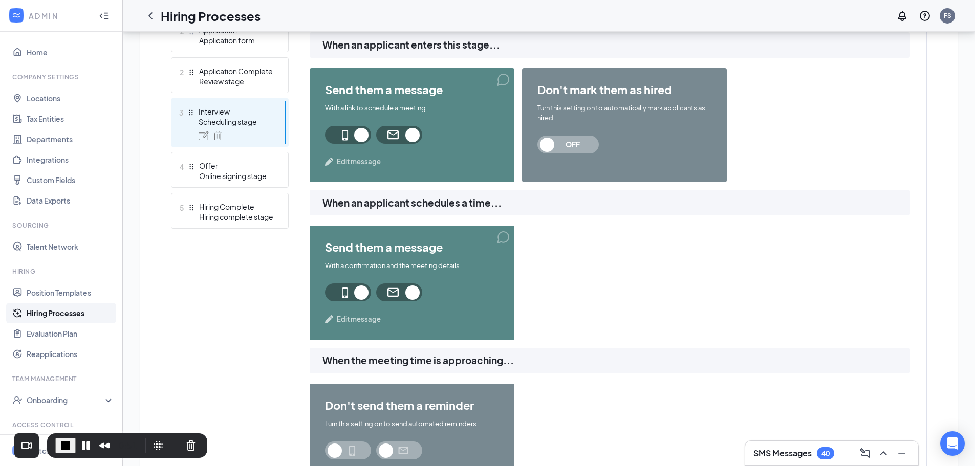
scroll to position [324, 0]
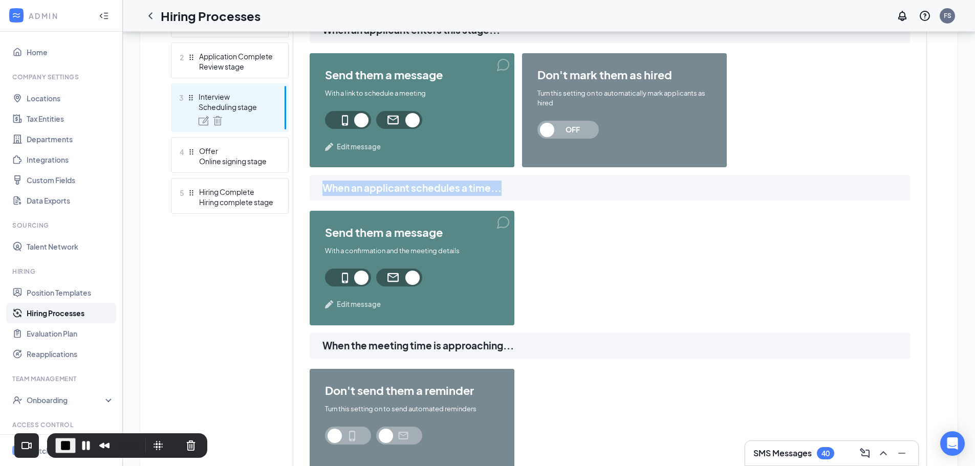
drag, startPoint x: 322, startPoint y: 187, endPoint x: 440, endPoint y: 221, distance: 123.1
click at [506, 195] on div "When an applicant schedules a time..." at bounding box center [610, 188] width 600 height 26
click at [357, 303] on span "Edit message" at bounding box center [359, 304] width 44 height 10
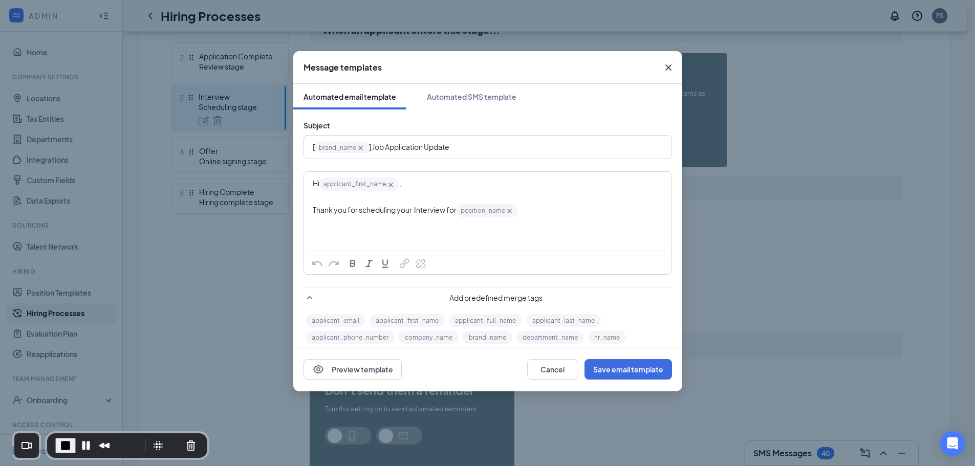
click at [528, 211] on div "Thank you for scheduling your Interview for position_name‌‌‌‌ {{position_name}}" at bounding box center [488, 210] width 350 height 15
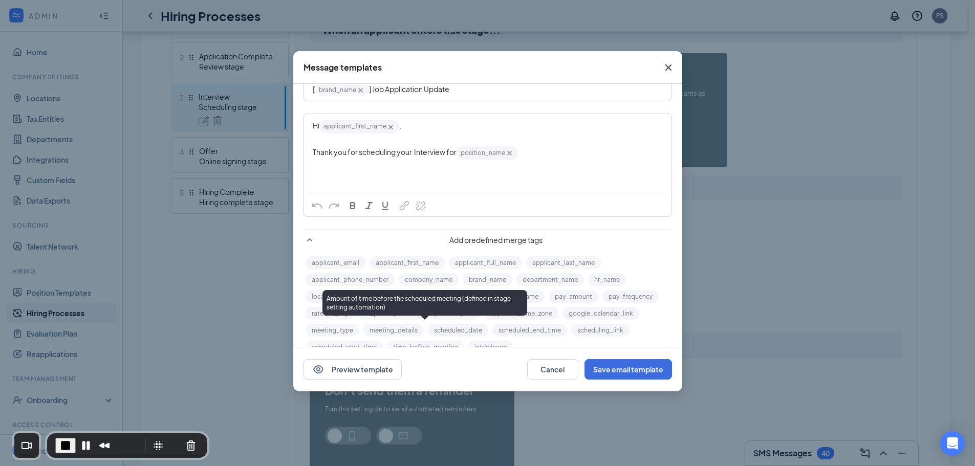
scroll to position [26, 0]
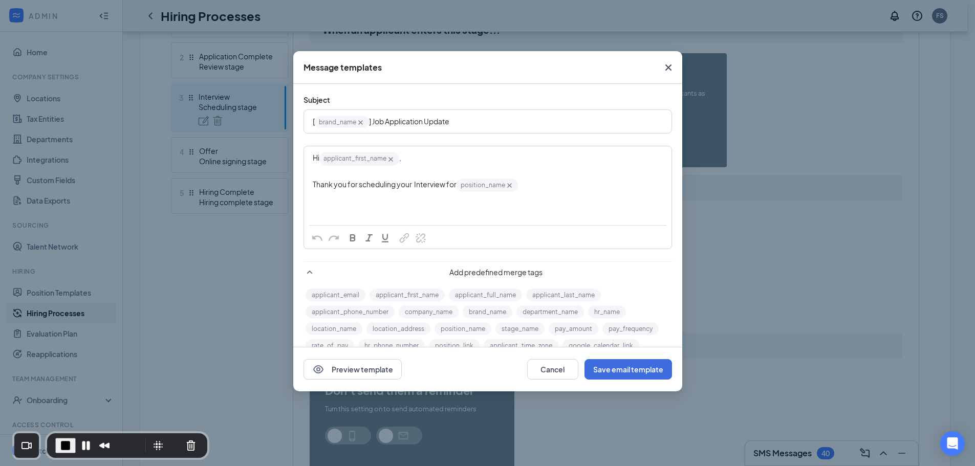
click at [386, 199] on div "Hi applicant_first_name‌‌‌‌ {{applicant_first_name}} , Thank you for scheduling…" at bounding box center [487, 172] width 367 height 52
click at [518, 182] on div "Thank you for scheduling your Interview for position_name‌‌‌‌ {{position_name}}" at bounding box center [488, 185] width 350 height 15
click at [354, 200] on div "Hi applicant_first_name‌‌‌‌ {{applicant_first_name}} , Thank you for scheduling…" at bounding box center [487, 185] width 367 height 79
click at [357, 196] on div "Hi applicant_first_name‌‌‌‌ {{applicant_first_name}} , Thank you for scheduling…" at bounding box center [487, 172] width 366 height 51
click at [536, 188] on div "Thank you for scheduling your Interview for position_name‌‌‌‌ {{position_name}}" at bounding box center [488, 185] width 350 height 15
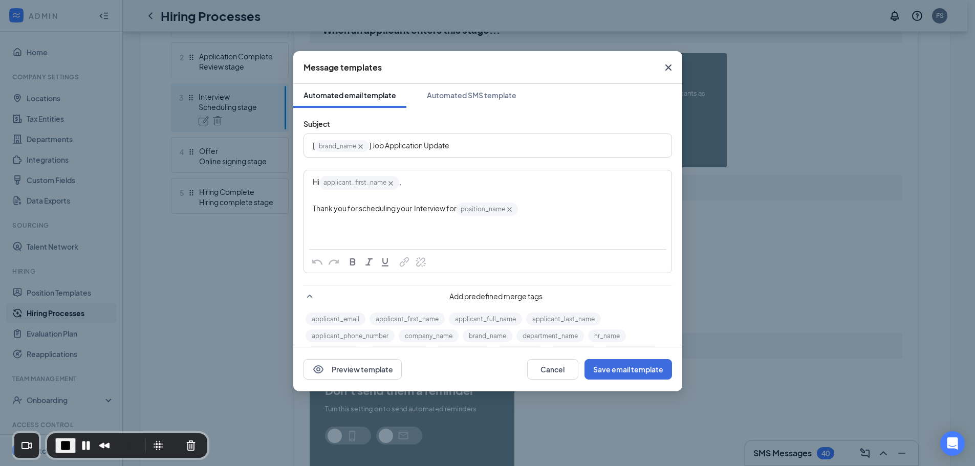
scroll to position [0, 0]
click at [483, 95] on div "Automated SMS template" at bounding box center [472, 97] width 90 height 10
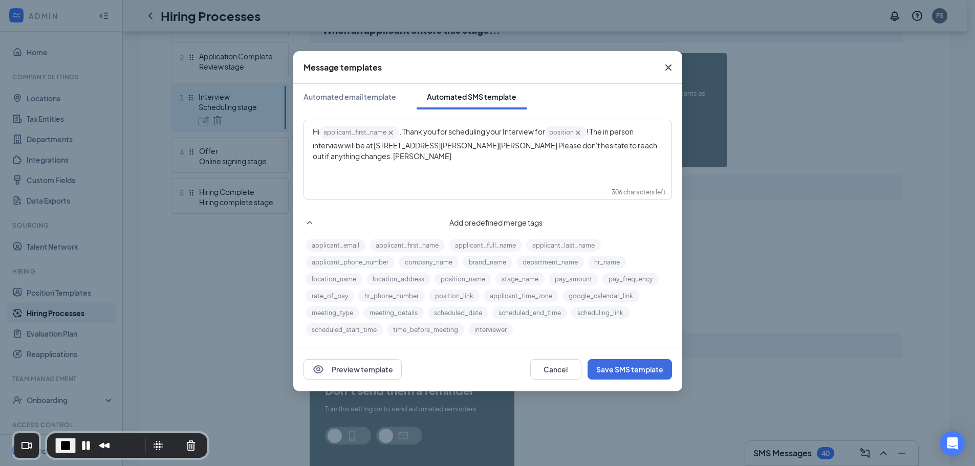
click at [452, 159] on div "Hi applicant_first_name‌‌‌‌ {{applicant_first_name}} , Thank you for scheduling…" at bounding box center [488, 143] width 350 height 37
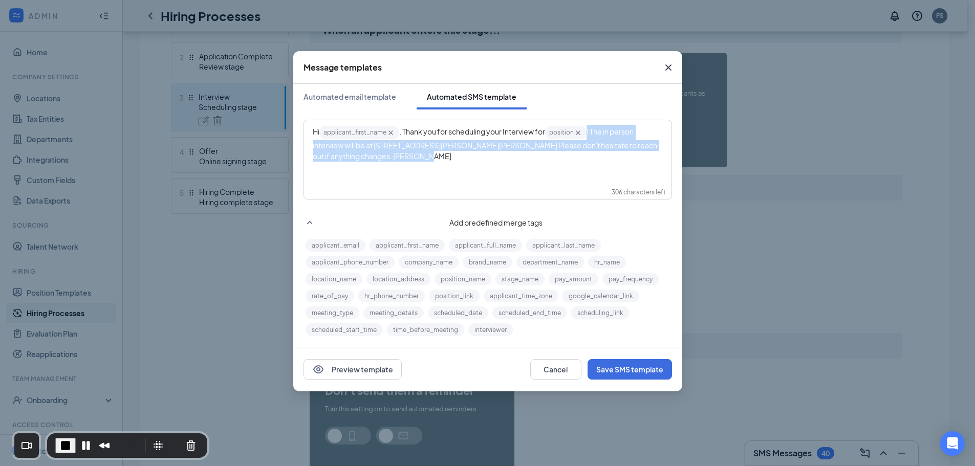
drag, startPoint x: 433, startPoint y: 164, endPoint x: 580, endPoint y: 159, distance: 147.5
click at [583, 141] on div "Hi applicant_first_name‌‌‌‌ {{applicant_first_name}} , Thank you for scheduling…" at bounding box center [487, 146] width 366 height 51
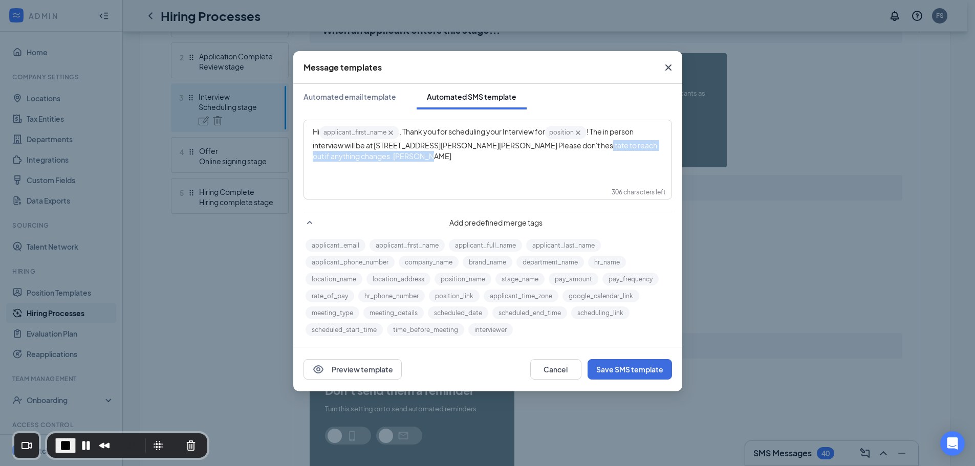
click at [586, 163] on div "Hi applicant_first_name‌‌‌‌ {{applicant_first_name}} , Thank you for scheduling…" at bounding box center [487, 146] width 366 height 51
click at [465, 159] on div "Hi applicant_first_name‌‌‌‌ {{applicant_first_name}} , Thank you for scheduling…" at bounding box center [488, 143] width 350 height 37
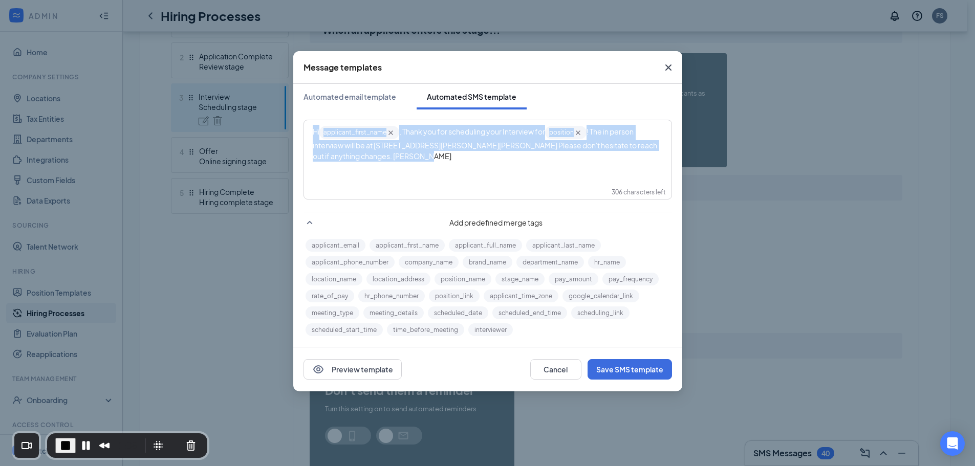
drag, startPoint x: 440, startPoint y: 158, endPoint x: 276, endPoint y: 134, distance: 166.1
click at [275, 134] on div "Message templates Automated email template Automated SMS template Hi applicant_…" at bounding box center [487, 233] width 975 height 466
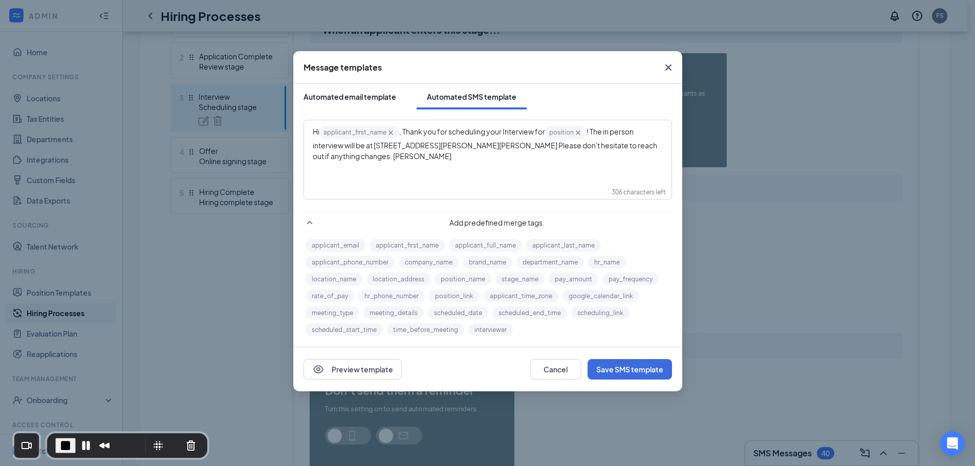
click at [354, 99] on div "Automated email template" at bounding box center [349, 97] width 93 height 10
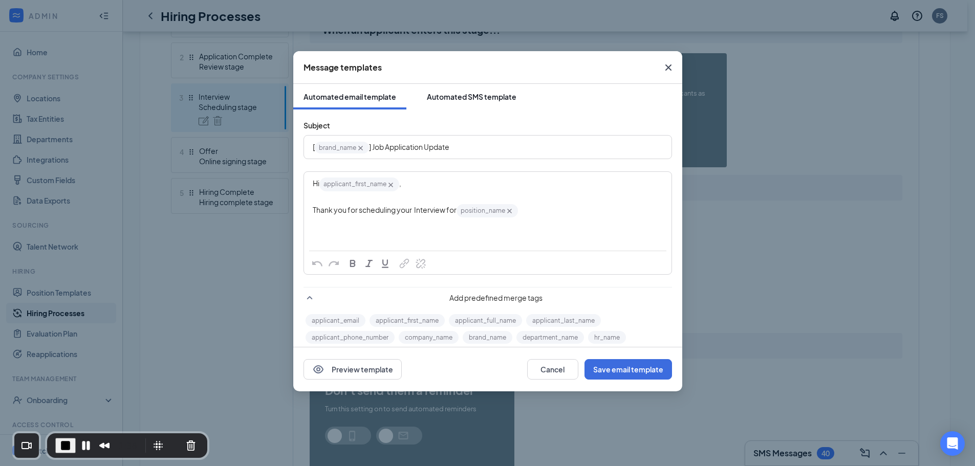
click at [465, 96] on div "Automated SMS template" at bounding box center [472, 97] width 90 height 10
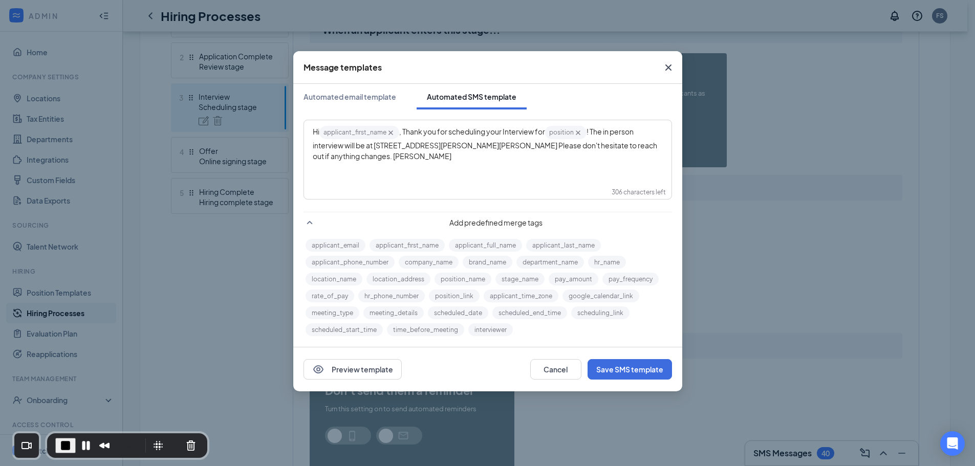
click at [439, 156] on div "Hi applicant_first_name‌‌‌‌ {{applicant_first_name}} , Thank you for scheduling…" at bounding box center [488, 143] width 350 height 37
click at [671, 70] on icon "Cross" at bounding box center [668, 67] width 6 height 6
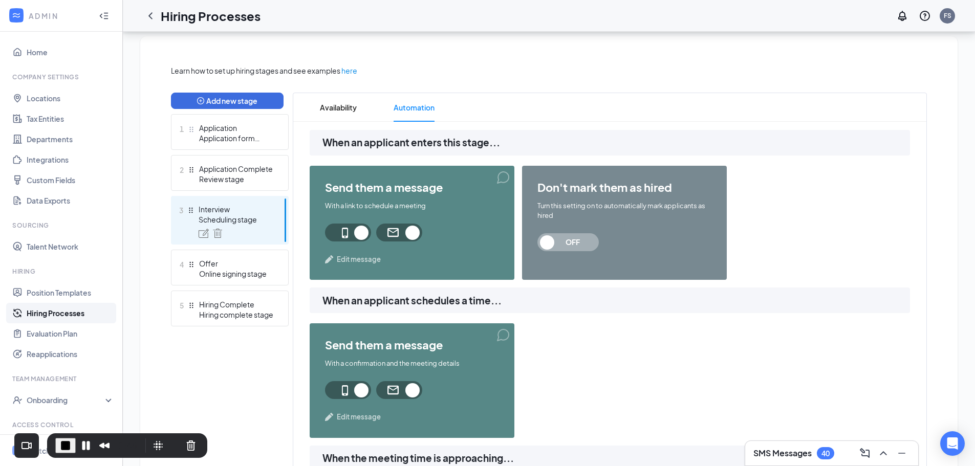
scroll to position [170, 0]
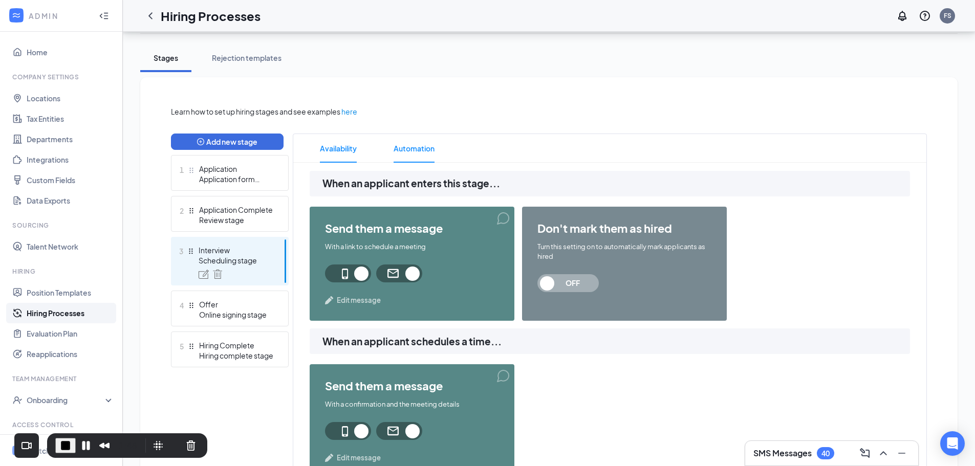
click at [353, 144] on span "Availability" at bounding box center [338, 148] width 37 height 29
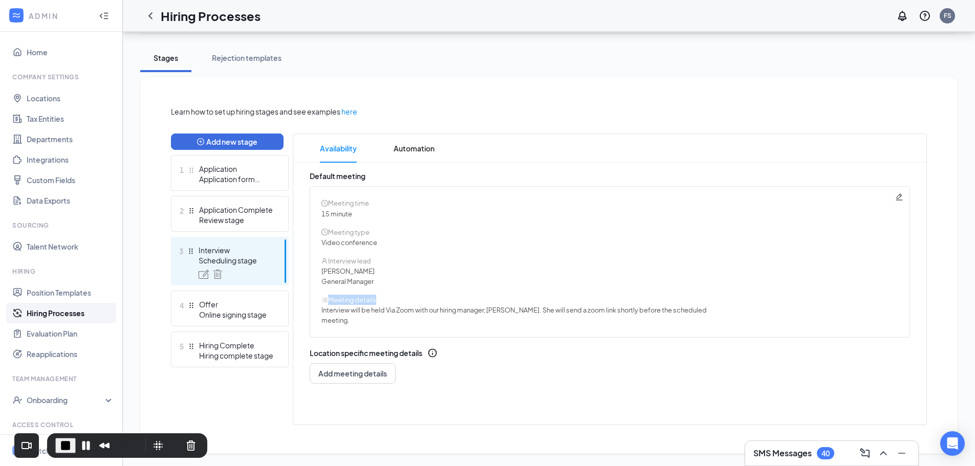
drag, startPoint x: 342, startPoint y: 295, endPoint x: 394, endPoint y: 298, distance: 51.7
click at [394, 298] on div "Meeting time 15 minute Meeting type Video conference Interview lead Lyndsey Adk…" at bounding box center [610, 261] width 600 height 151
click at [462, 289] on div "Meeting time 15 minute Meeting type Video conference Interview lead Lyndsey Adk…" at bounding box center [610, 261] width 600 height 151
click at [899, 196] on icon "Pencil" at bounding box center [899, 197] width 8 height 8
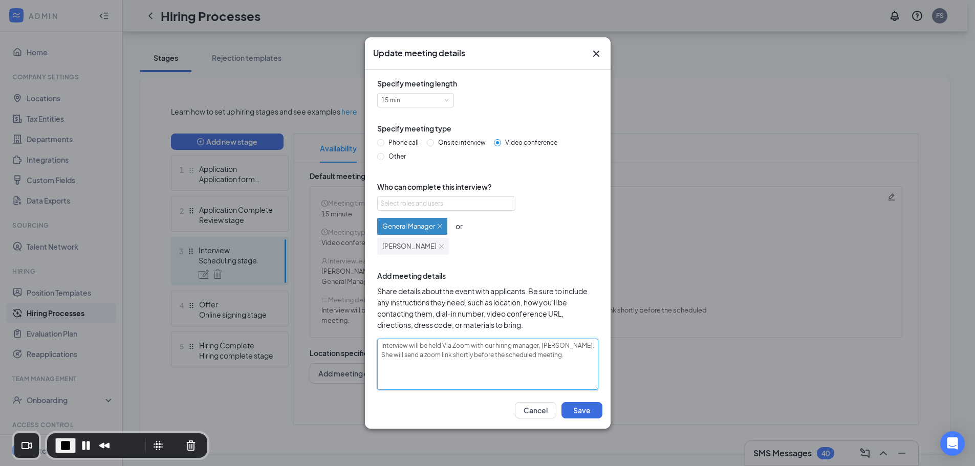
drag, startPoint x: 551, startPoint y: 365, endPoint x: 557, endPoint y: 360, distance: 7.7
click at [552, 364] on textarea "Interview will be held Via Zoom with our hiring manager, Lyndsey. She will send…" at bounding box center [487, 364] width 221 height 51
click at [602, 50] on icon "Cross" at bounding box center [596, 54] width 12 height 12
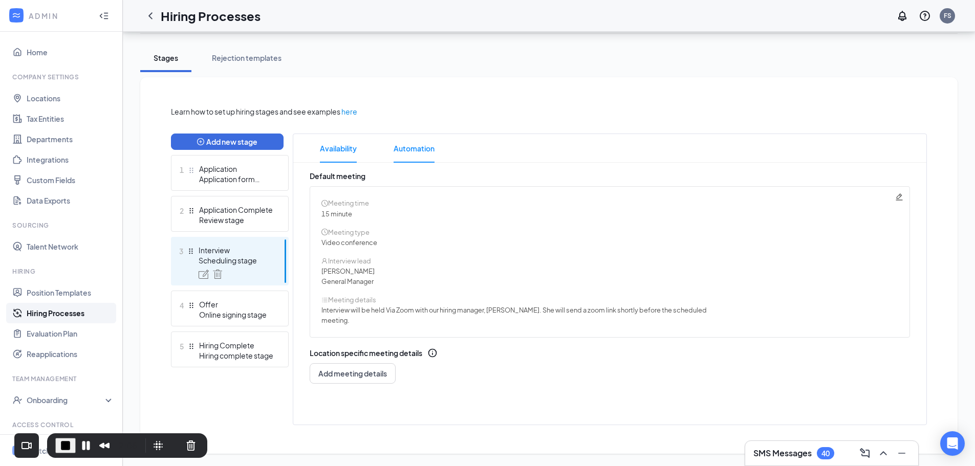
click at [425, 142] on span "Automation" at bounding box center [414, 148] width 41 height 29
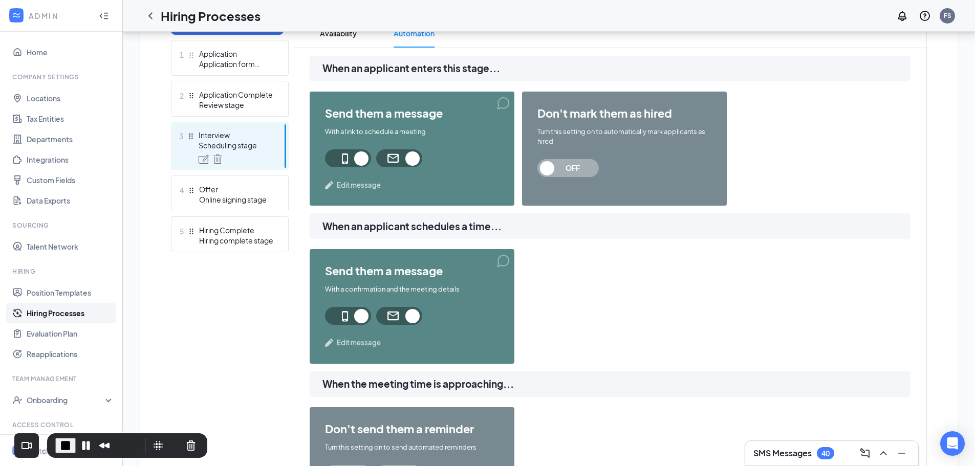
scroll to position [324, 0]
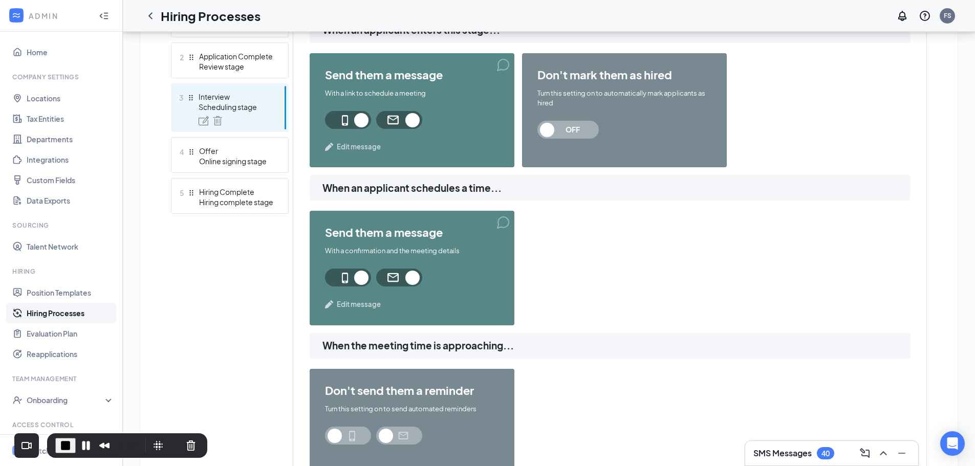
click at [366, 304] on span "Edit message" at bounding box center [359, 304] width 44 height 10
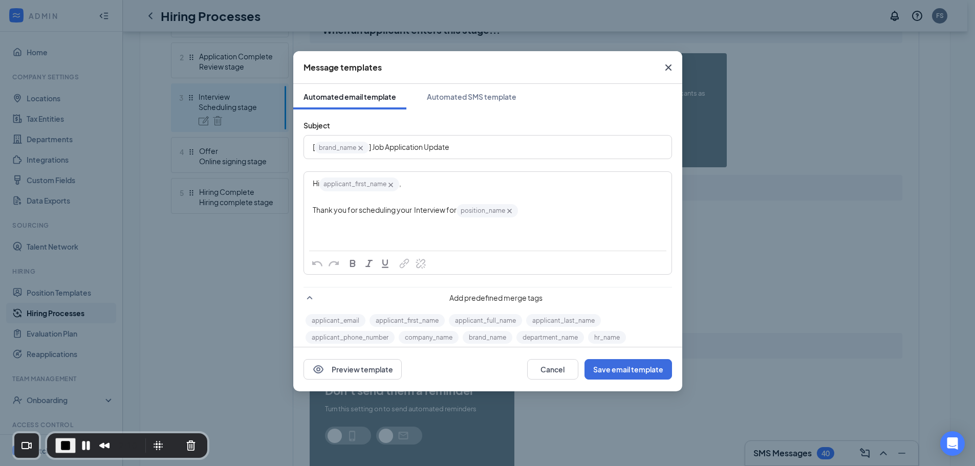
click at [542, 211] on div "Thank you for scheduling your Interview for position_name‌‌‌‌ {{position_name}}" at bounding box center [488, 210] width 350 height 15
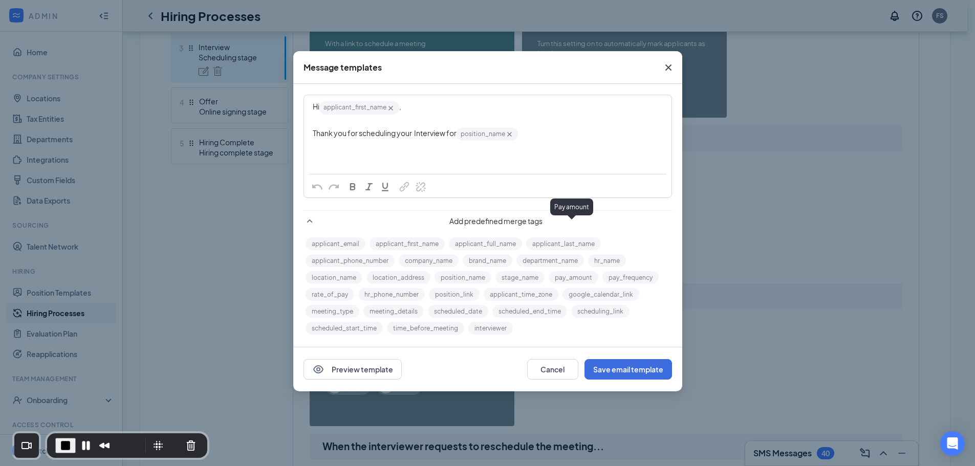
scroll to position [375, 0]
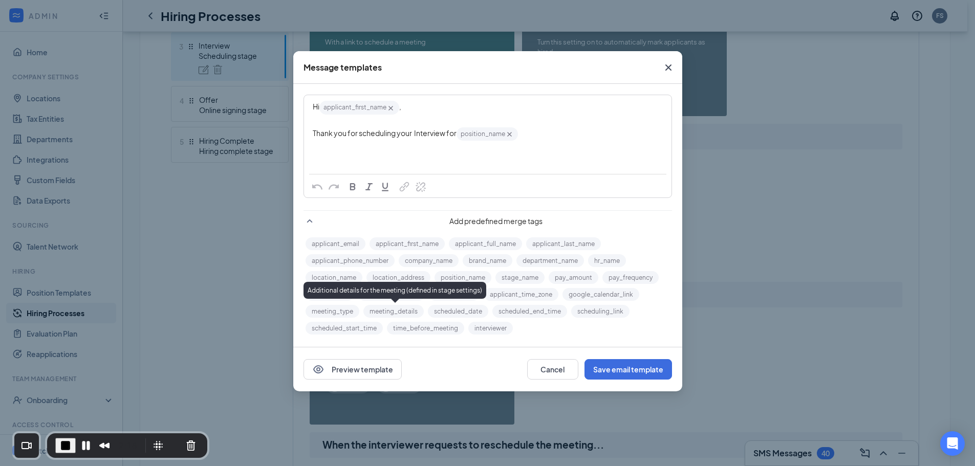
click at [395, 312] on button "meeting_details" at bounding box center [393, 311] width 60 height 13
click at [484, 156] on div "Hi applicant_first_name‌‌‌‌ {{applicant_first_name}} , Thank you for scheduling…" at bounding box center [487, 134] width 367 height 79
click at [550, 140] on div "Thank you for scheduling your Interview for position_name‌‌‌‌ {{position_name}}" at bounding box center [488, 133] width 350 height 15
click at [395, 311] on button "meeting_details" at bounding box center [393, 311] width 60 height 13
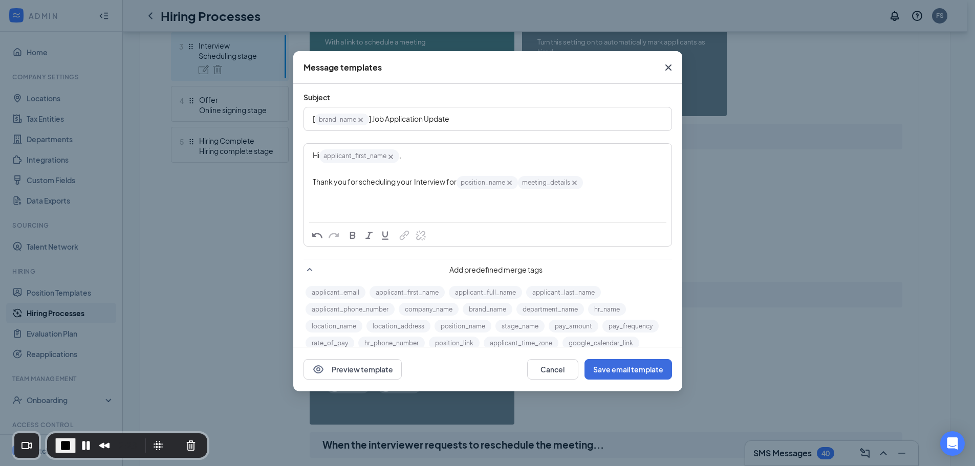
scroll to position [26, 0]
drag, startPoint x: 574, startPoint y: 185, endPoint x: 579, endPoint y: 184, distance: 5.7
click at [575, 185] on icon "Cross" at bounding box center [574, 185] width 9 height 9
click at [668, 67] on icon "Cross" at bounding box center [668, 67] width 6 height 6
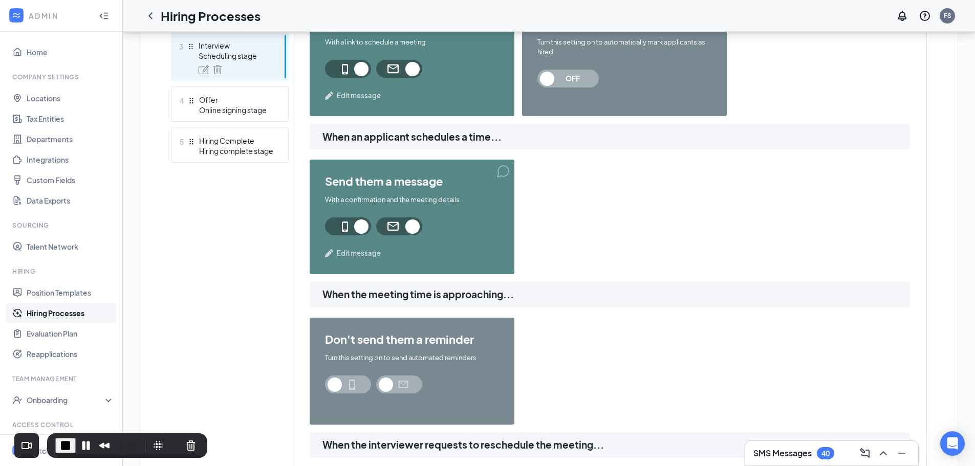
click at [66, 445] on span "End Recording" at bounding box center [65, 446] width 12 height 12
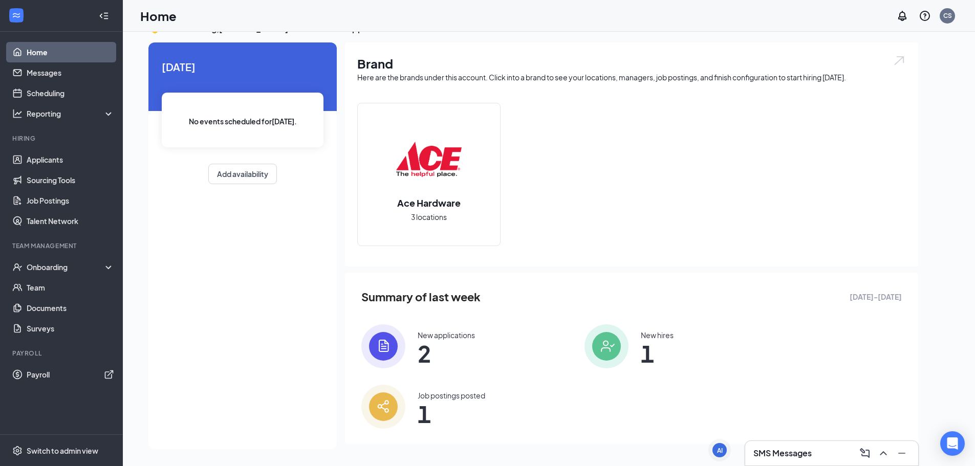
scroll to position [21, 0]
click at [720, 453] on div "AI" at bounding box center [720, 450] width 6 height 9
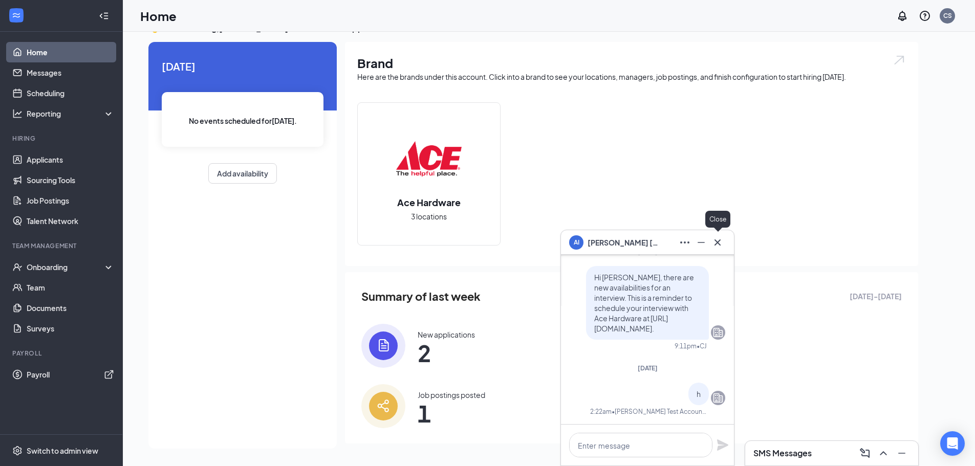
click at [719, 244] on icon "Cross" at bounding box center [717, 242] width 12 height 12
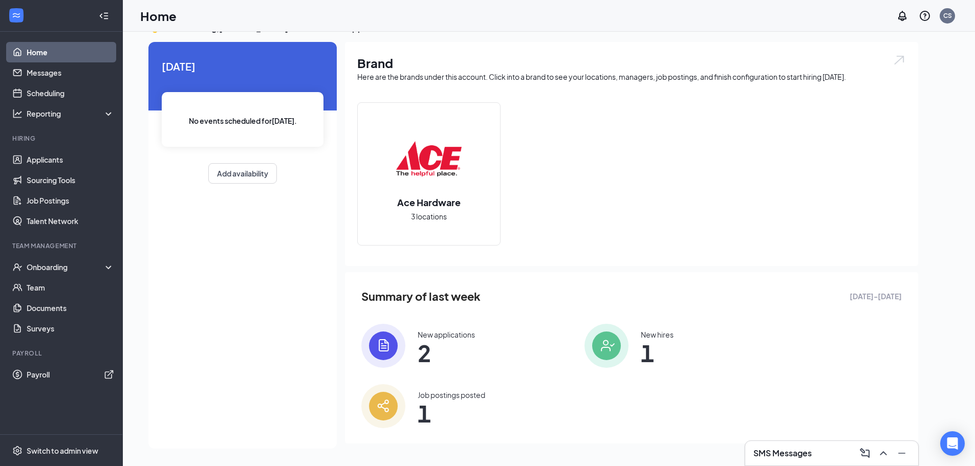
click at [790, 455] on h3 "SMS Messages" at bounding box center [782, 453] width 58 height 11
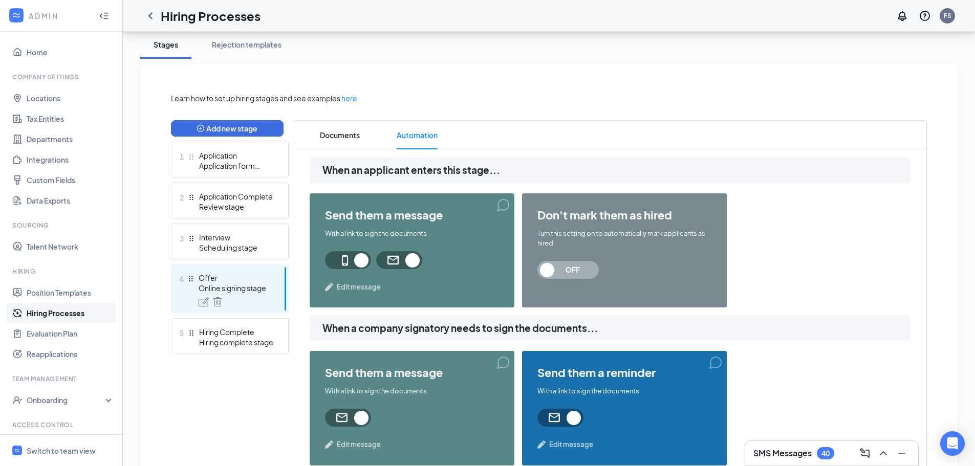
scroll to position [205, 0]
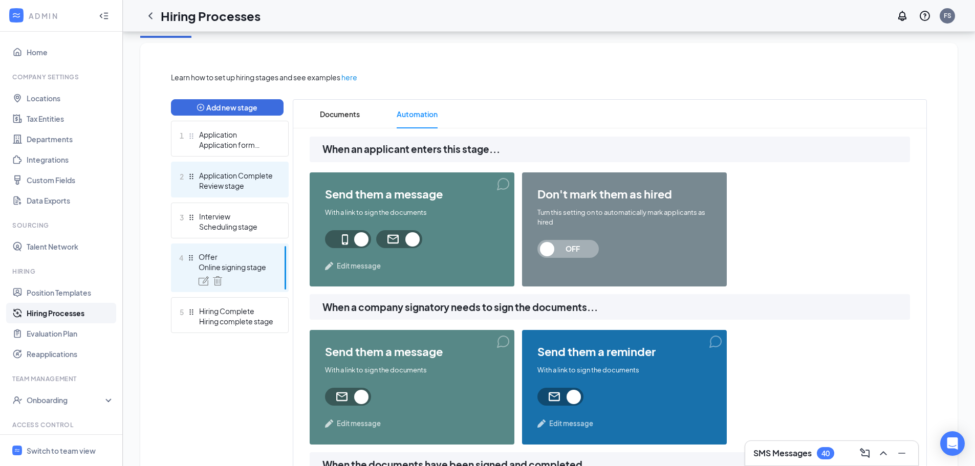
click at [235, 213] on div "Interview" at bounding box center [236, 216] width 75 height 10
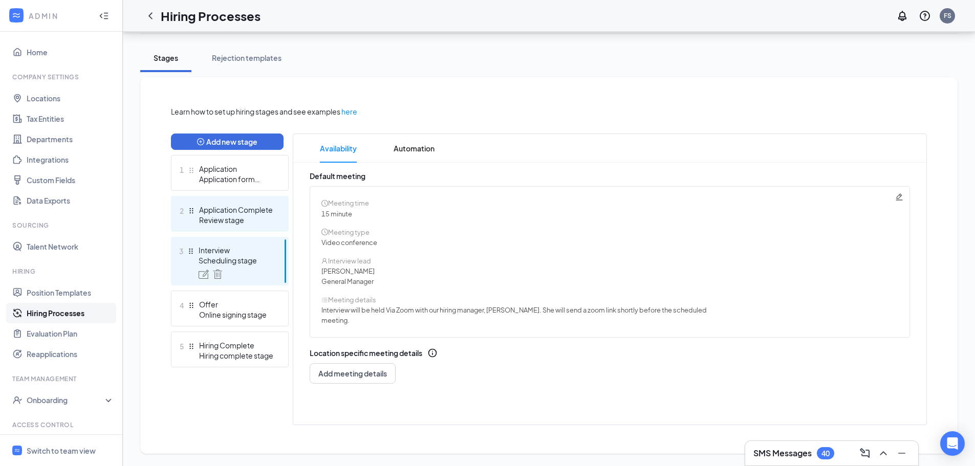
scroll to position [170, 0]
click at [419, 145] on span "Automation" at bounding box center [414, 148] width 41 height 29
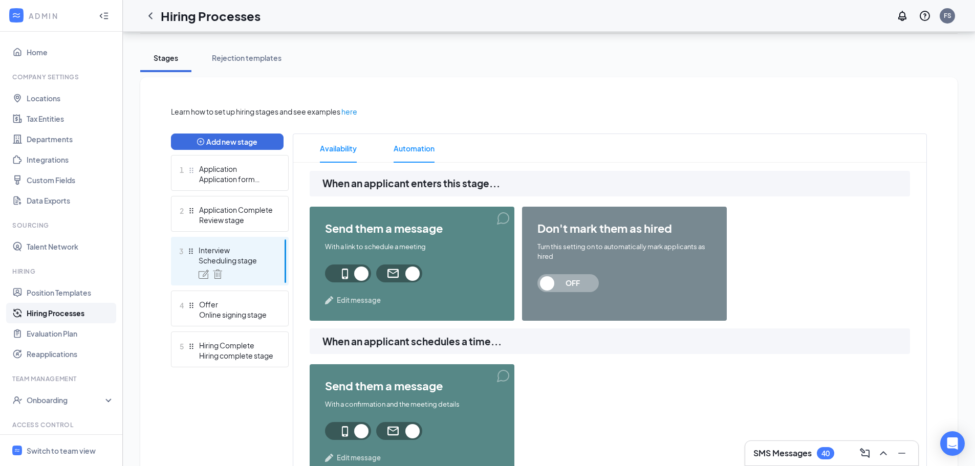
click at [323, 146] on span "Availability" at bounding box center [338, 148] width 37 height 29
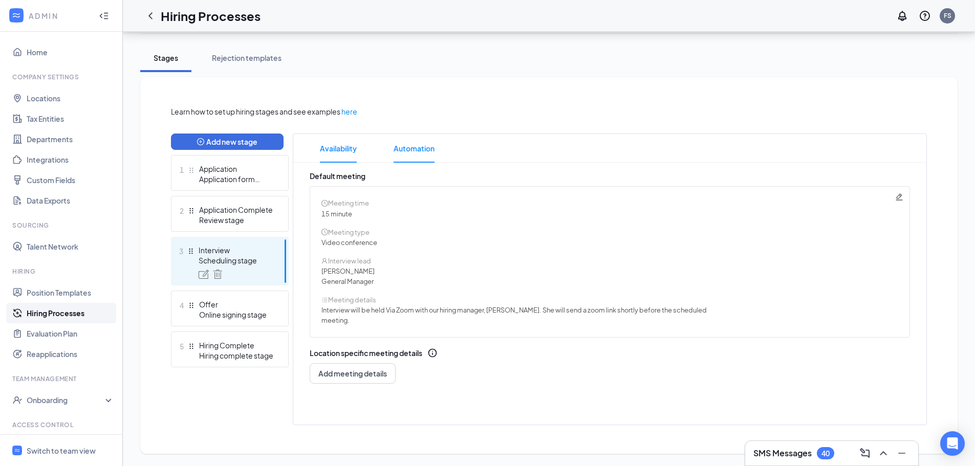
click at [421, 148] on span "Automation" at bounding box center [414, 148] width 41 height 29
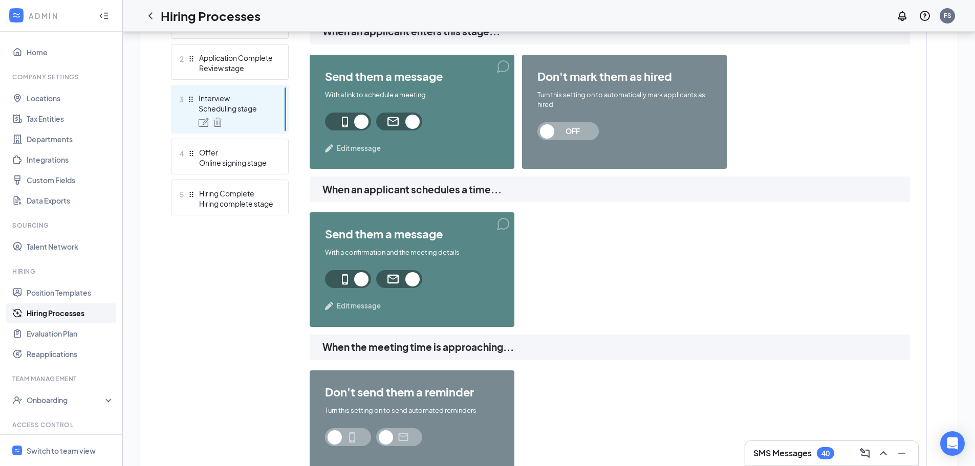
scroll to position [324, 0]
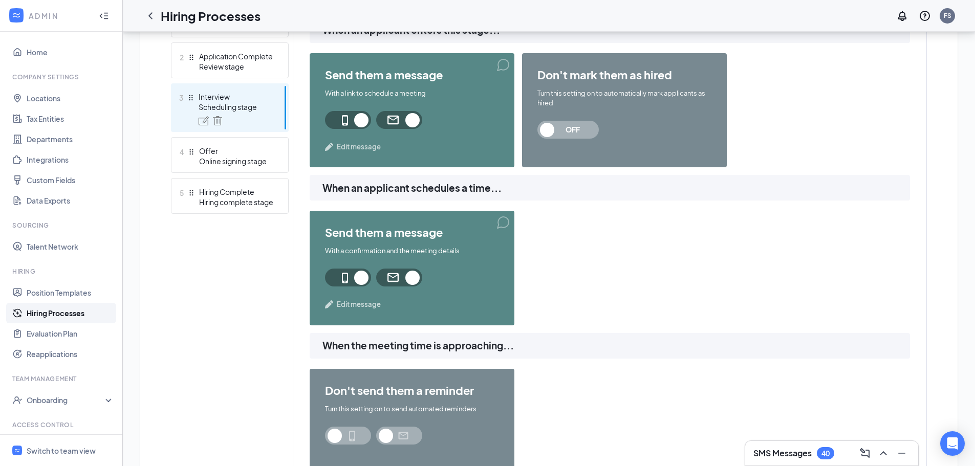
click at [355, 305] on span "Edit message" at bounding box center [359, 304] width 44 height 10
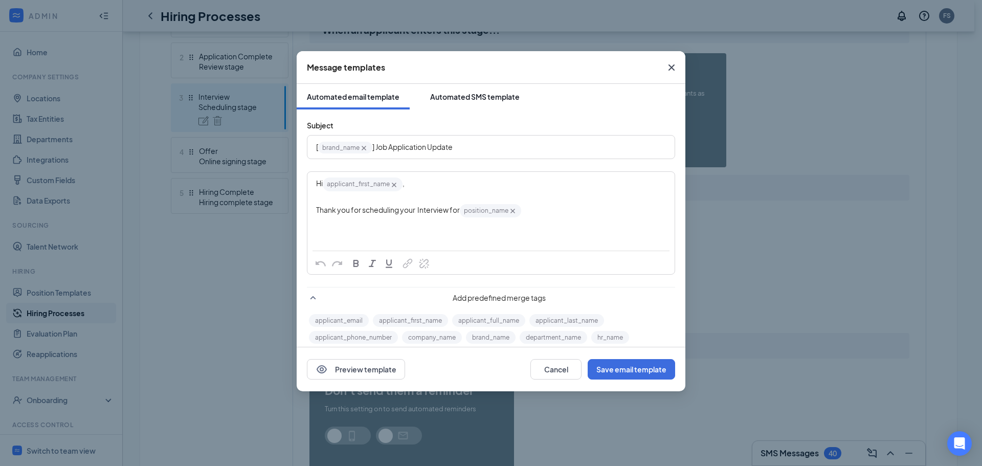
click at [472, 86] on button "Automated SMS template" at bounding box center [475, 97] width 110 height 26
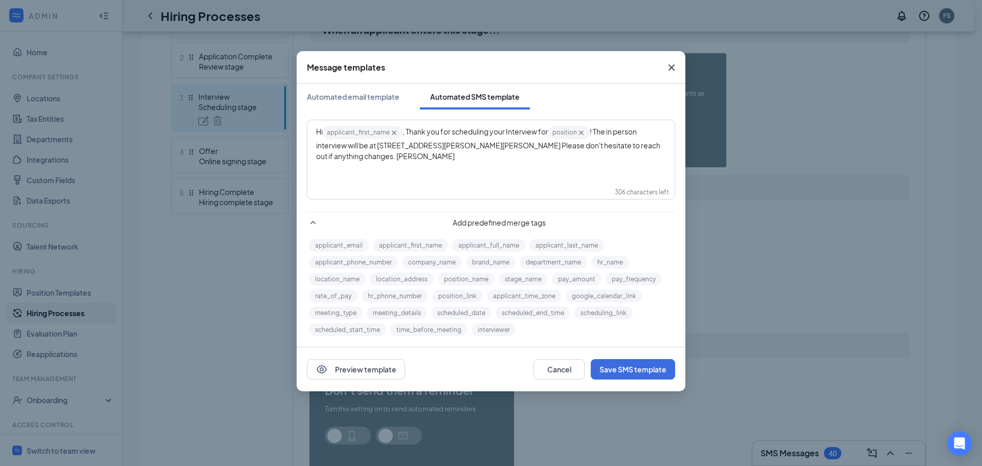
click at [669, 69] on icon "Cross" at bounding box center [672, 67] width 12 height 12
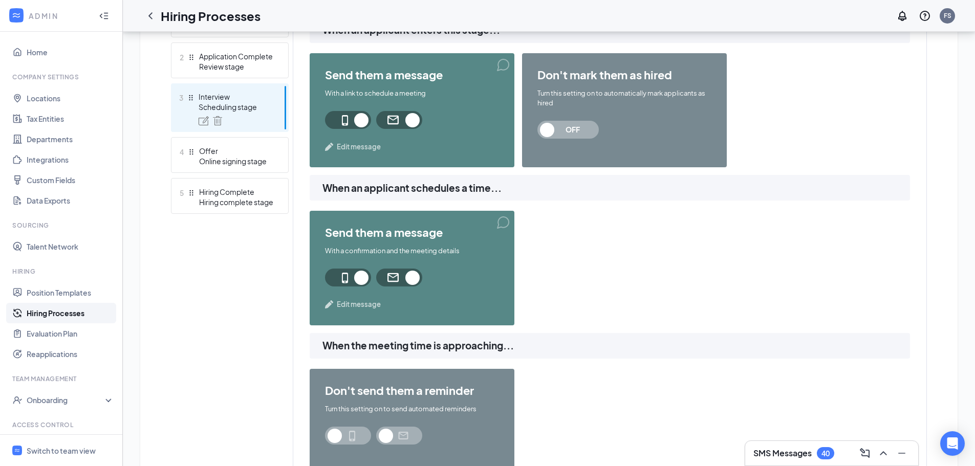
click at [245, 110] on div "Scheduling stage" at bounding box center [236, 107] width 75 height 10
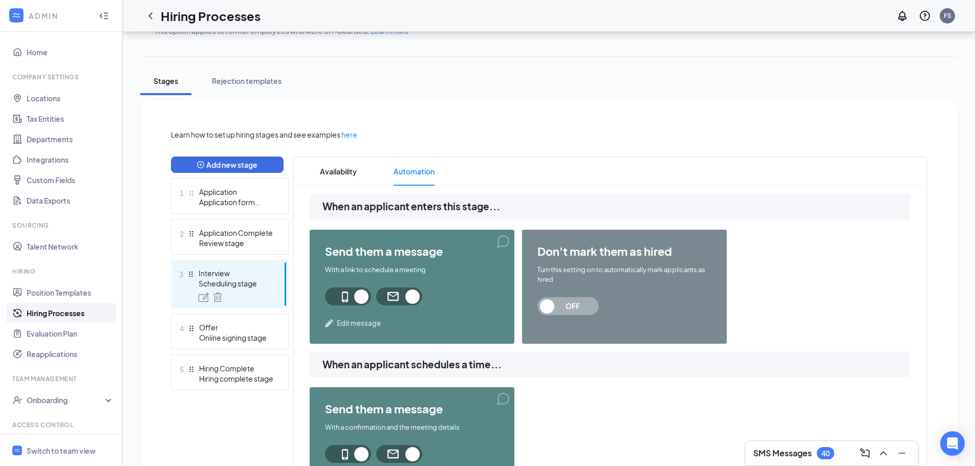
scroll to position [119, 0]
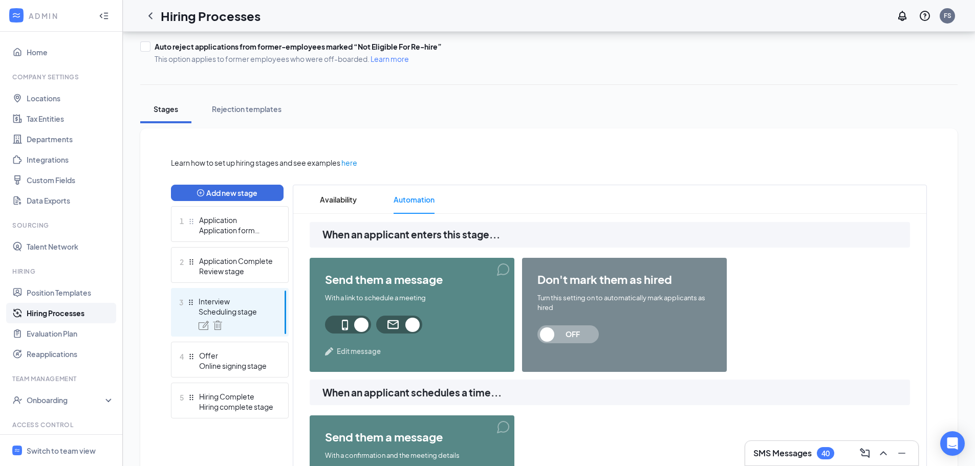
click at [416, 205] on span "Automation" at bounding box center [414, 199] width 41 height 29
click at [331, 194] on span "Availability" at bounding box center [338, 199] width 37 height 29
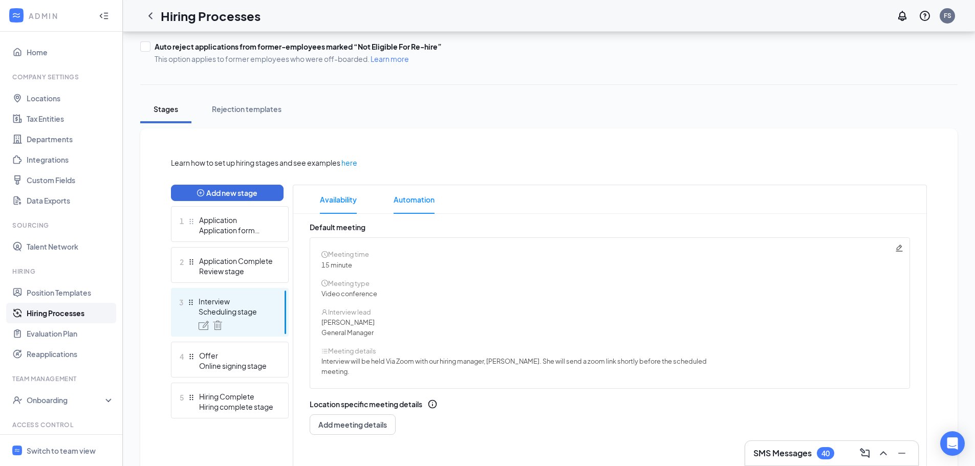
click at [404, 196] on span "Automation" at bounding box center [414, 199] width 41 height 29
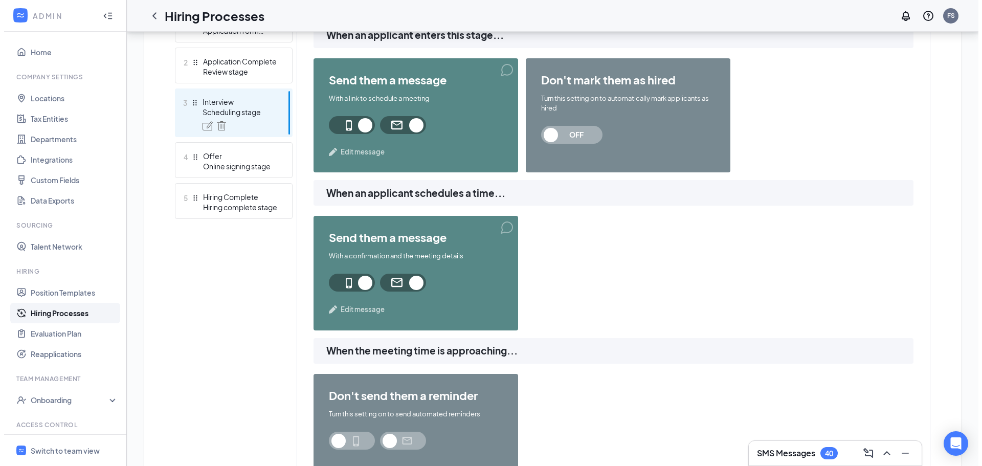
scroll to position [324, 0]
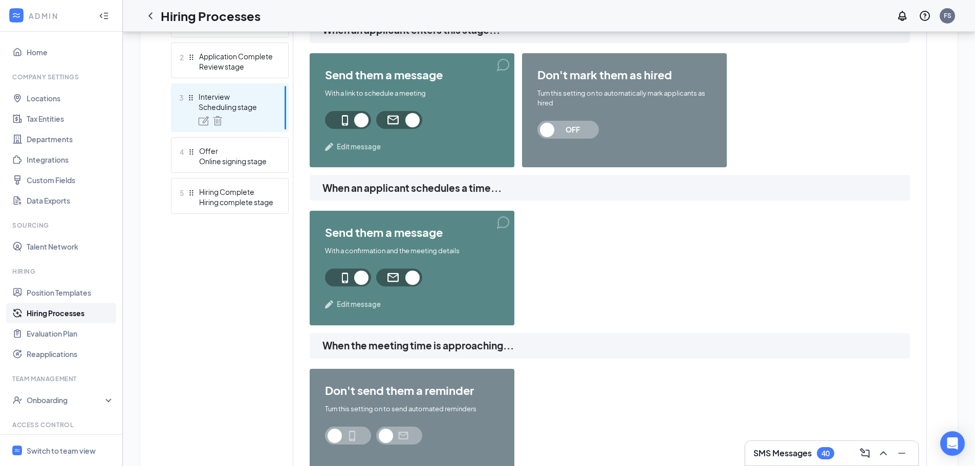
click at [366, 304] on span "Edit message" at bounding box center [359, 304] width 44 height 10
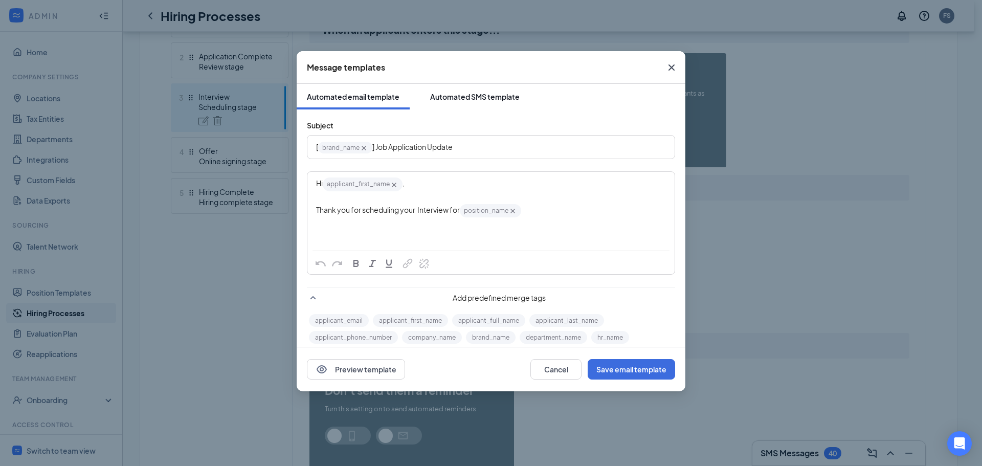
click at [464, 101] on div "Automated SMS template" at bounding box center [475, 97] width 90 height 10
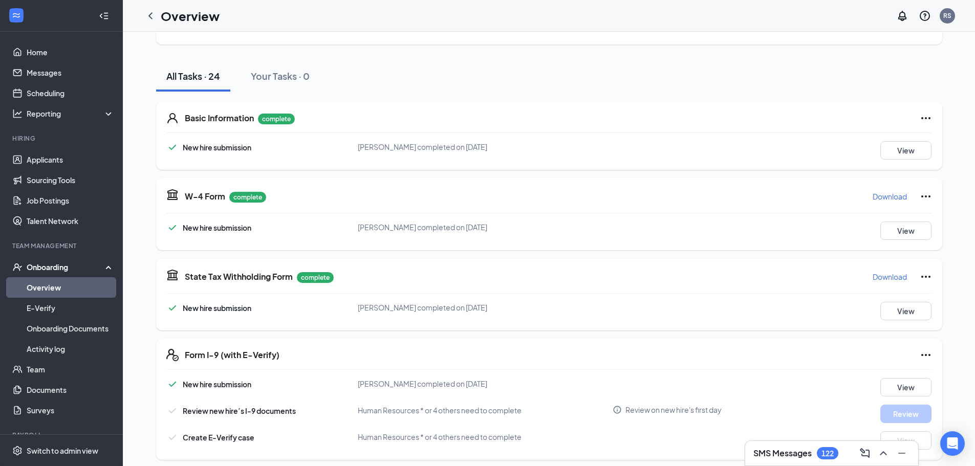
scroll to position [102, 0]
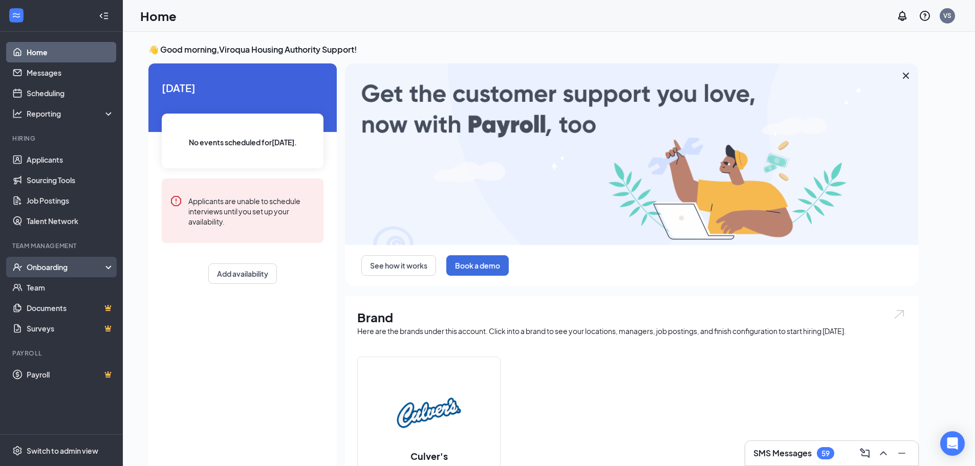
click at [57, 274] on div "Onboarding" at bounding box center [61, 267] width 123 height 20
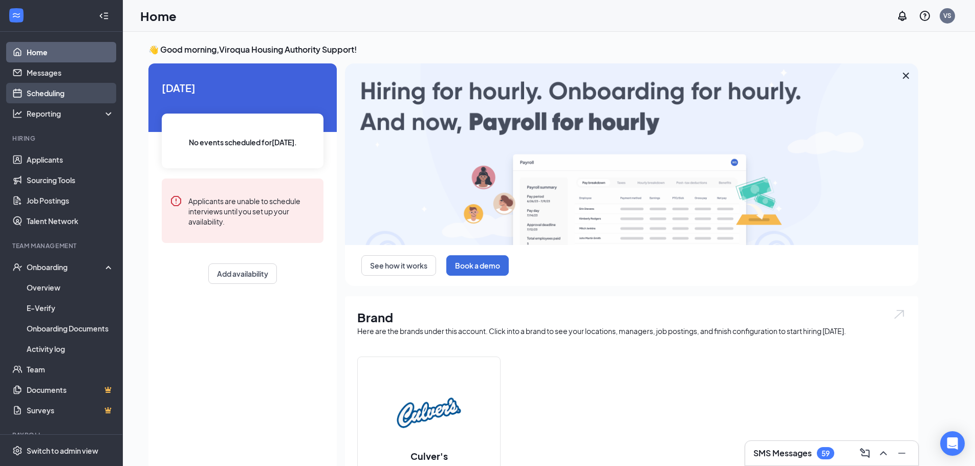
click at [40, 96] on link "Scheduling" at bounding box center [71, 93] width 88 height 20
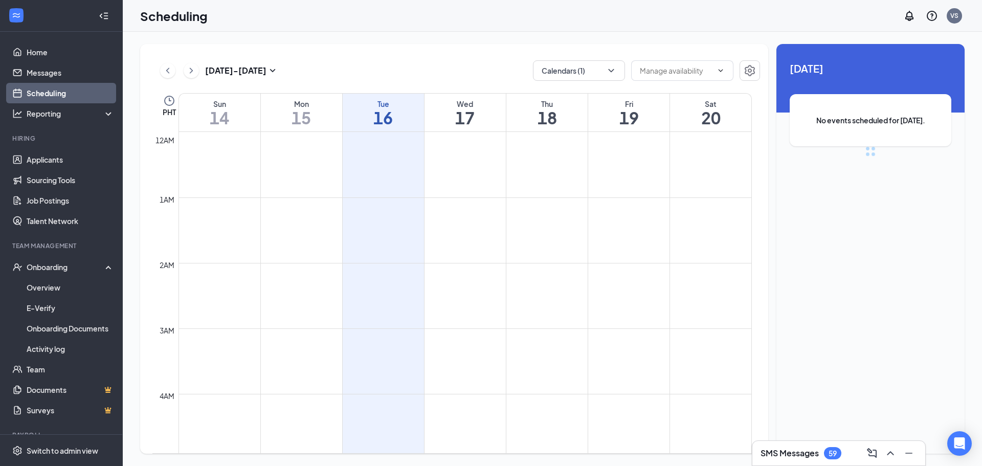
scroll to position [503, 0]
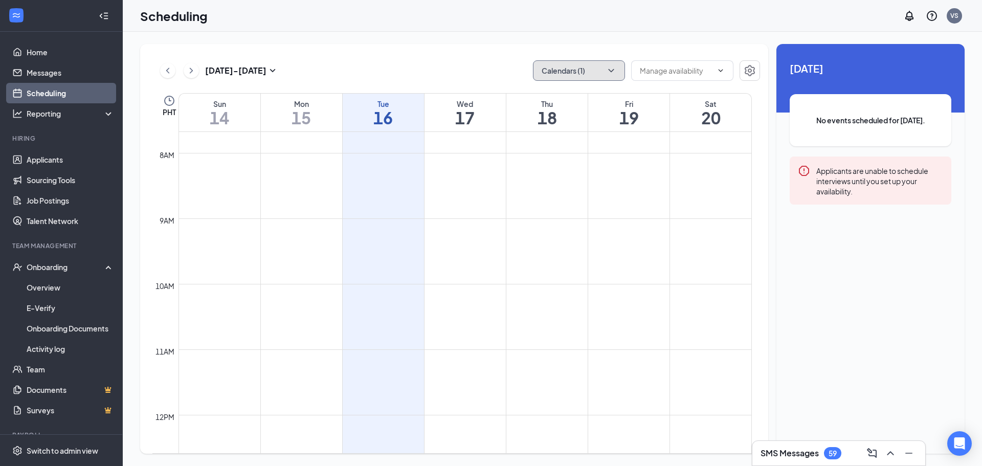
click at [568, 73] on button "Calendars (1)" at bounding box center [579, 70] width 92 height 20
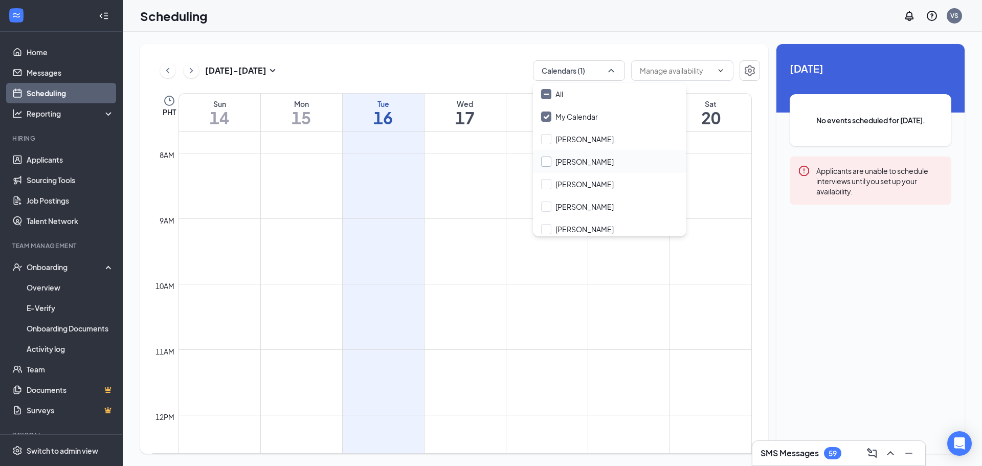
click at [551, 161] on input "[PERSON_NAME]" at bounding box center [577, 162] width 73 height 10
checkbox input "true"
click at [551, 119] on input "My Calendar" at bounding box center [569, 117] width 57 height 10
checkbox input "false"
click at [483, 60] on div "[DATE] - [DATE] Calendars (1)" at bounding box center [456, 70] width 608 height 20
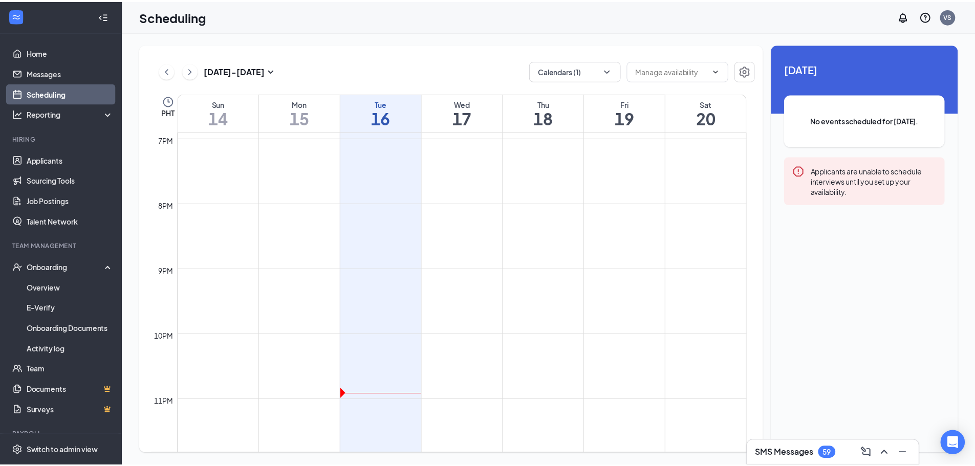
scroll to position [1251, 0]
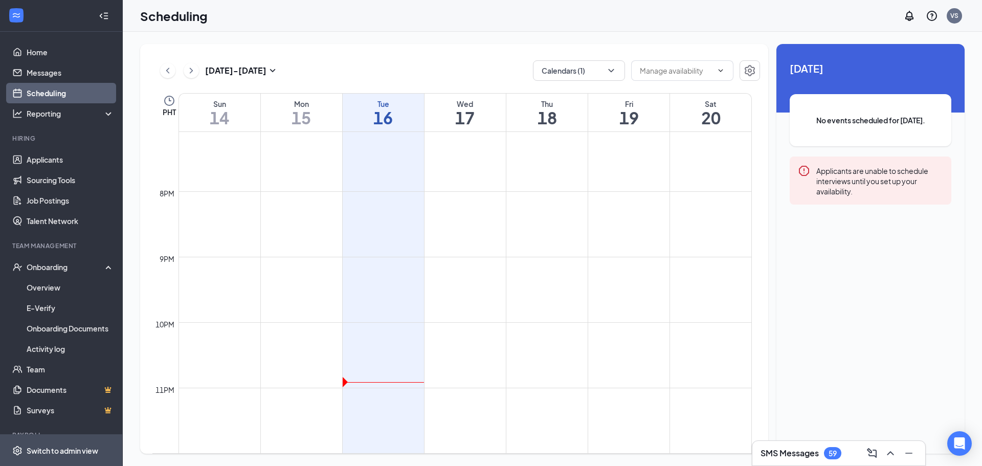
click at [53, 451] on div "Switch to admin view" at bounding box center [63, 451] width 72 height 10
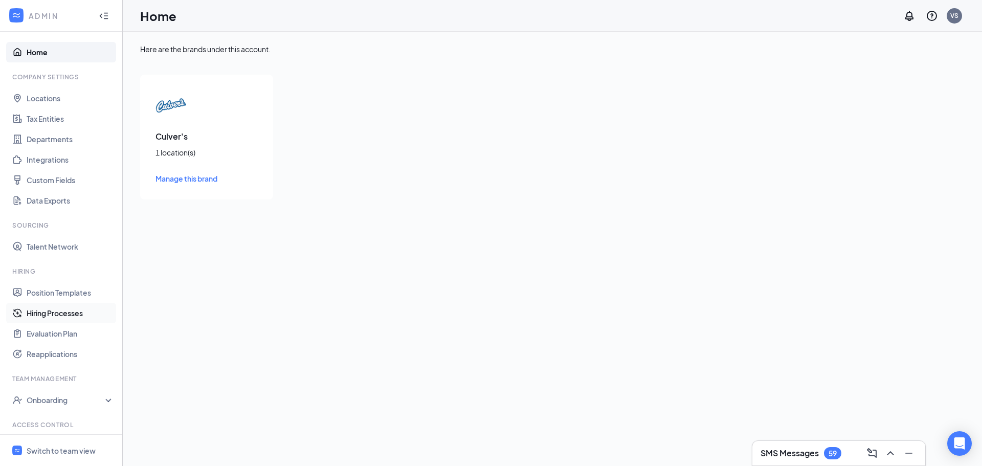
click at [70, 317] on link "Hiring Processes" at bounding box center [71, 313] width 88 height 20
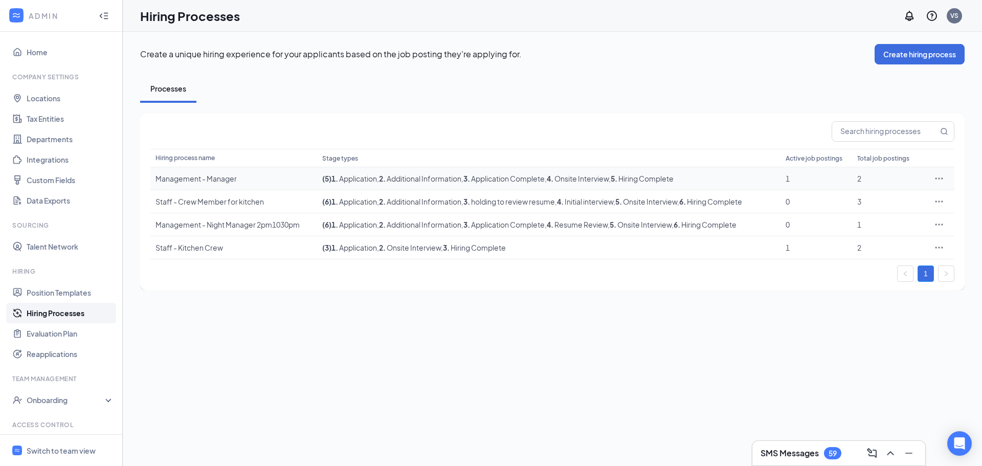
click at [203, 182] on div "Management - Manager" at bounding box center [234, 178] width 157 height 10
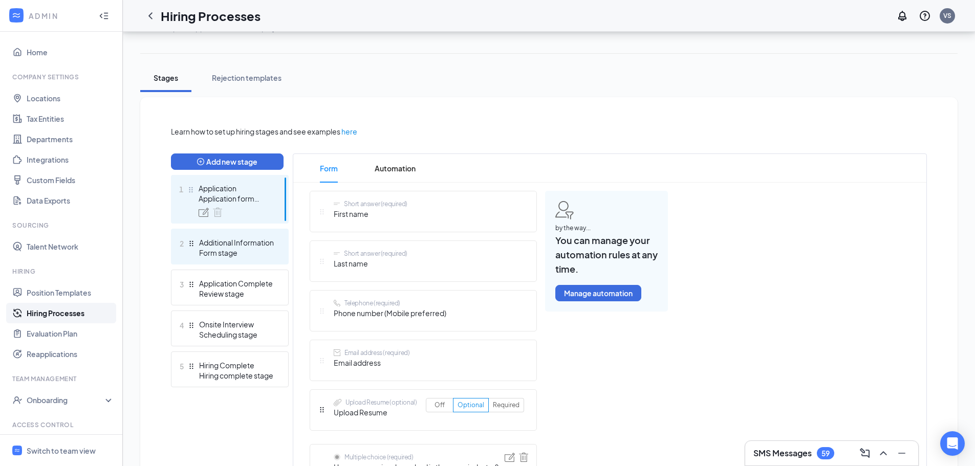
scroll to position [154, 0]
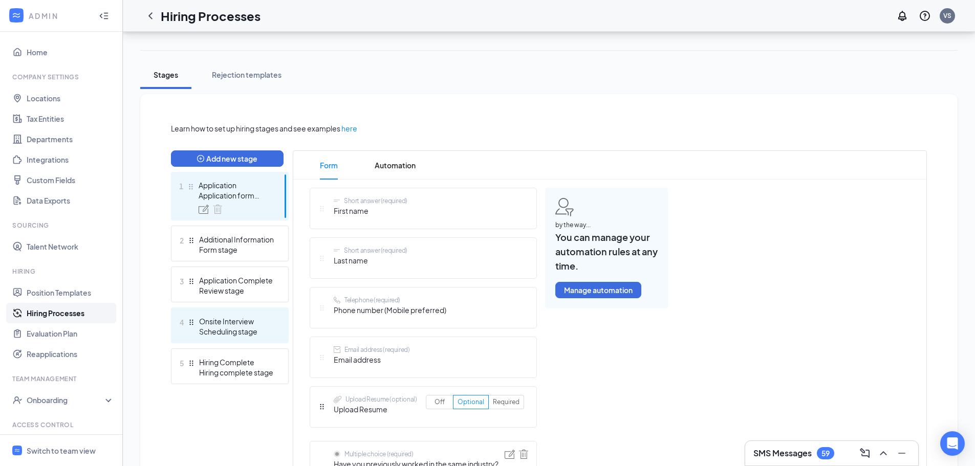
click at [221, 327] on div "Scheduling stage" at bounding box center [236, 331] width 75 height 10
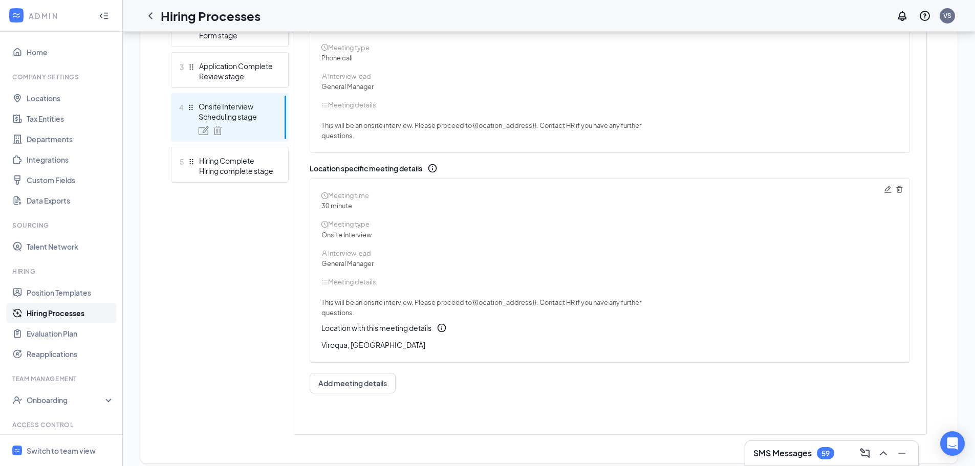
scroll to position [365, 0]
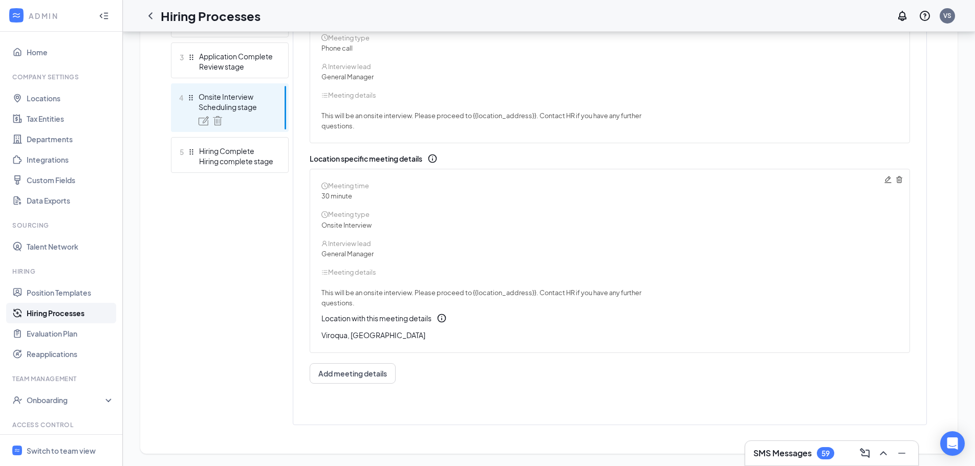
click at [61, 319] on link "Hiring Processes" at bounding box center [71, 313] width 88 height 20
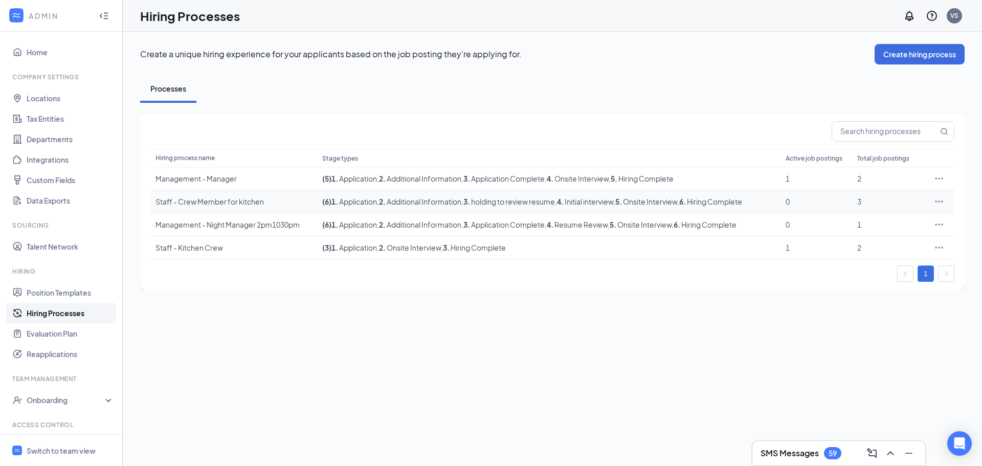
click at [195, 201] on div "Staff - Crew Member for kitchen" at bounding box center [234, 201] width 157 height 10
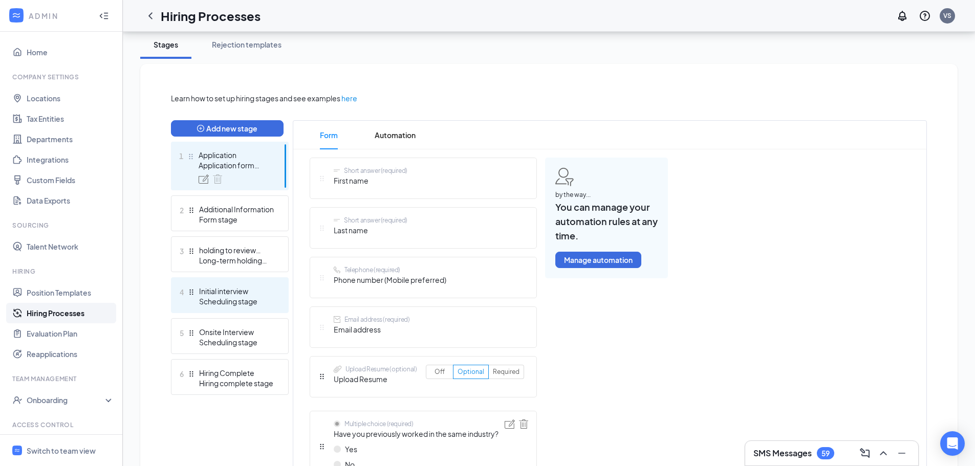
scroll to position [205, 0]
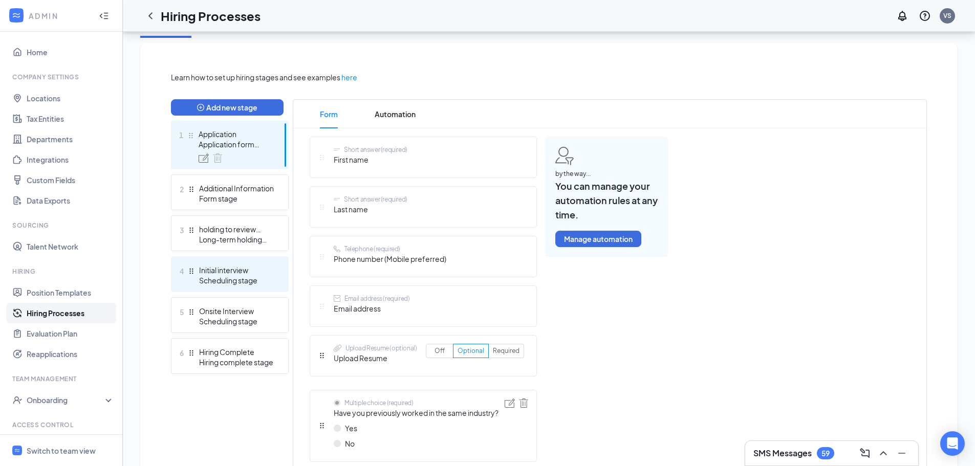
click at [235, 281] on div "Scheduling stage" at bounding box center [236, 280] width 75 height 10
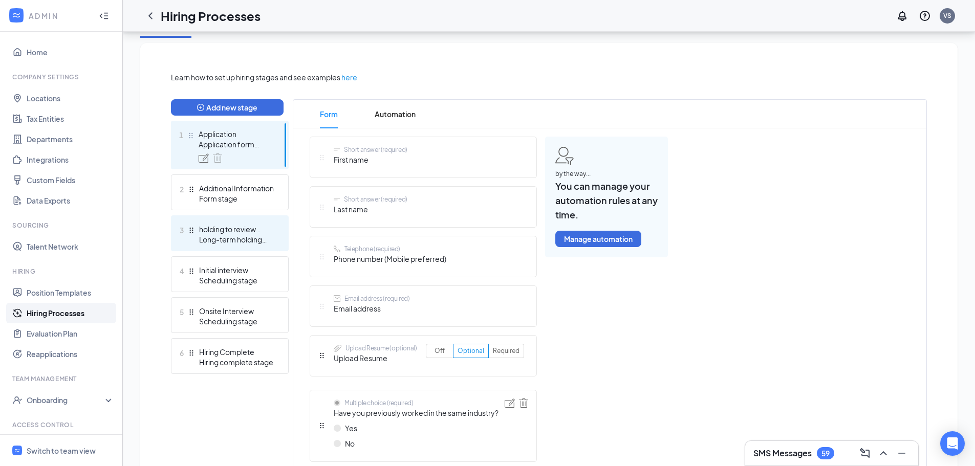
scroll to position [161, 0]
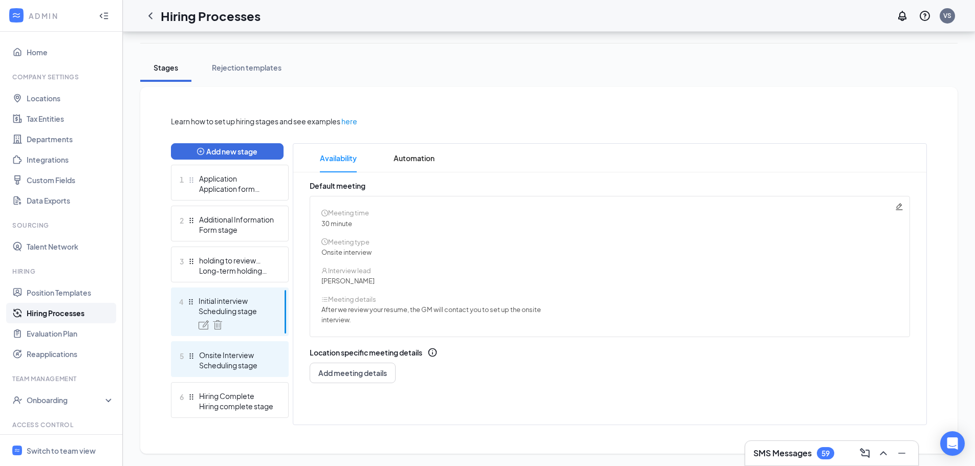
click at [231, 365] on div "Scheduling stage" at bounding box center [236, 365] width 75 height 10
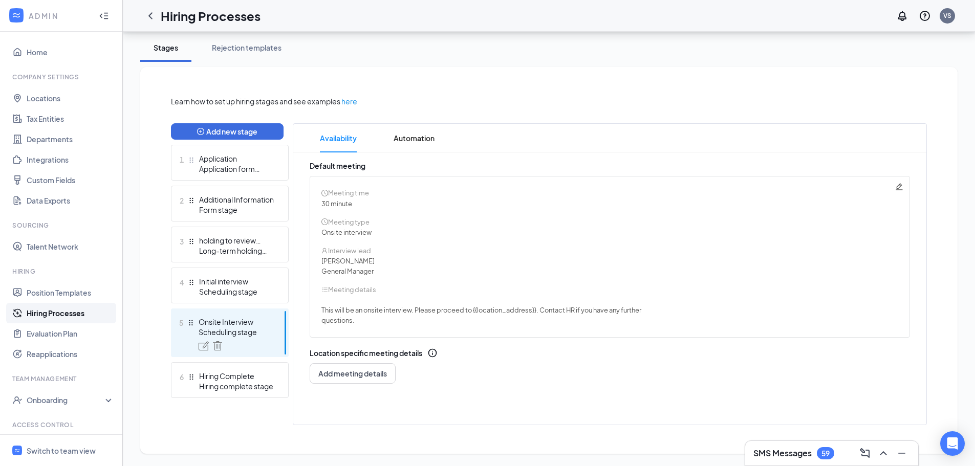
click at [62, 317] on link "Hiring Processes" at bounding box center [71, 313] width 88 height 20
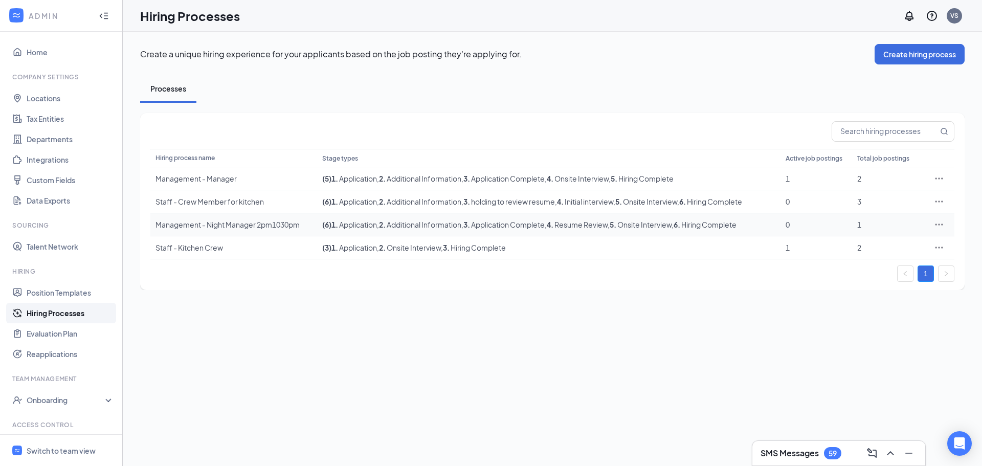
click at [193, 223] on div "Management - Night Manager 2pm1030pm" at bounding box center [234, 225] width 157 height 10
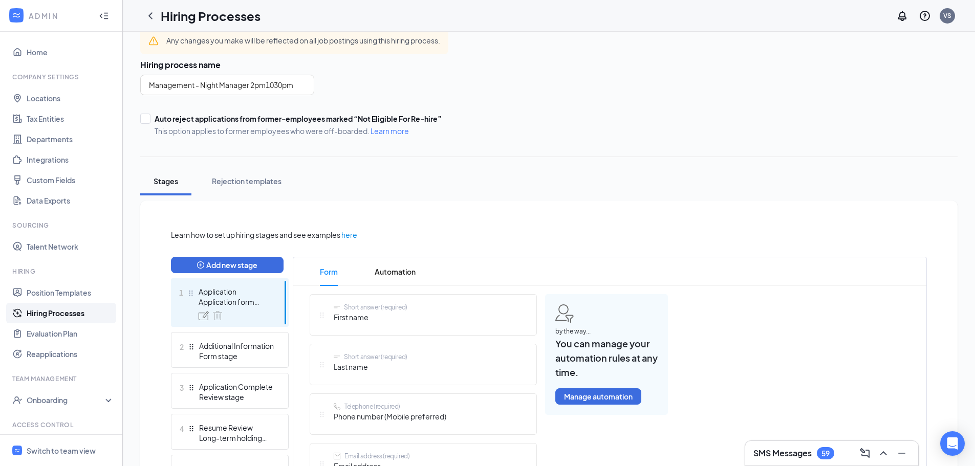
scroll to position [307, 0]
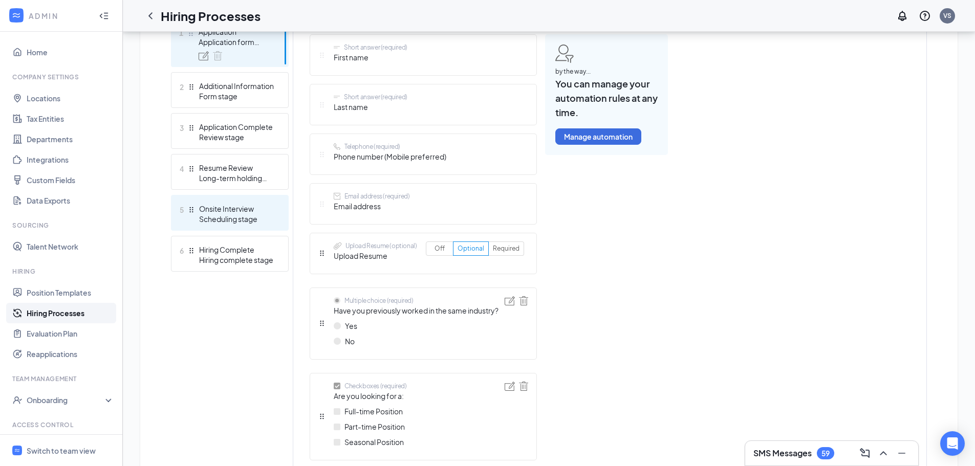
click at [230, 215] on div "Scheduling stage" at bounding box center [236, 219] width 75 height 10
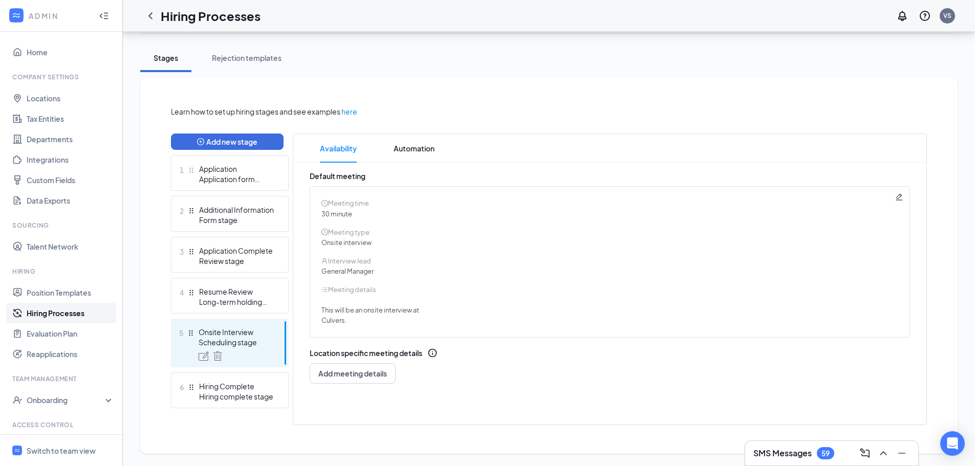
scroll to position [170, 0]
click at [67, 310] on link "Hiring Processes" at bounding box center [71, 313] width 88 height 20
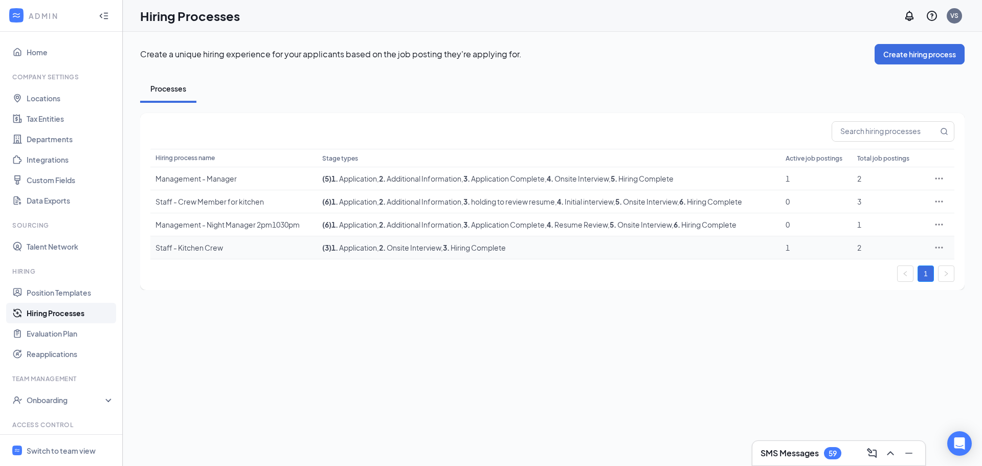
click at [201, 245] on div "Staff - Kitchen Crew" at bounding box center [234, 248] width 157 height 10
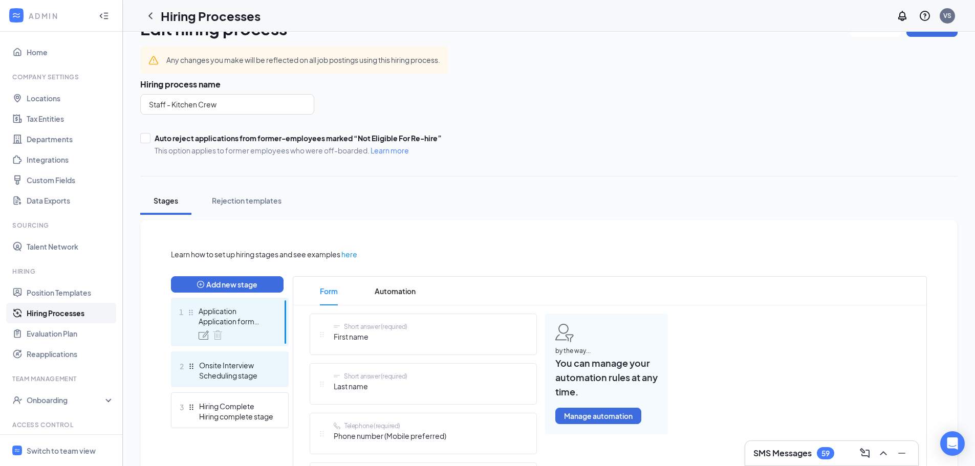
scroll to position [154, 0]
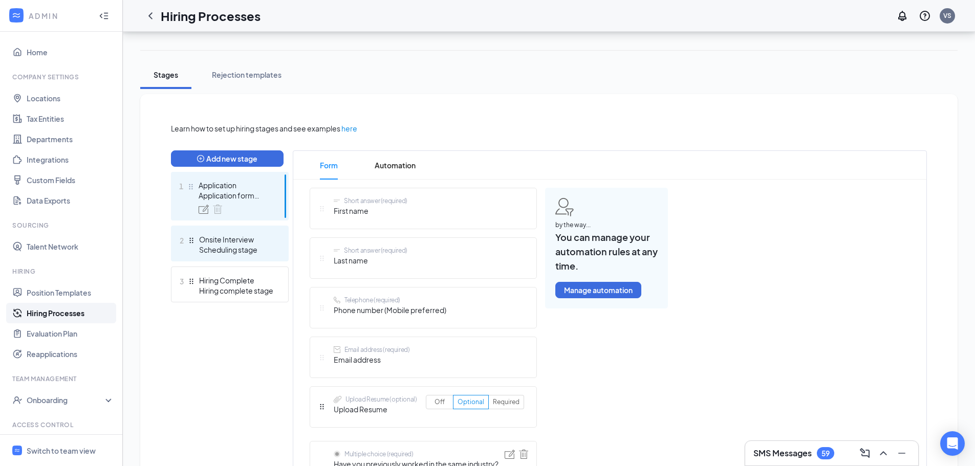
click at [231, 249] on div "Scheduling stage" at bounding box center [236, 250] width 75 height 10
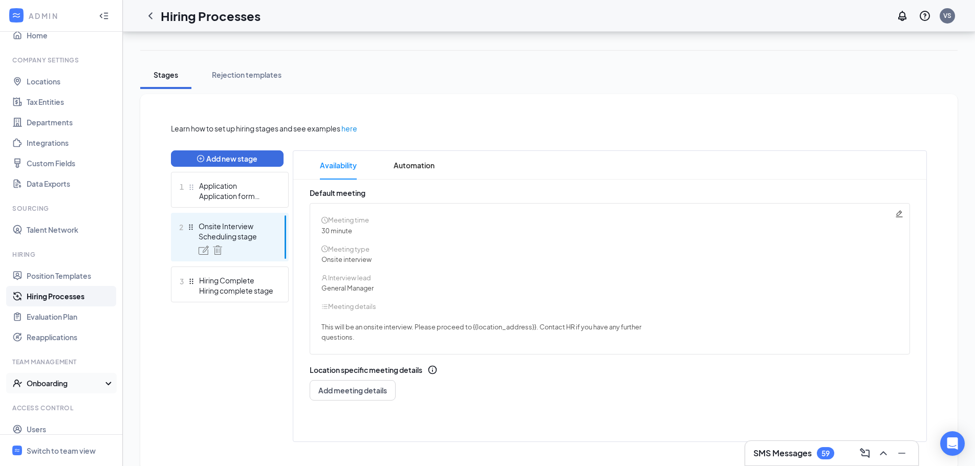
scroll to position [47, 0]
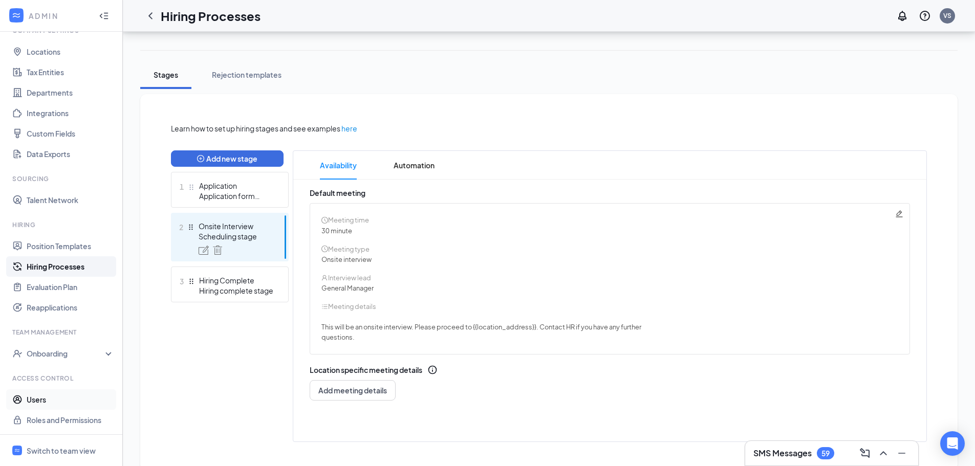
click at [50, 392] on link "Users" at bounding box center [71, 399] width 88 height 20
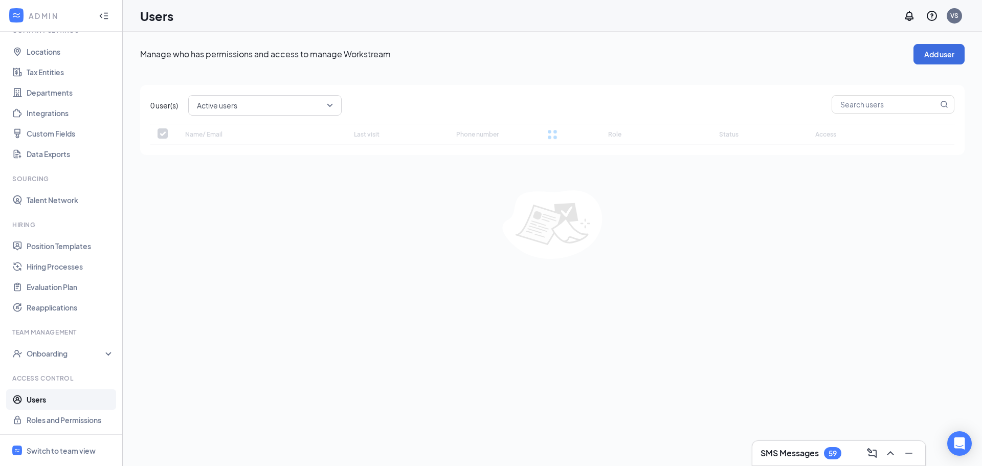
checkbox input "false"
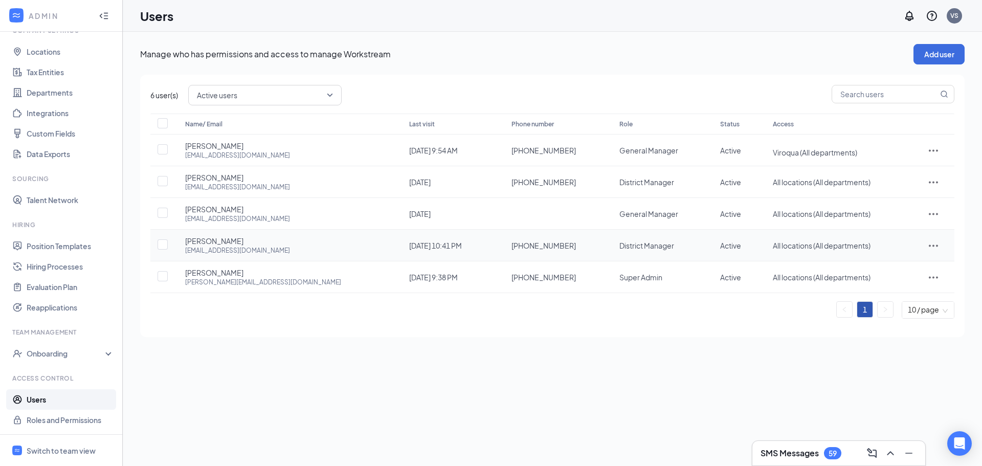
click at [928, 243] on icon "ActionsIcon" at bounding box center [934, 245] width 12 height 12
click at [888, 263] on span "Edit user" at bounding box center [886, 267] width 29 height 9
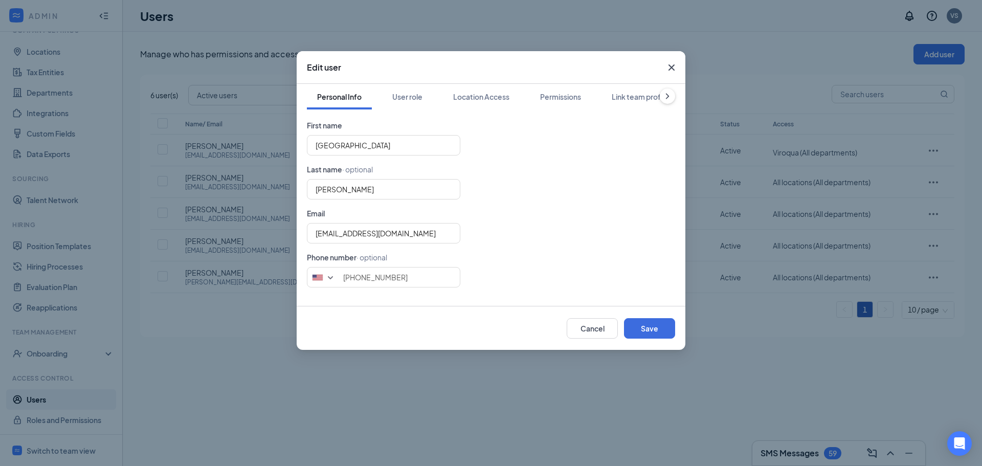
click at [603, 92] on div "Personal Info User role Location Access Permissions Link team profile" at bounding box center [491, 97] width 368 height 26
click at [580, 93] on div "Permissions" at bounding box center [560, 97] width 41 height 10
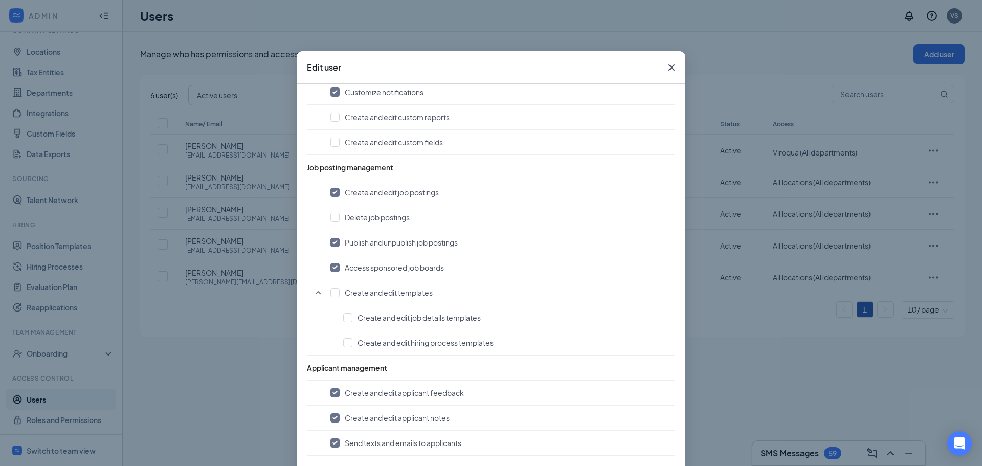
scroll to position [358, 0]
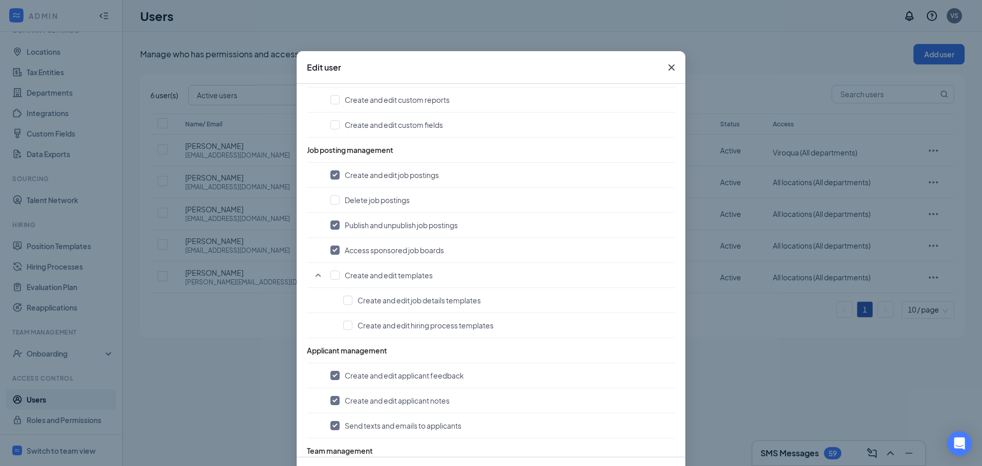
click at [663, 59] on span "Close" at bounding box center [672, 68] width 28 height 28
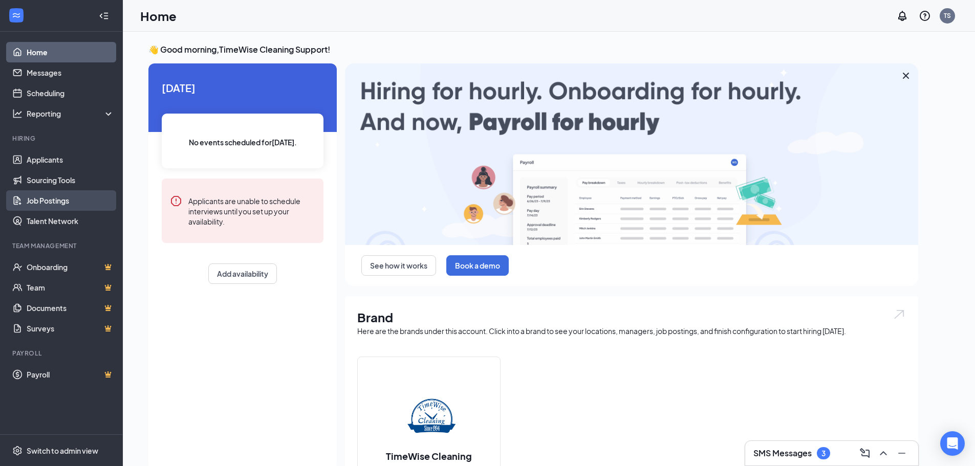
click at [48, 200] on link "Job Postings" at bounding box center [71, 200] width 88 height 20
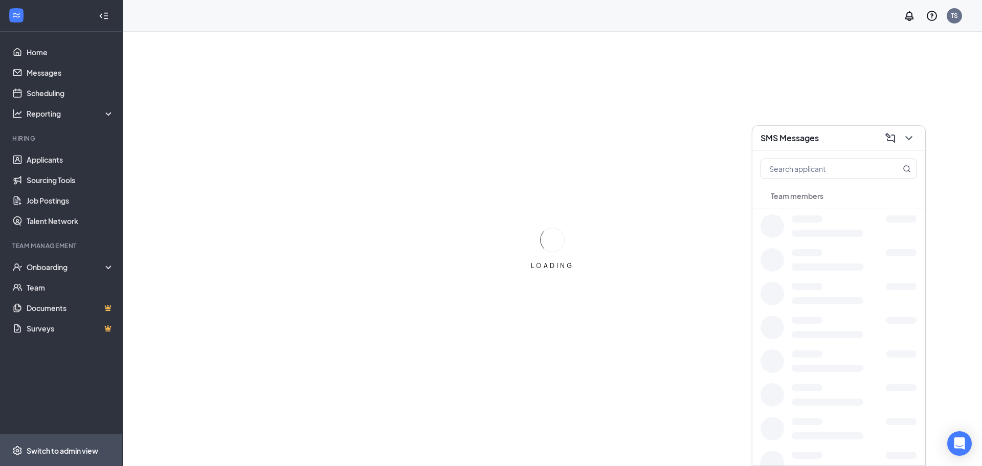
click at [46, 450] on div "Switch to admin view" at bounding box center [63, 451] width 72 height 10
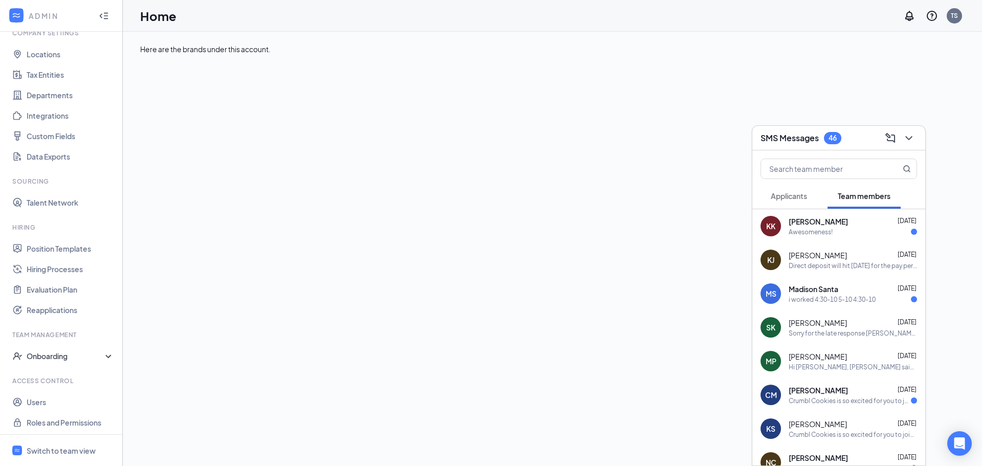
scroll to position [47, 0]
click at [41, 402] on link "Users" at bounding box center [71, 399] width 88 height 20
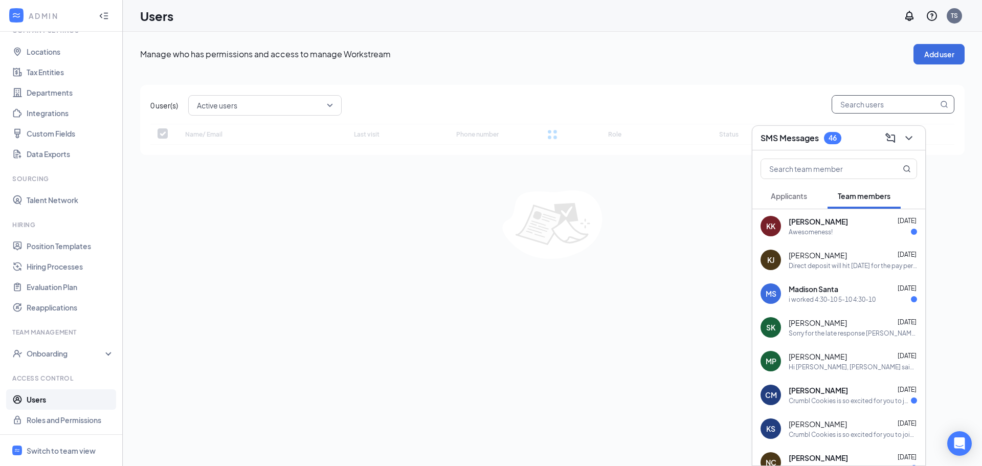
checkbox input "false"
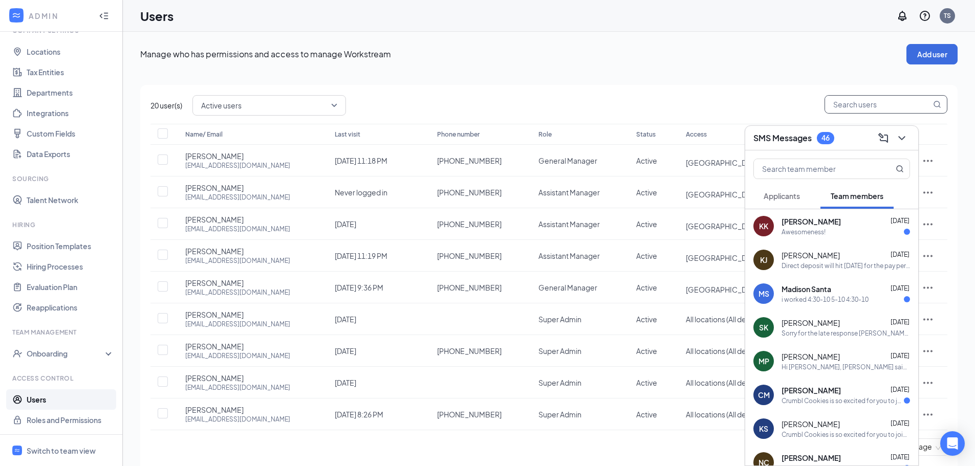
click at [850, 103] on input "text" at bounding box center [878, 104] width 106 height 17
paste input "[EMAIL_ADDRESS][DOMAIN_NAME]"
type input "[EMAIL_ADDRESS][DOMAIN_NAME]"
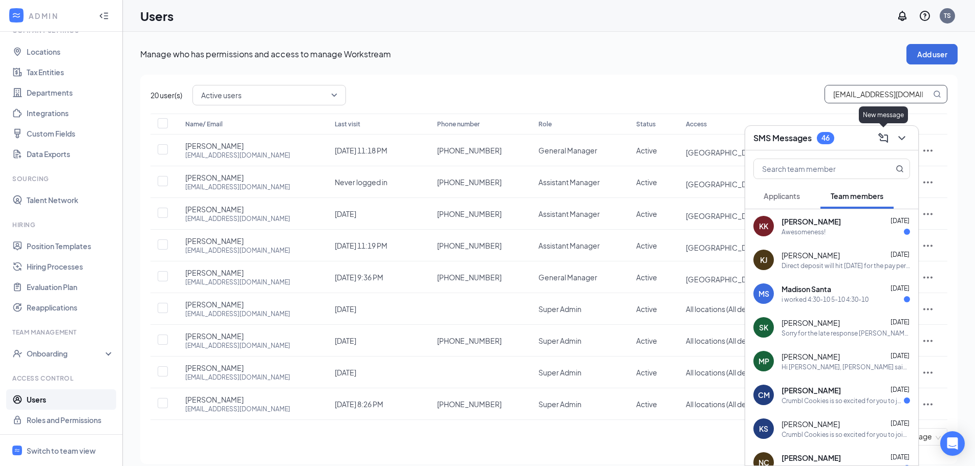
checkbox input "true"
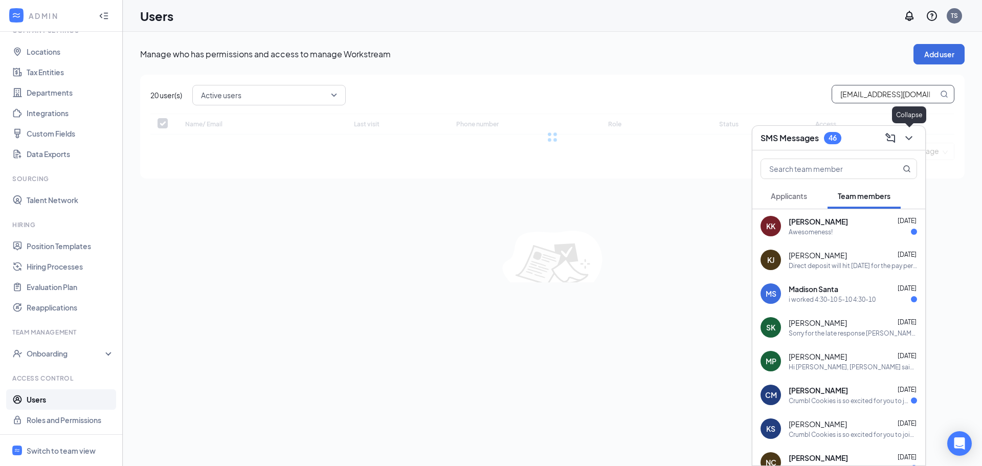
type input "[EMAIL_ADDRESS][DOMAIN_NAME]"
click at [910, 138] on icon "ChevronDown" at bounding box center [909, 138] width 7 height 4
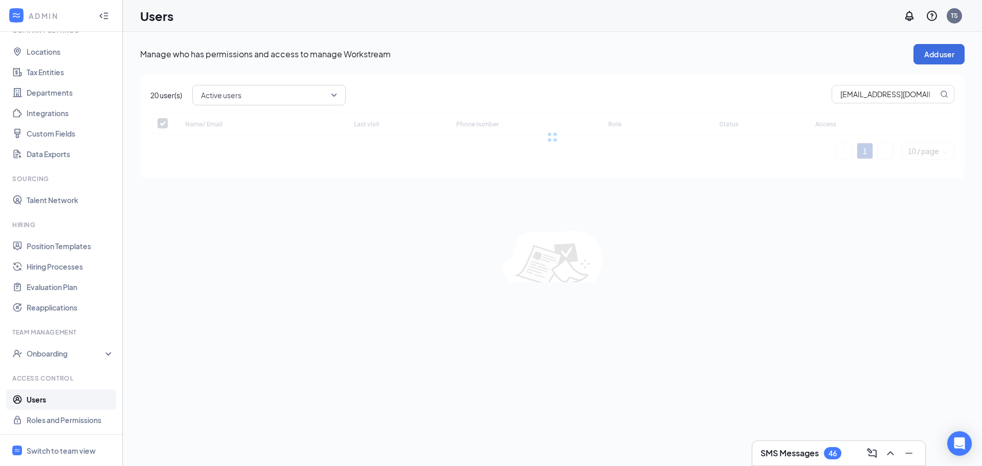
checkbox input "false"
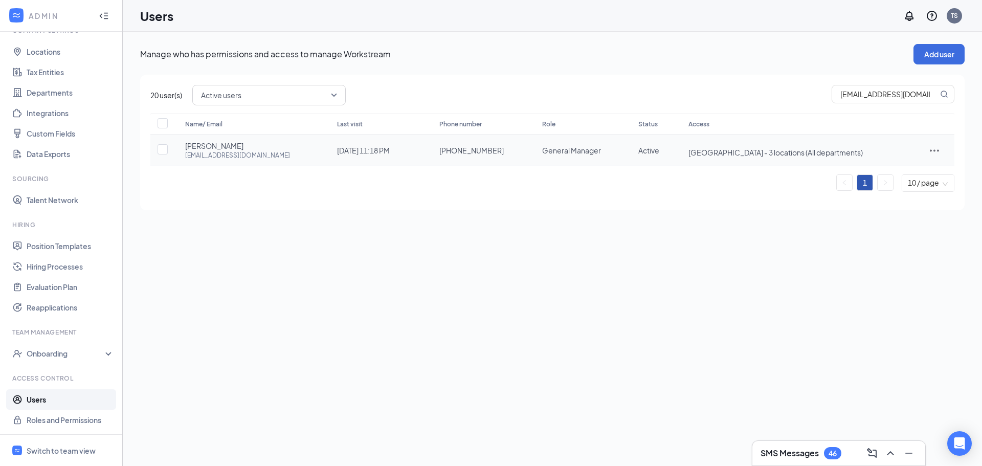
click at [929, 149] on icon "ActionsIcon" at bounding box center [935, 150] width 12 height 12
click at [899, 168] on span "Edit user" at bounding box center [886, 171] width 29 height 9
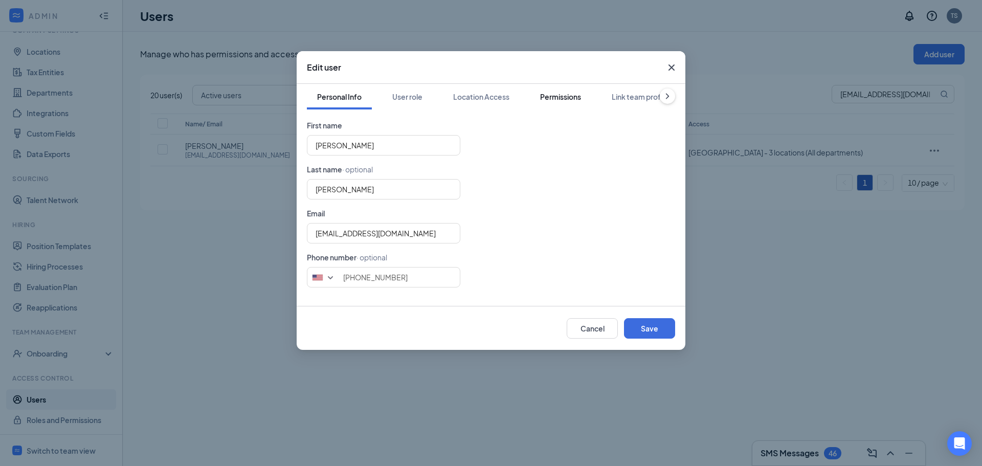
click at [557, 95] on div "Permissions" at bounding box center [560, 97] width 41 height 10
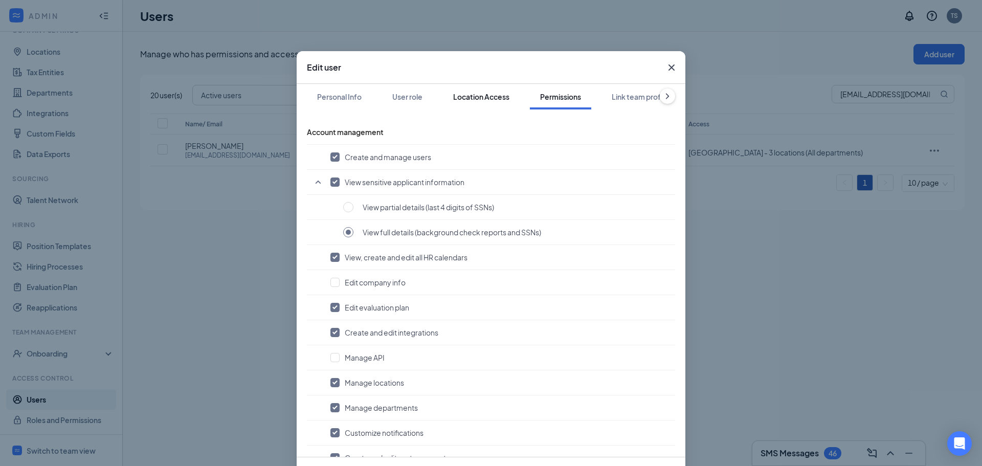
click at [485, 97] on div "Location Access" at bounding box center [481, 97] width 56 height 10
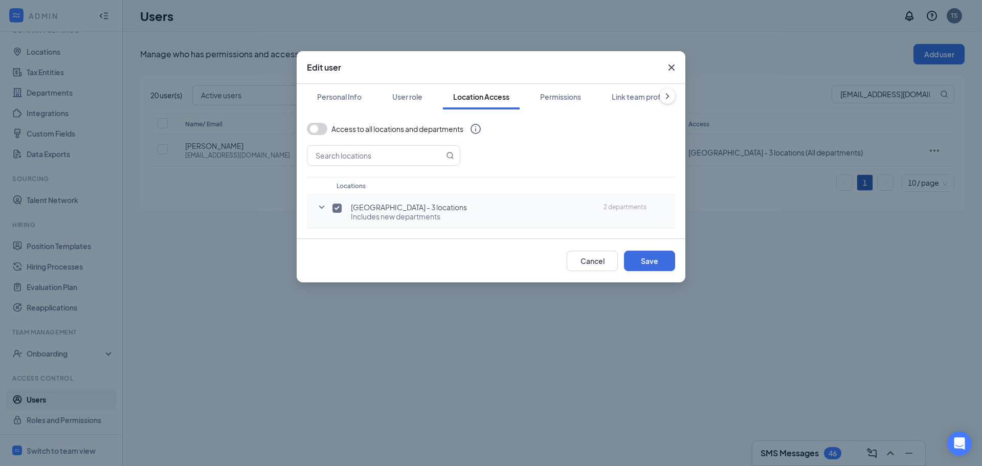
click at [322, 205] on icon "SmallChevronDown" at bounding box center [322, 207] width 12 height 12
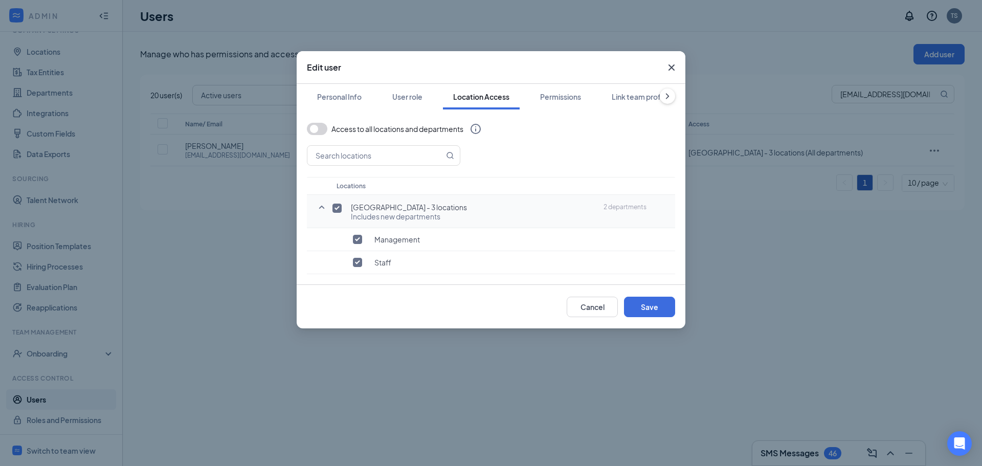
click at [325, 208] on icon "SmallChevronUp" at bounding box center [322, 207] width 12 height 12
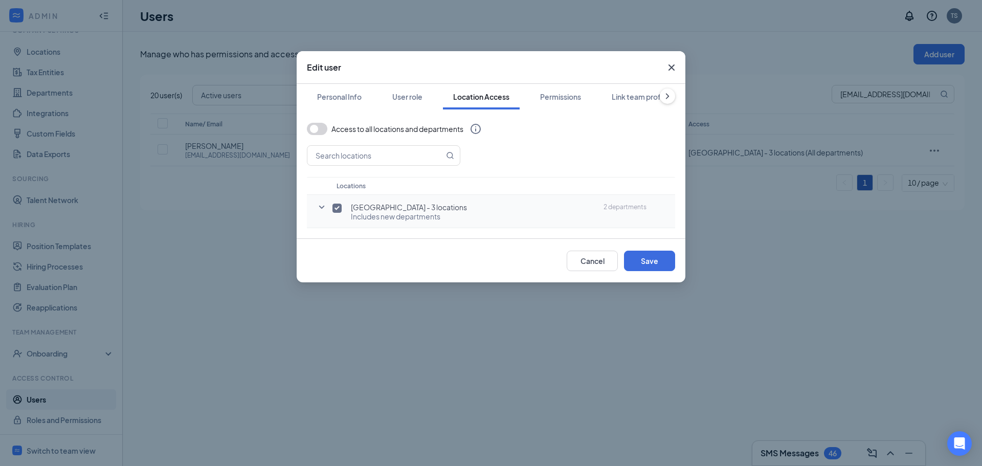
click at [323, 206] on icon "SmallChevronDown" at bounding box center [322, 207] width 6 height 3
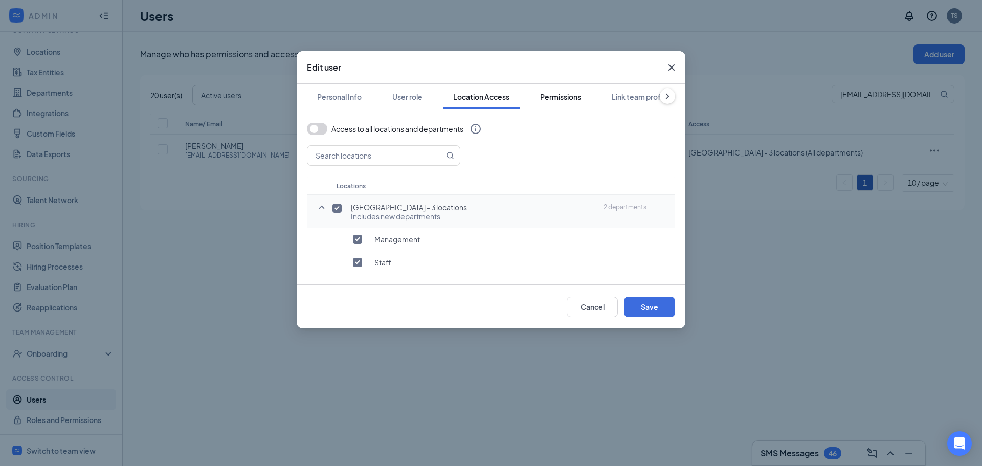
click at [566, 90] on button "Permissions" at bounding box center [560, 97] width 61 height 26
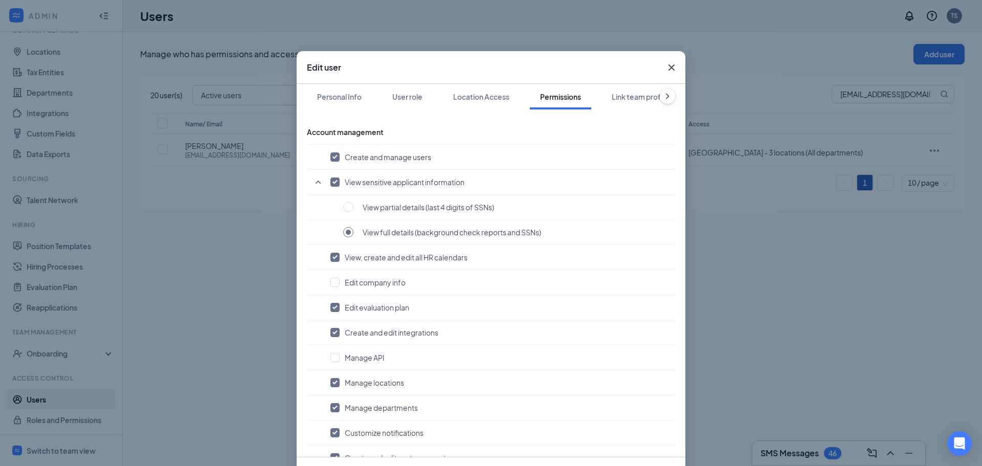
click at [668, 69] on icon "Cross" at bounding box center [672, 67] width 12 height 12
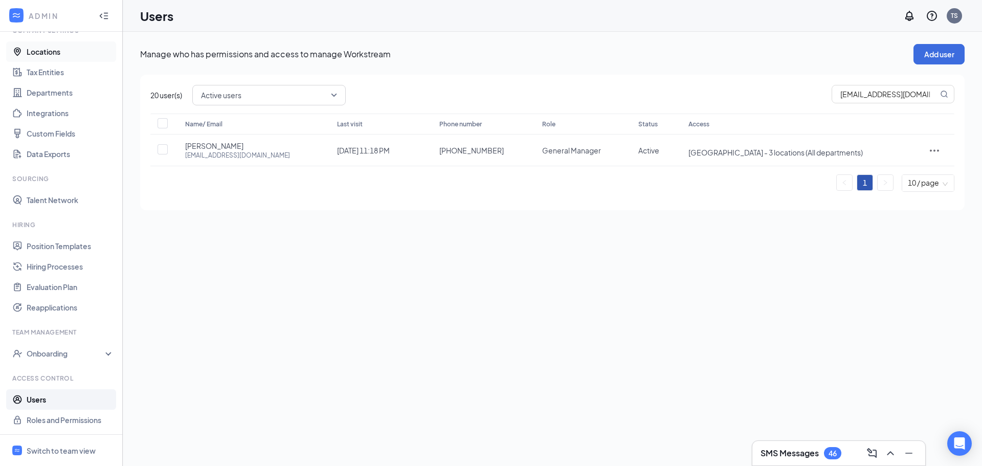
click at [50, 53] on link "Locations" at bounding box center [71, 51] width 88 height 20
